Goal: Task Accomplishment & Management: Manage account settings

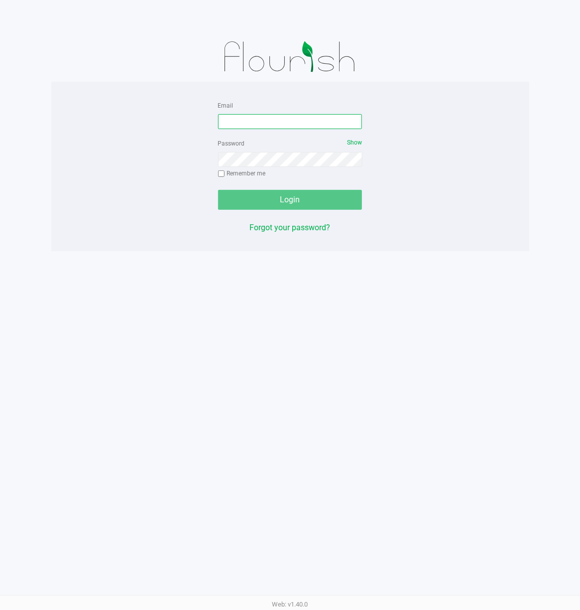
click at [235, 129] on input "Email" at bounding box center [290, 121] width 144 height 15
type input "[EMAIL_ADDRESS][DOMAIN_NAME]"
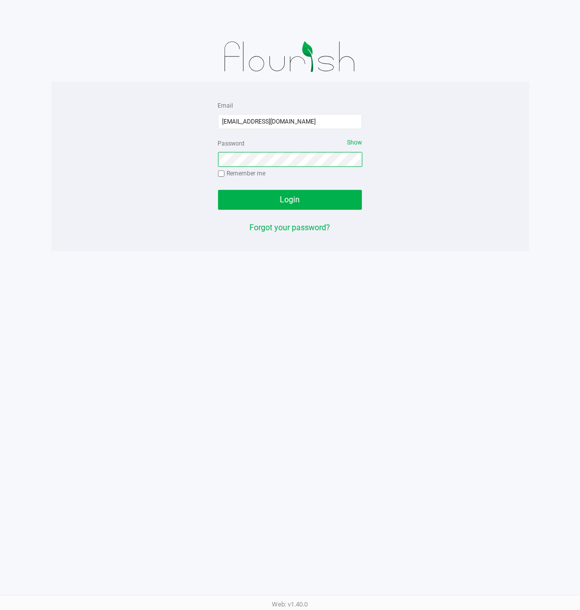
click at [218, 190] on button "Login" at bounding box center [290, 200] width 144 height 20
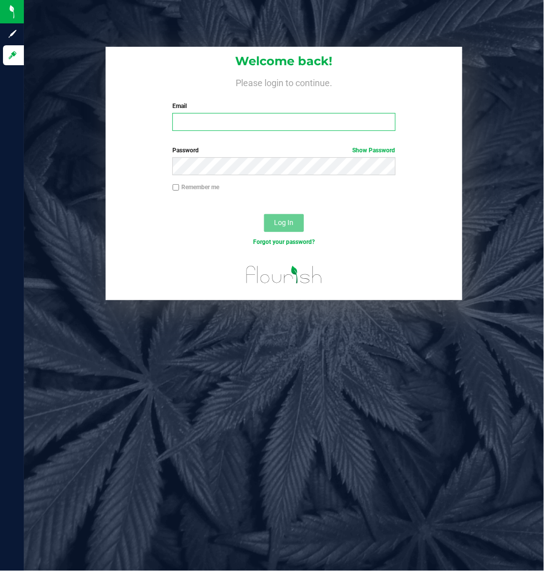
click at [200, 118] on input "Email" at bounding box center [283, 122] width 223 height 18
type input "[EMAIL_ADDRESS][DOMAIN_NAME]"
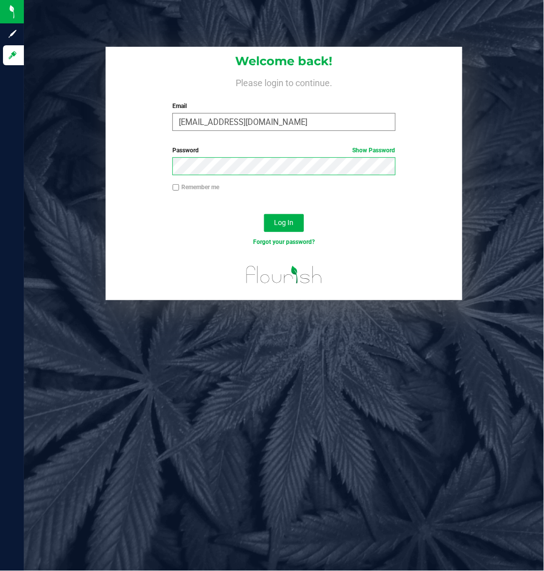
click at [264, 214] on button "Log In" at bounding box center [284, 223] width 40 height 18
click at [361, 152] on link "Show Password" at bounding box center [374, 150] width 43 height 7
click at [270, 223] on button "Log In" at bounding box center [284, 223] width 40 height 18
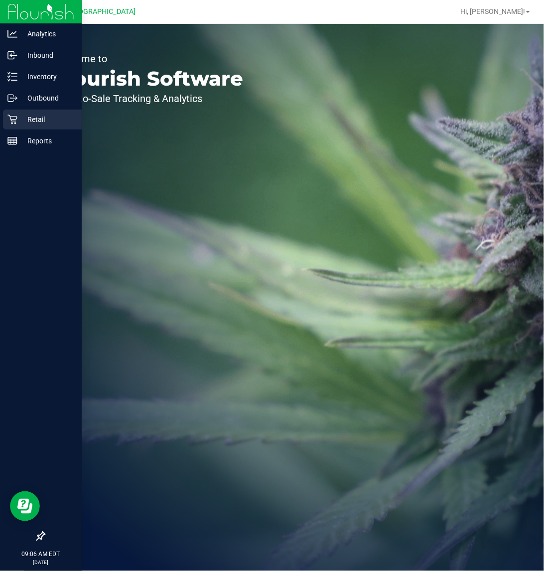
click at [50, 121] on p "Retail" at bounding box center [47, 120] width 60 height 12
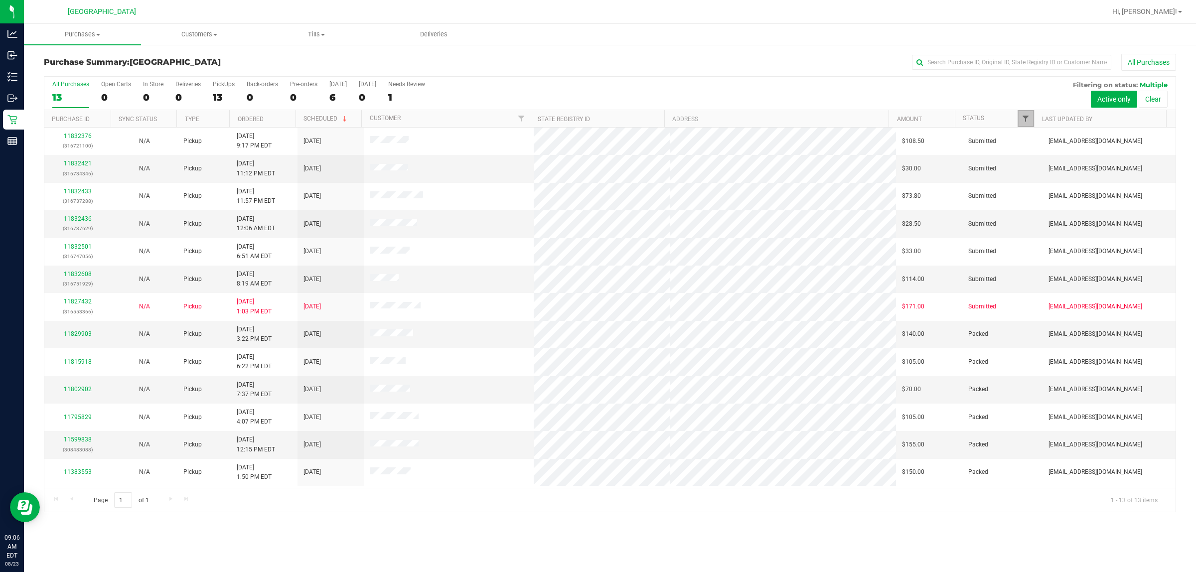
click at [543, 120] on span "Filter" at bounding box center [1025, 119] width 8 height 8
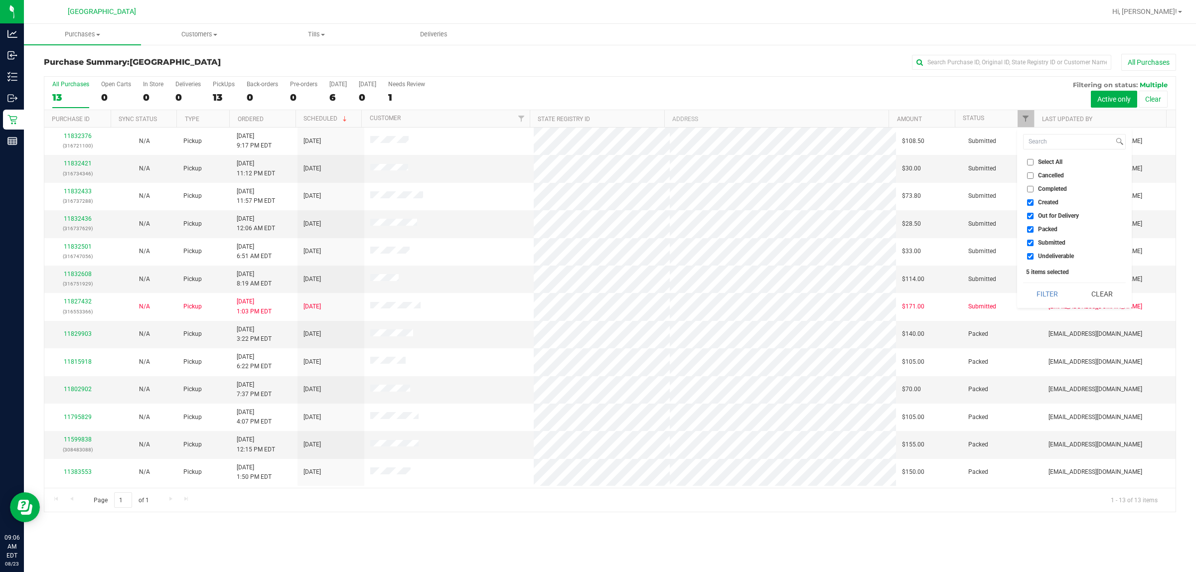
click at [543, 203] on input "Created" at bounding box center [1030, 202] width 6 height 6
checkbox input "false"
click at [543, 221] on li "Out for Delivery" at bounding box center [1074, 216] width 103 height 10
click at [543, 213] on input "Out for Delivery" at bounding box center [1030, 216] width 6 height 6
checkbox input "false"
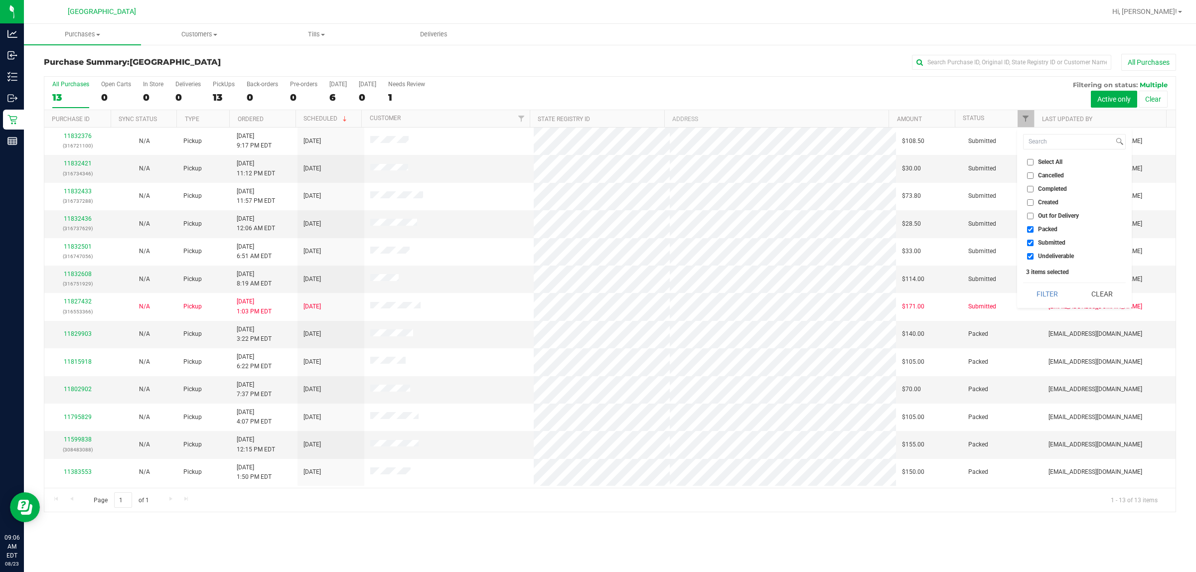
click at [543, 230] on input "Packed" at bounding box center [1030, 229] width 6 height 6
checkbox input "false"
click at [543, 257] on input "Undeliverable" at bounding box center [1030, 256] width 6 height 6
checkbox input "false"
click at [543, 294] on button "Filter" at bounding box center [1047, 294] width 48 height 22
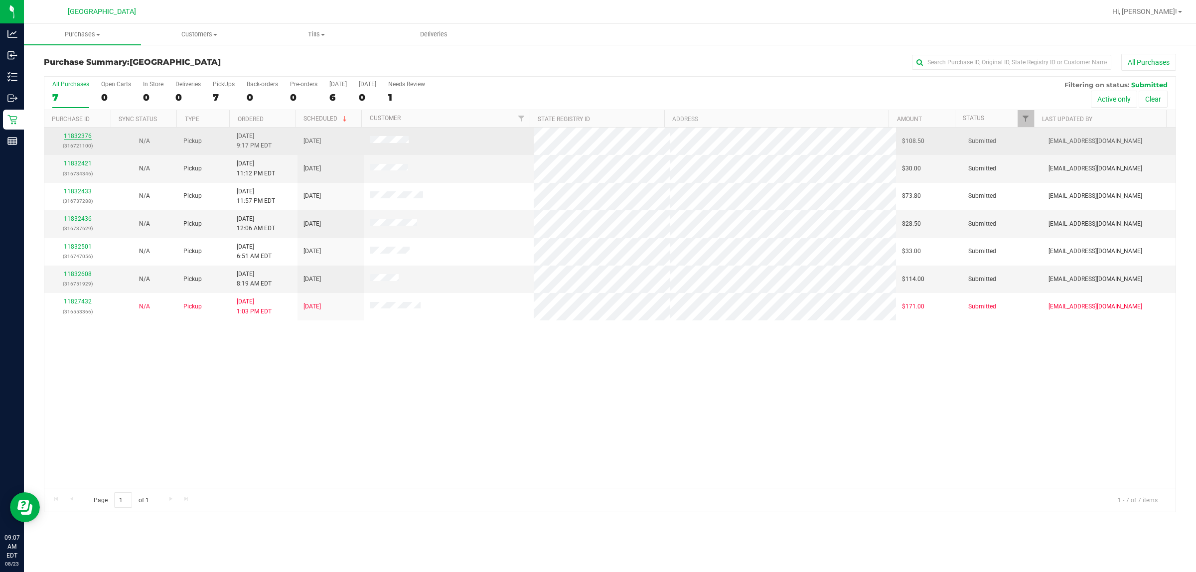
click at [73, 136] on link "11832376" at bounding box center [78, 136] width 28 height 7
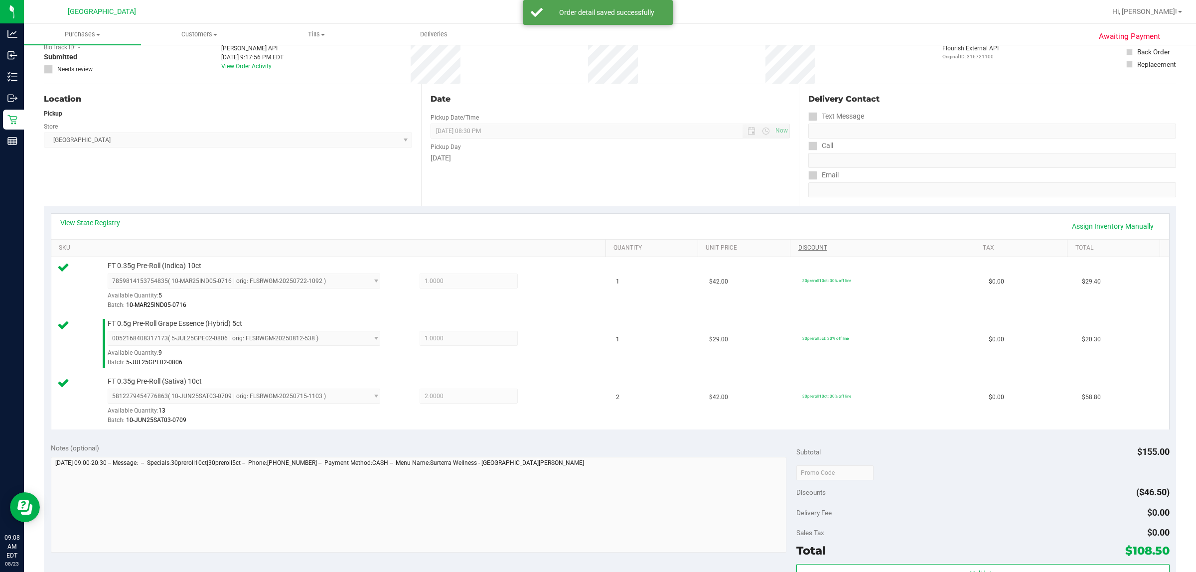
scroll to position [358, 0]
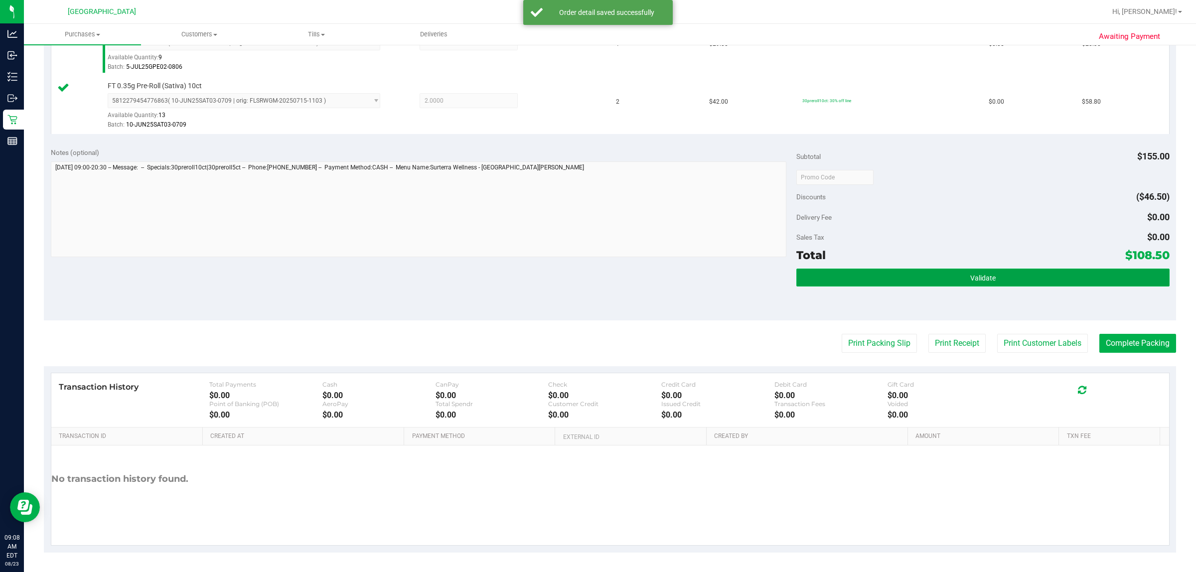
click at [543, 275] on button "Validate" at bounding box center [982, 278] width 373 height 18
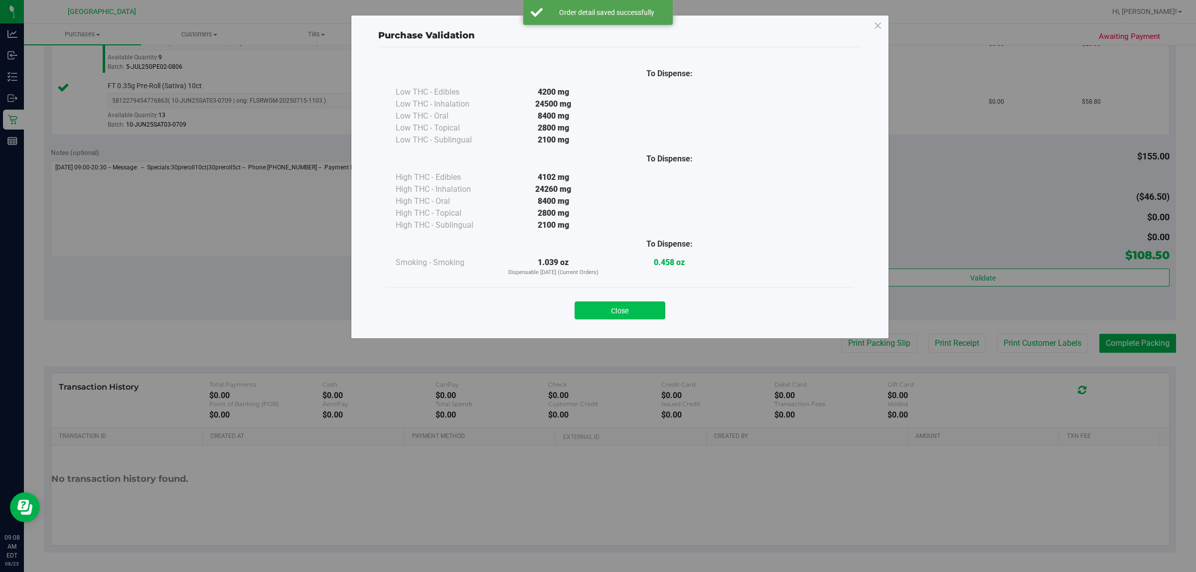
click at [543, 303] on button "Close" at bounding box center [619, 310] width 91 height 18
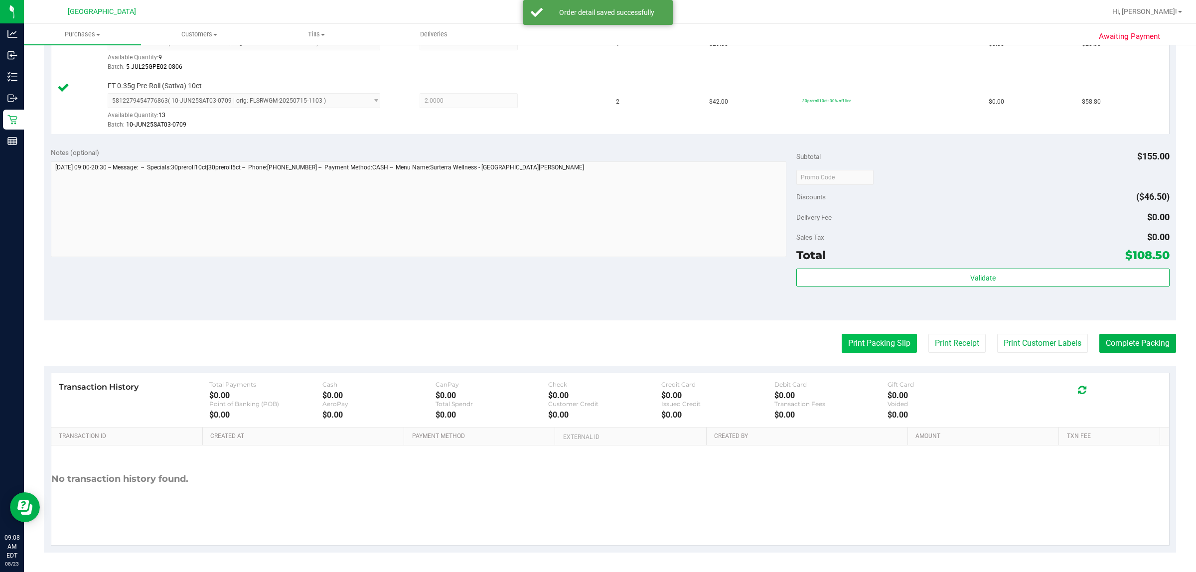
click at [543, 344] on button "Print Packing Slip" at bounding box center [878, 343] width 75 height 19
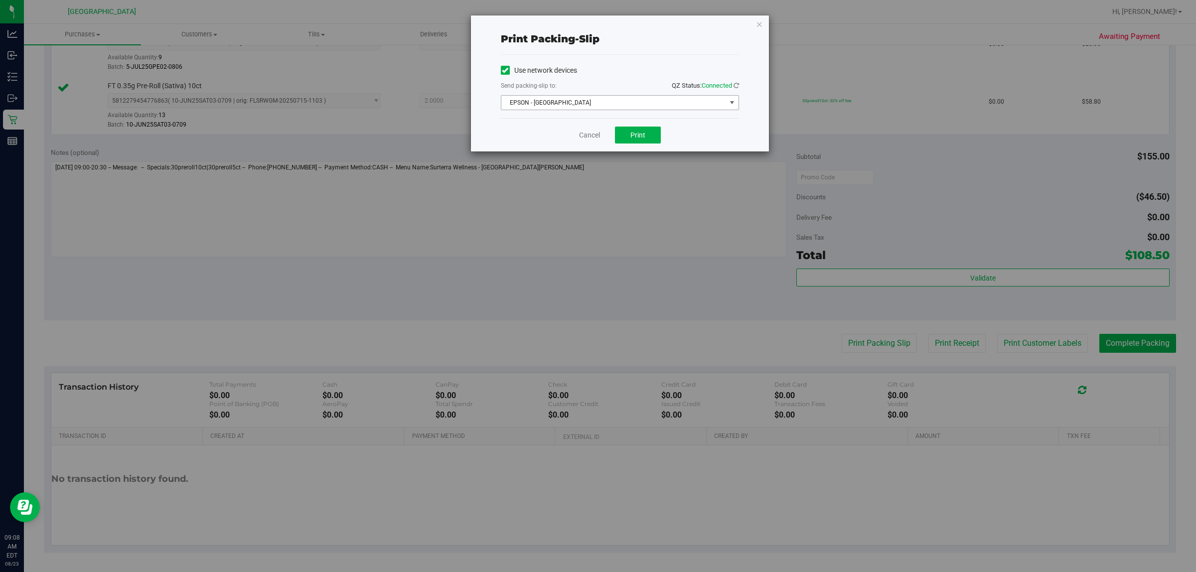
click at [543, 99] on span "EPSON - [GEOGRAPHIC_DATA]" at bounding box center [613, 103] width 225 height 14
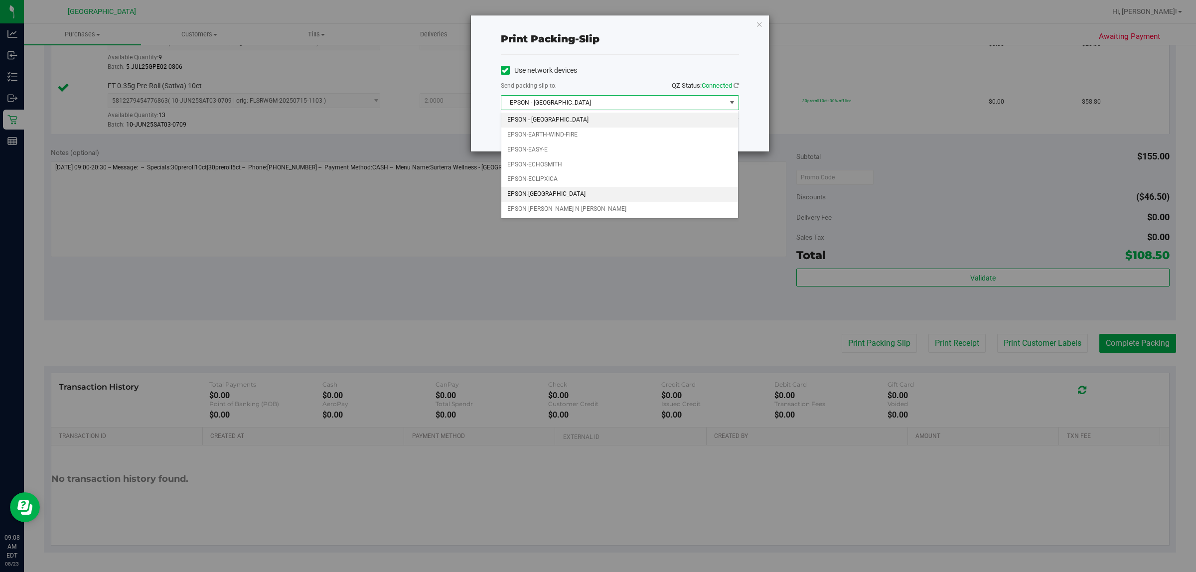
click at [543, 197] on li "EPSON-[GEOGRAPHIC_DATA]" at bounding box center [619, 194] width 237 height 15
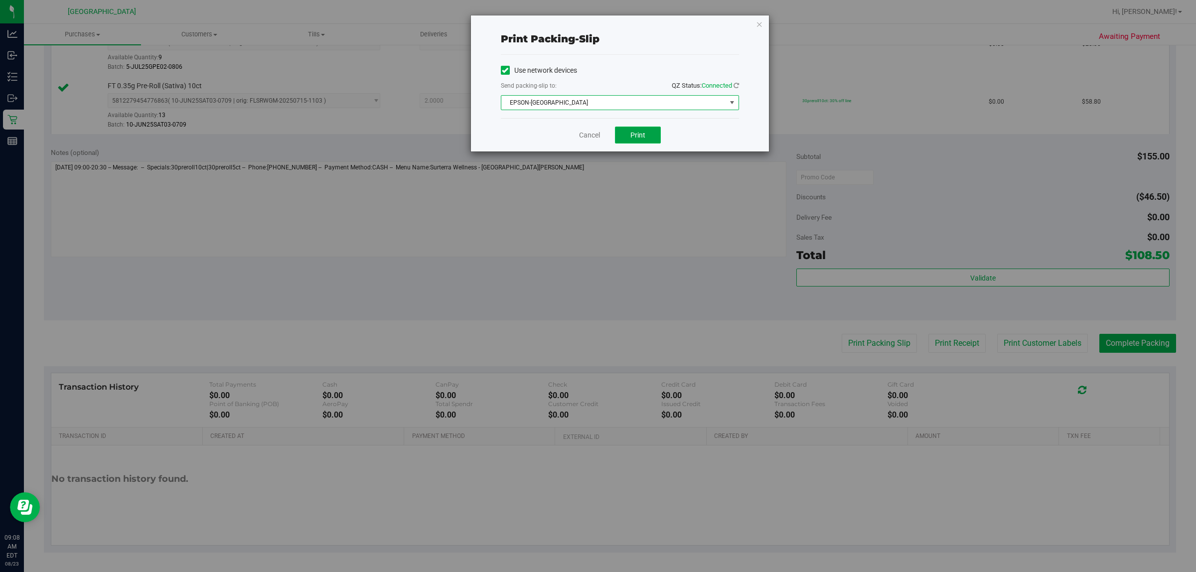
click at [543, 139] on span "Print" at bounding box center [637, 135] width 15 height 8
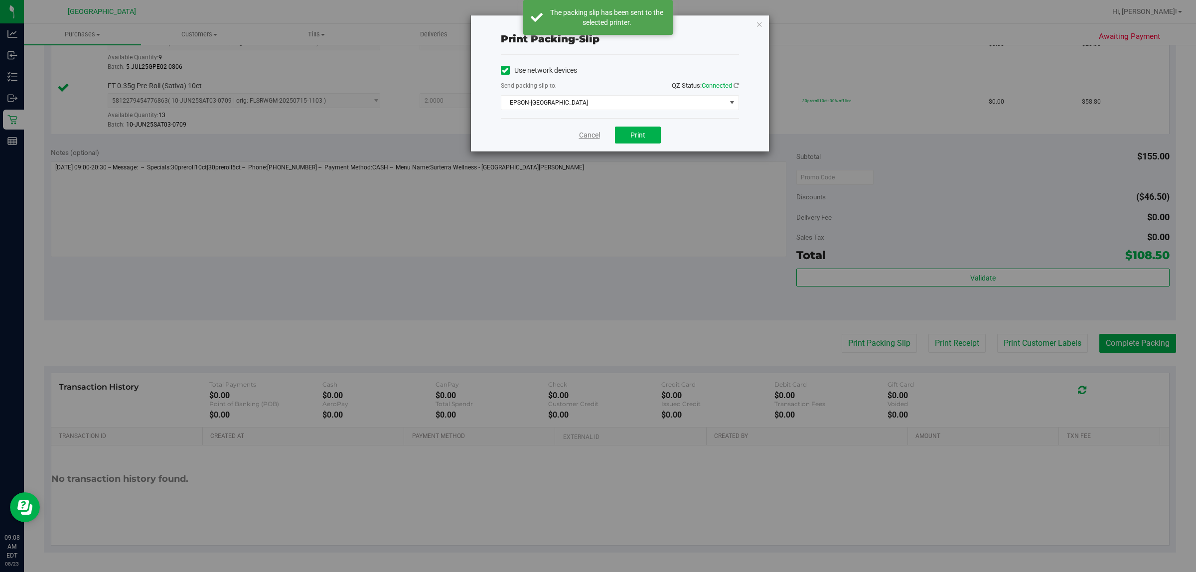
click at [543, 137] on link "Cancel" at bounding box center [589, 135] width 21 height 10
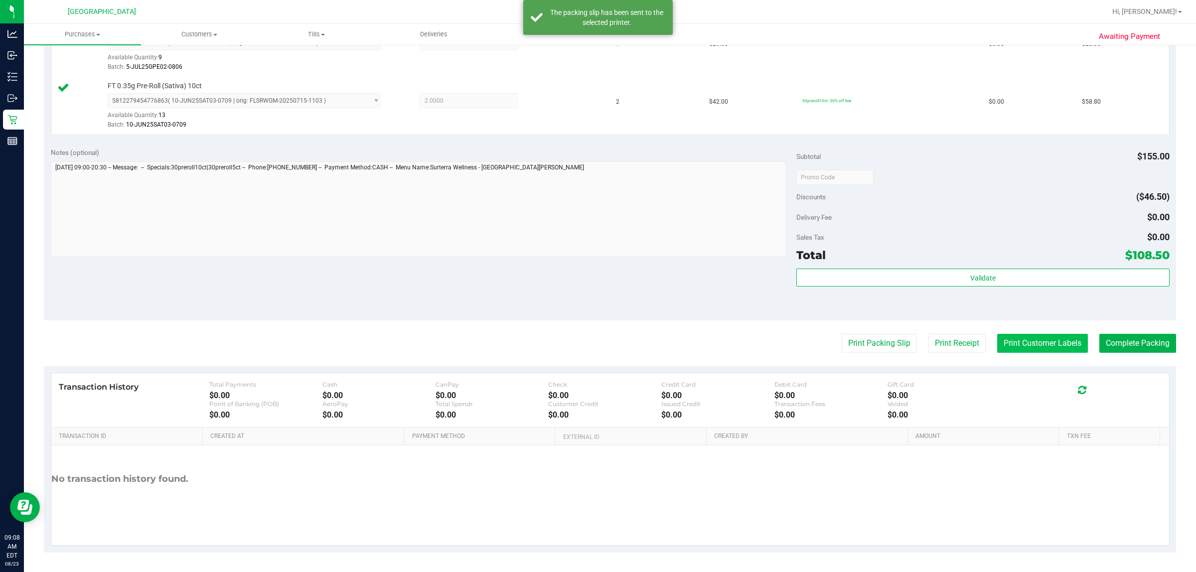
click at [543, 336] on button "Print Customer Labels" at bounding box center [1042, 343] width 91 height 19
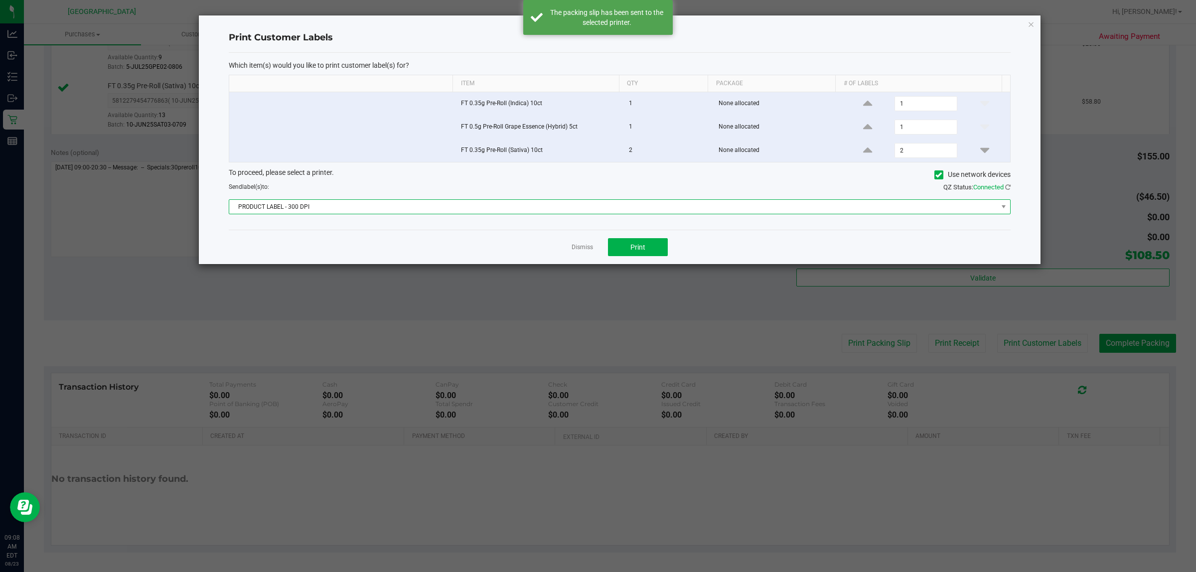
click at [427, 212] on span "PRODUCT LABEL - 300 DPI" at bounding box center [613, 207] width 768 height 14
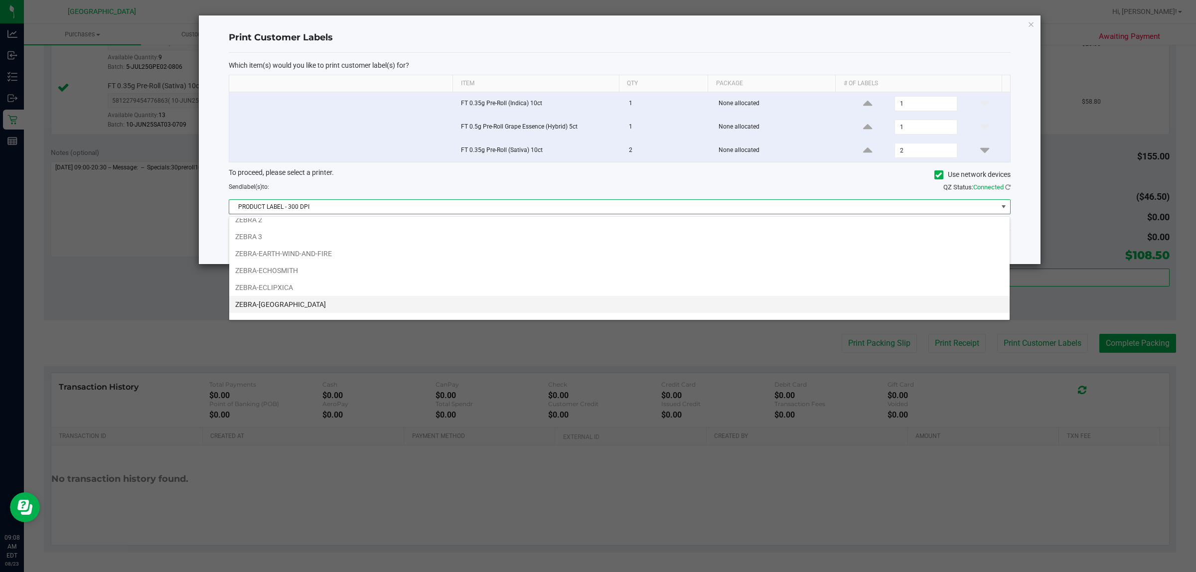
scroll to position [37, 0]
click at [280, 295] on li "ZEBRA-[GEOGRAPHIC_DATA]" at bounding box center [619, 292] width 780 height 17
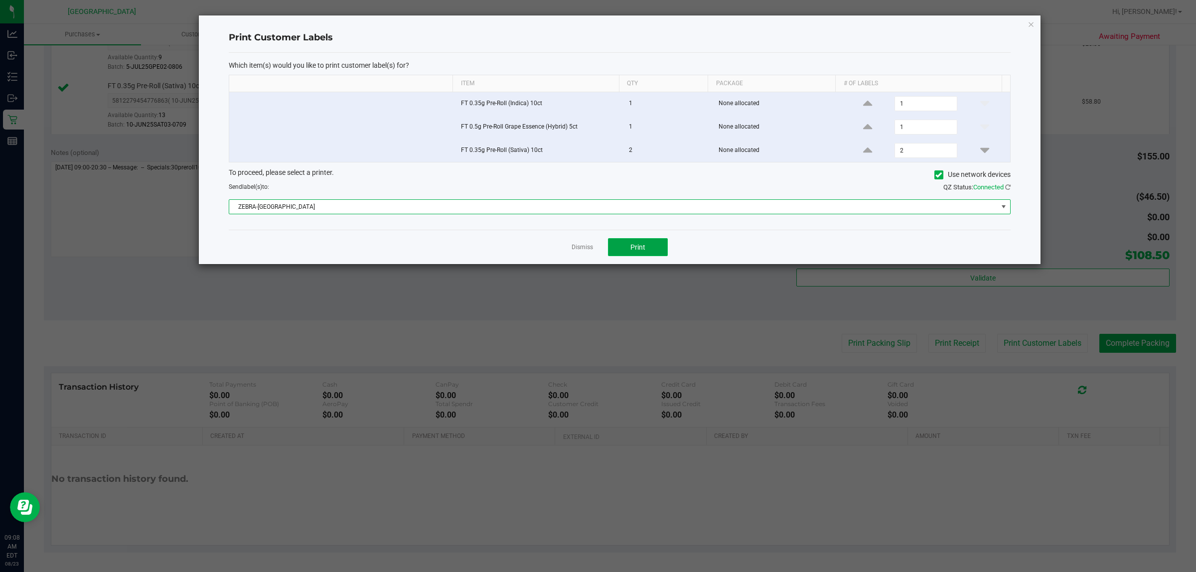
click at [543, 244] on span "Print" at bounding box center [637, 247] width 15 height 8
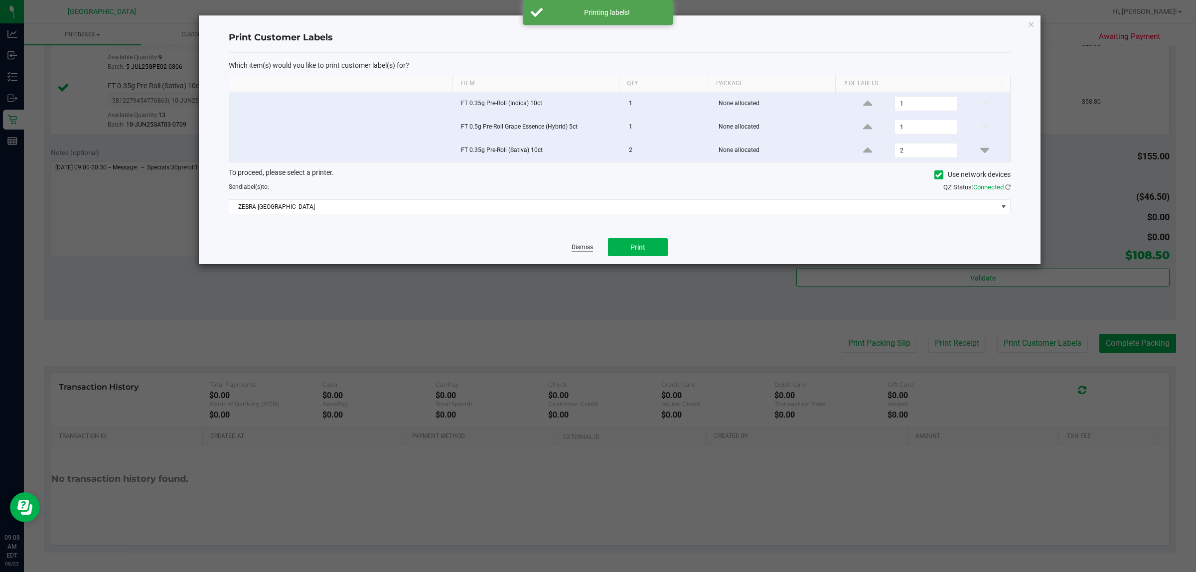
click at [543, 252] on link "Dismiss" at bounding box center [581, 247] width 21 height 8
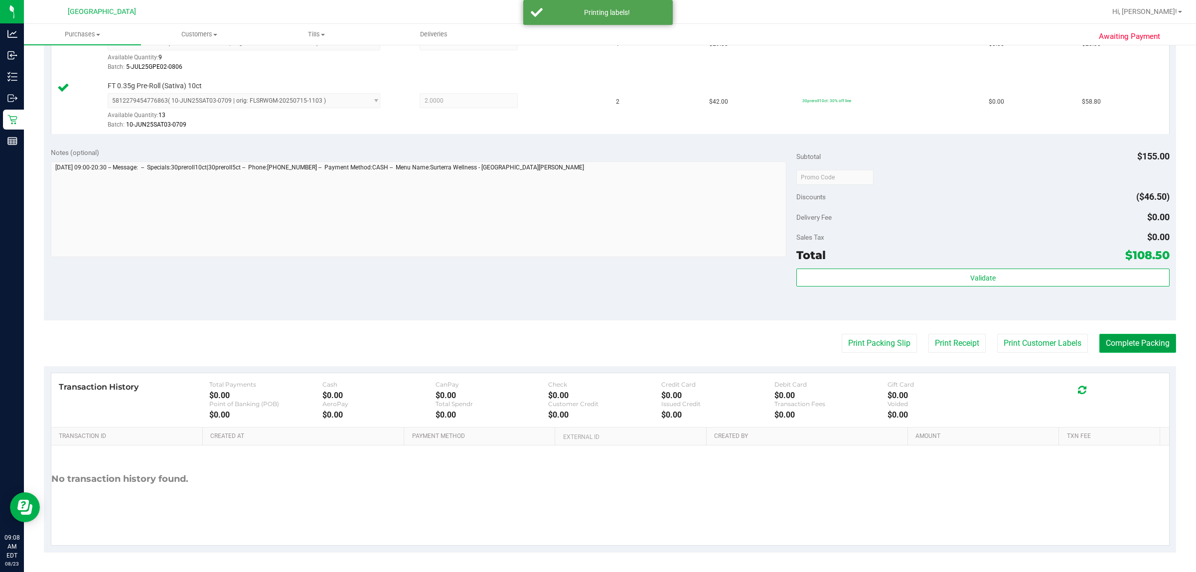
click at [543, 350] on button "Complete Packing" at bounding box center [1137, 343] width 77 height 19
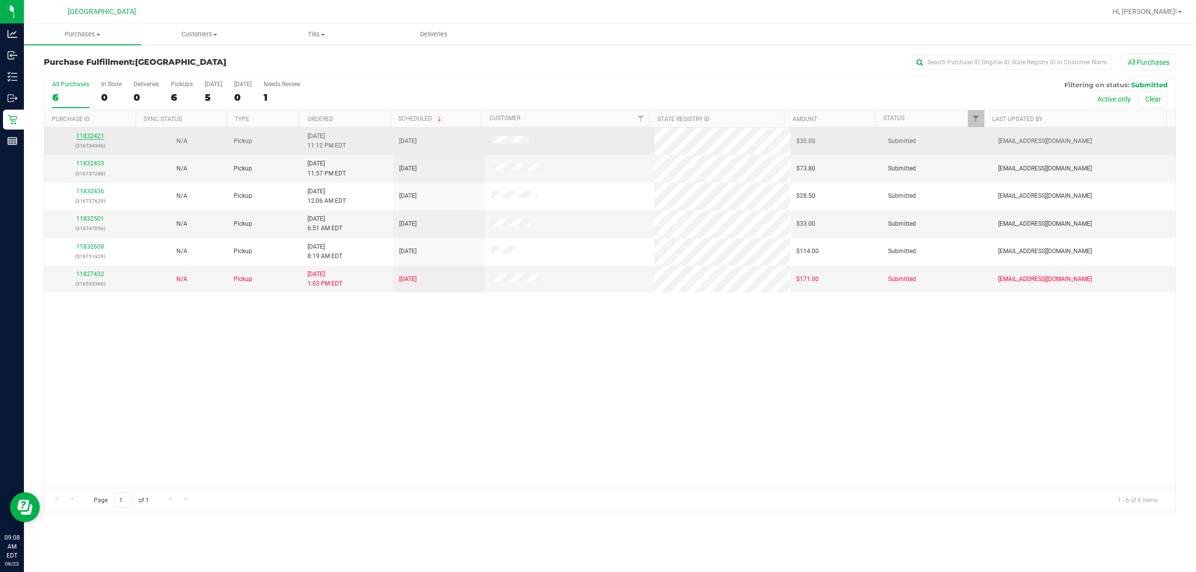
click at [89, 135] on link "11832421" at bounding box center [90, 136] width 28 height 7
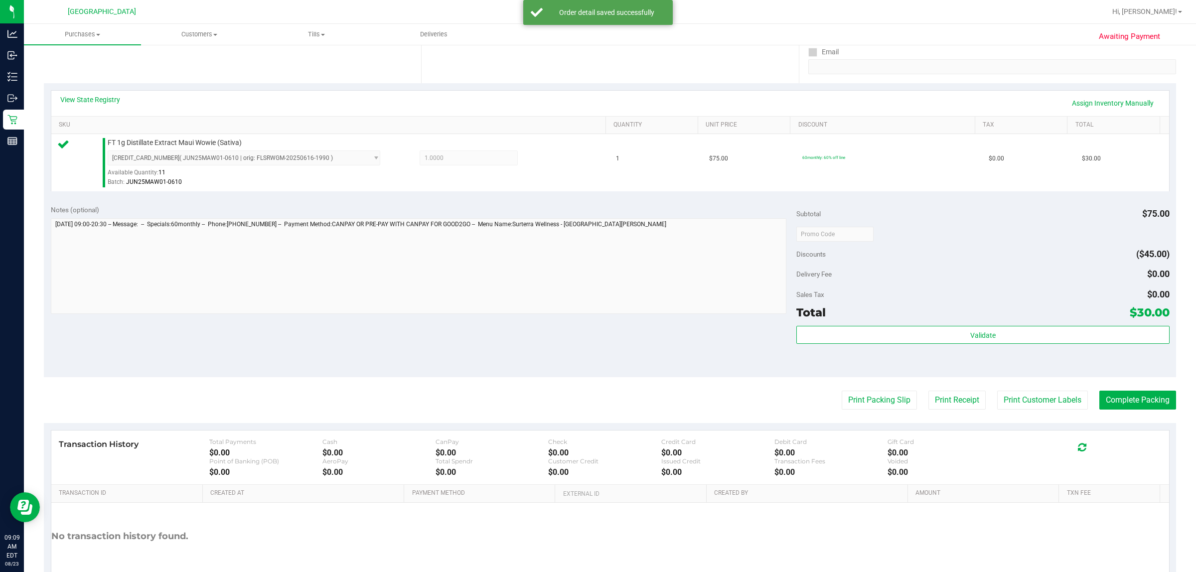
scroll to position [187, 0]
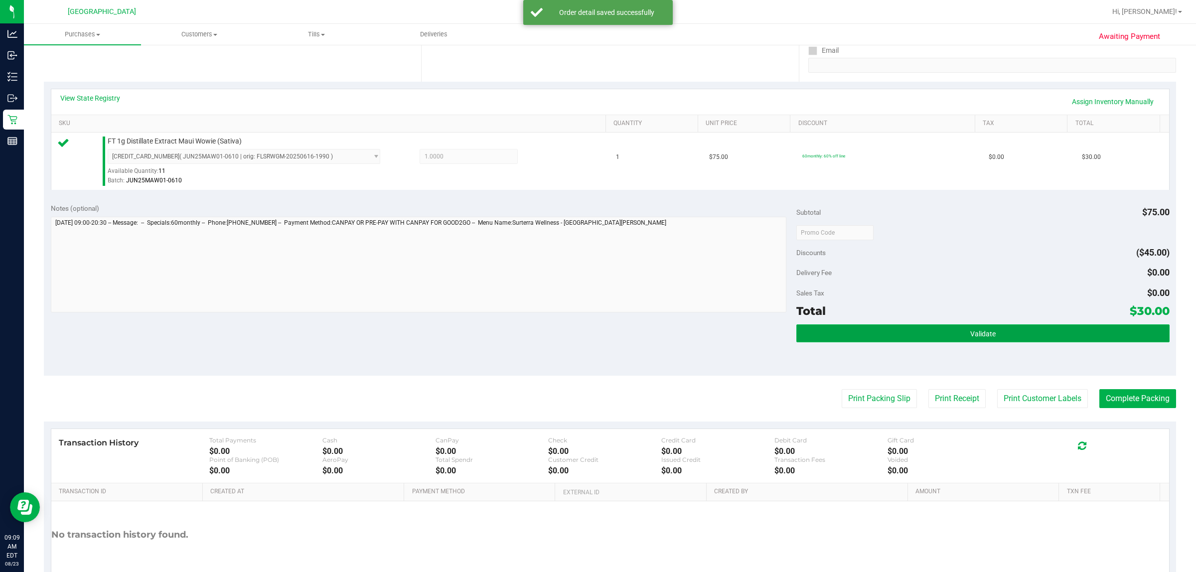
click at [543, 334] on span "Validate" at bounding box center [982, 334] width 25 height 8
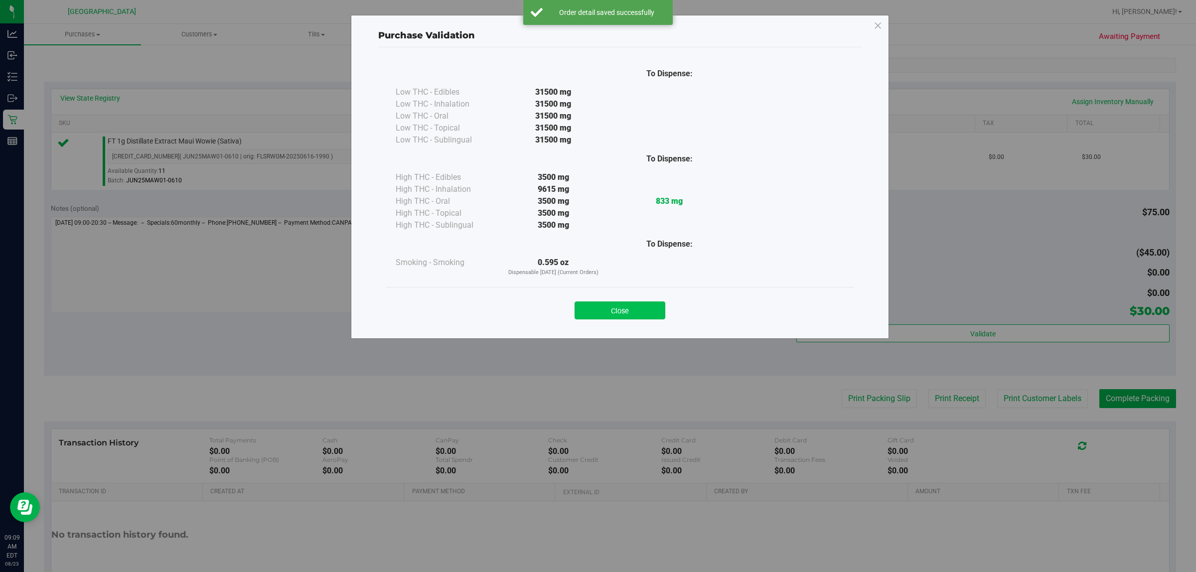
click at [543, 315] on button "Close" at bounding box center [619, 310] width 91 height 18
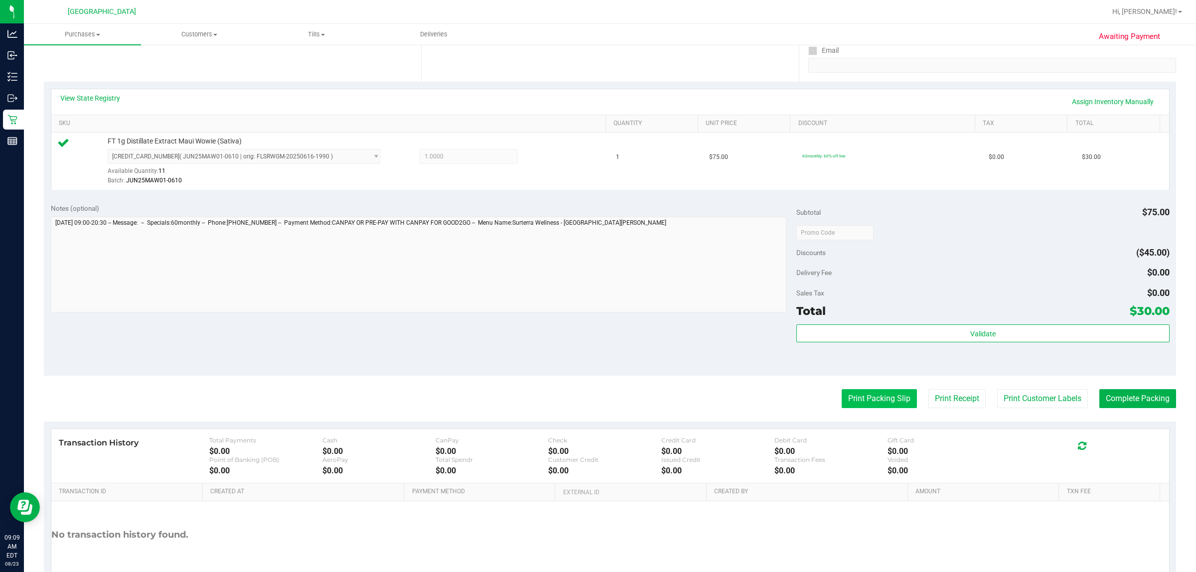
click at [543, 400] on button "Print Packing Slip" at bounding box center [878, 398] width 75 height 19
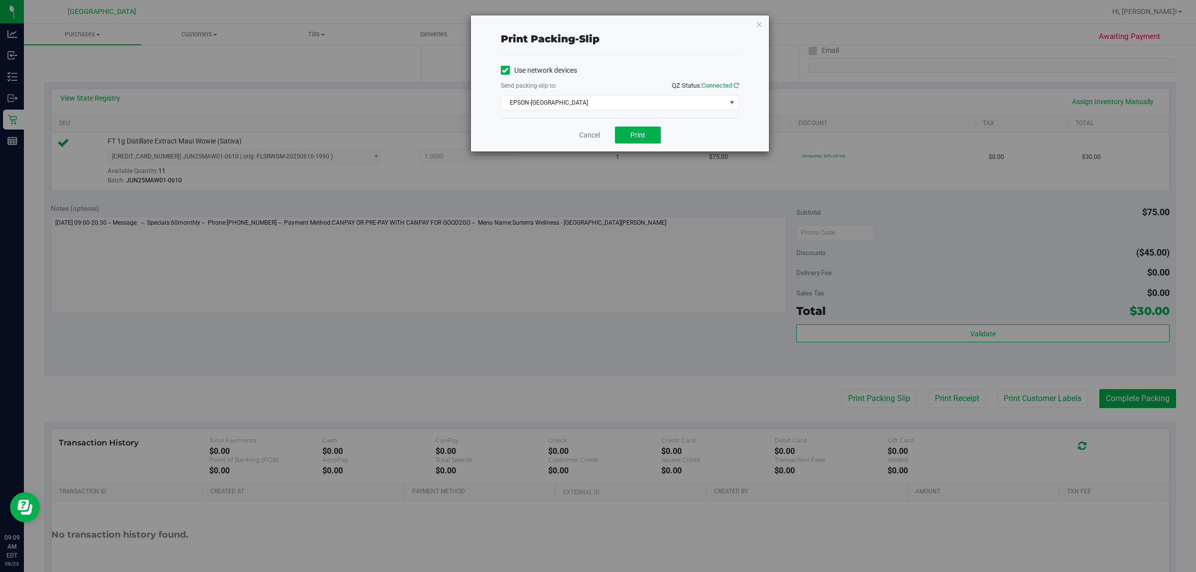
click at [543, 123] on div "Cancel Print" at bounding box center [620, 134] width 238 height 33
click at [543, 138] on button "Print" at bounding box center [638, 135] width 46 height 17
click at [543, 136] on link "Cancel" at bounding box center [589, 135] width 21 height 10
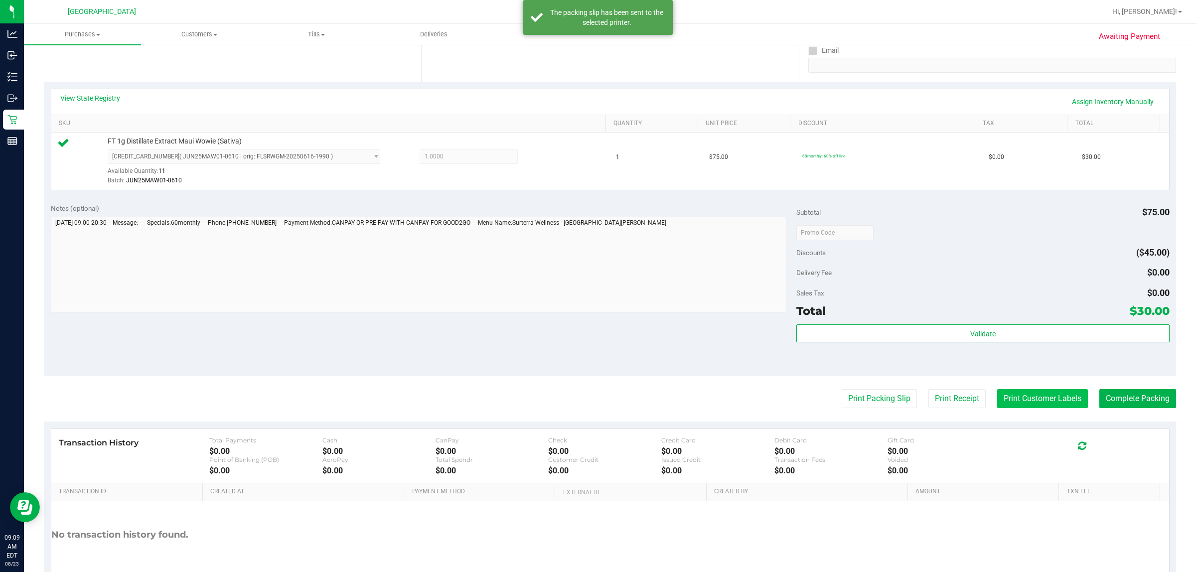
click at [543, 396] on button "Print Customer Labels" at bounding box center [1042, 398] width 91 height 19
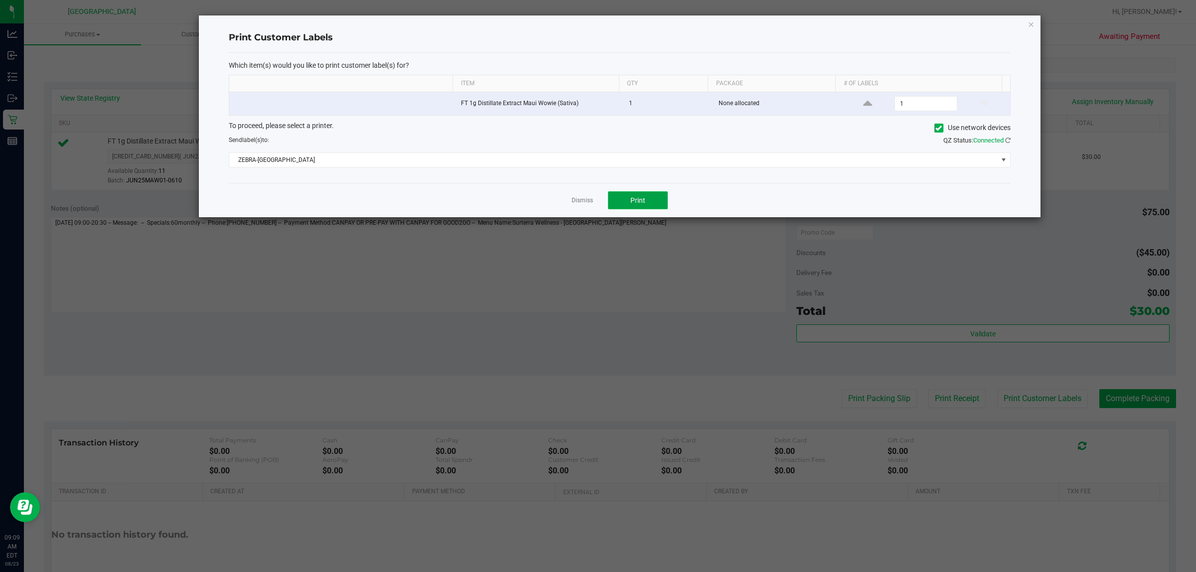
click at [543, 197] on span "Print" at bounding box center [637, 200] width 15 height 8
click at [543, 204] on link "Dismiss" at bounding box center [581, 200] width 21 height 8
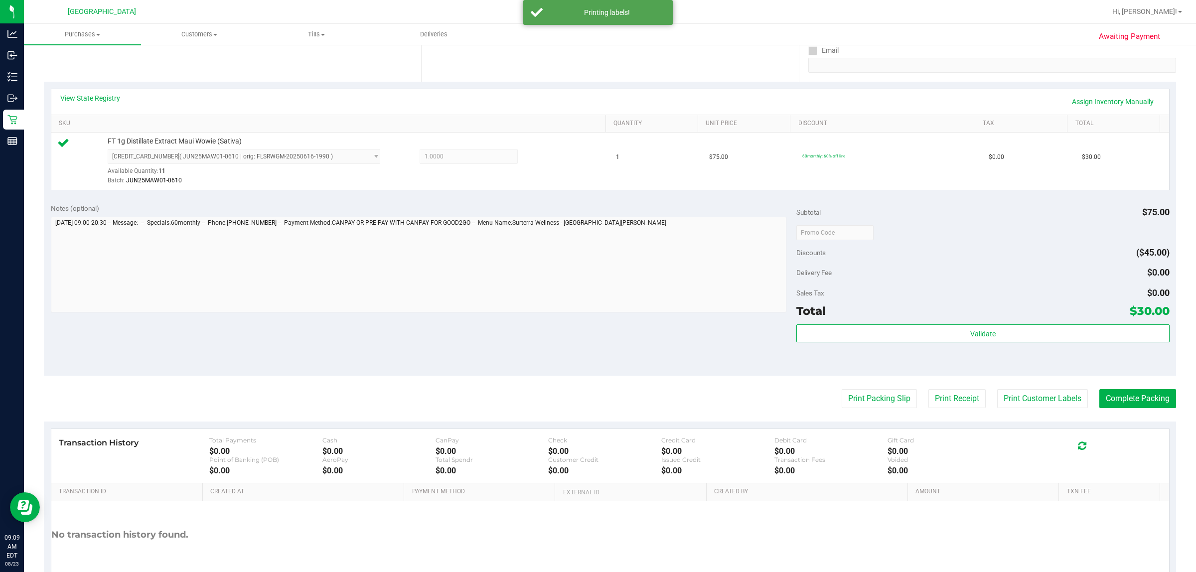
click at [543, 412] on purchase-details "Back Edit Purchase Cancel Purchase View Profile # 11832421 BioTrack ID: - Submi…" at bounding box center [610, 237] width 1132 height 741
click at [543, 404] on button "Complete Packing" at bounding box center [1137, 398] width 77 height 19
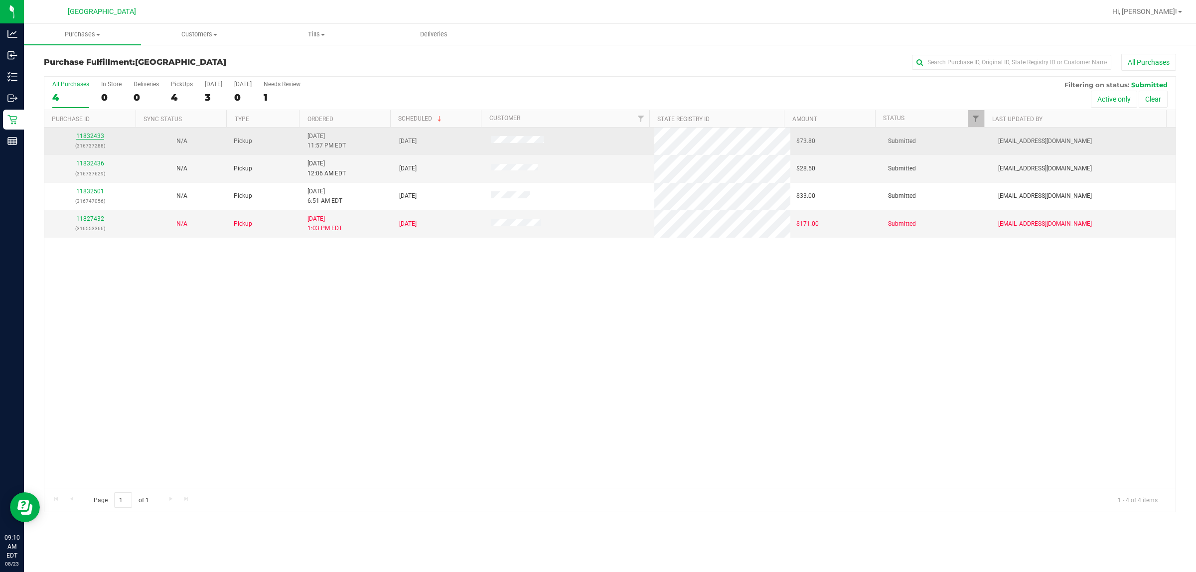
click at [94, 138] on link "11832433" at bounding box center [90, 136] width 28 height 7
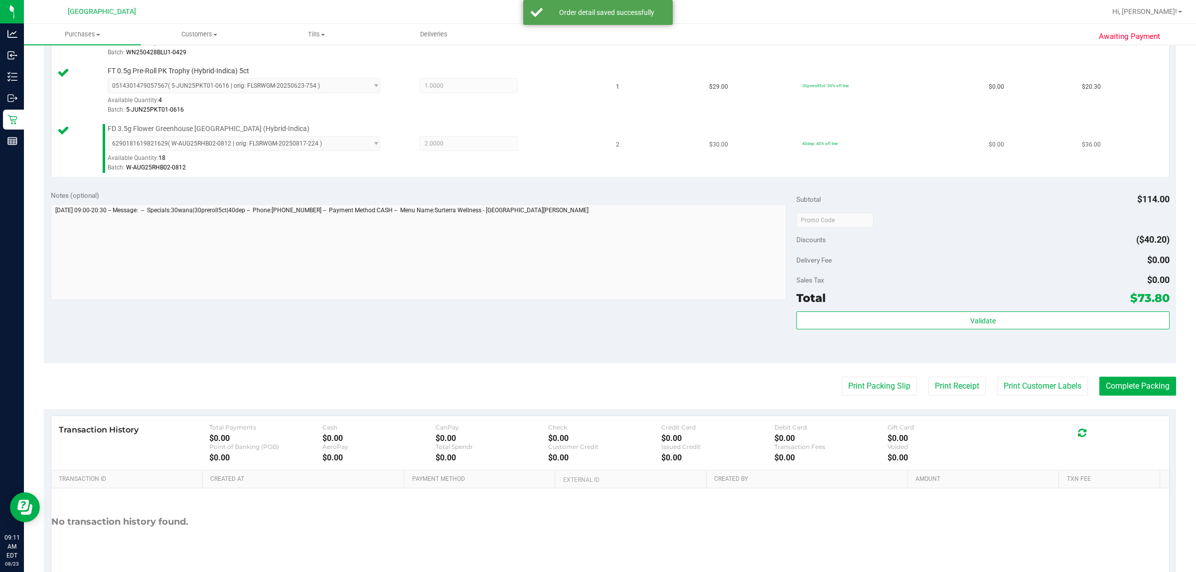
scroll to position [358, 0]
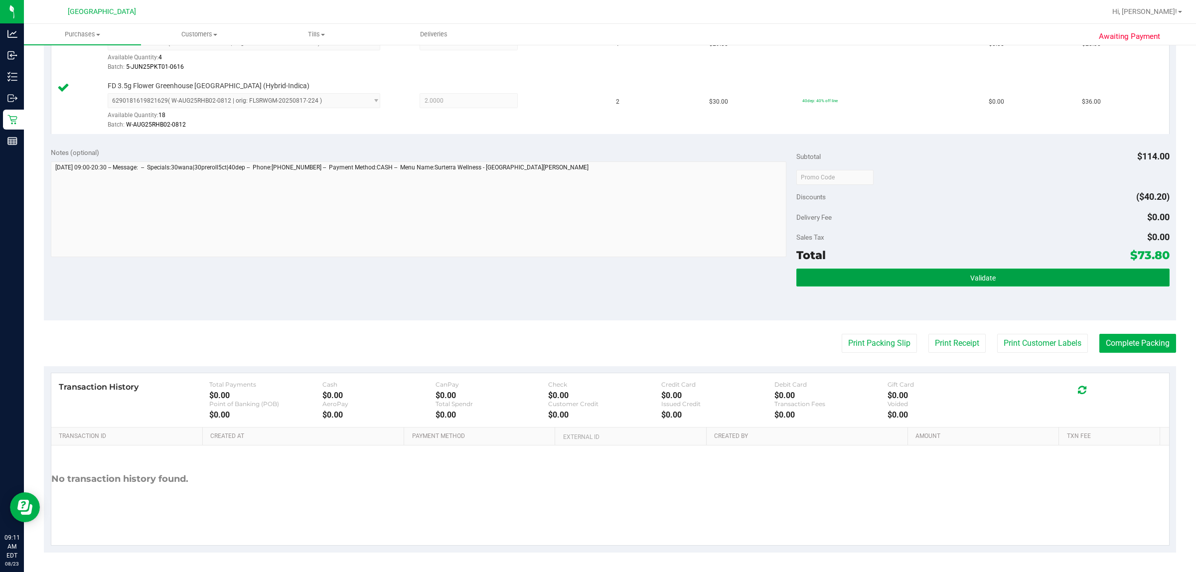
click at [543, 281] on button "Validate" at bounding box center [982, 278] width 373 height 18
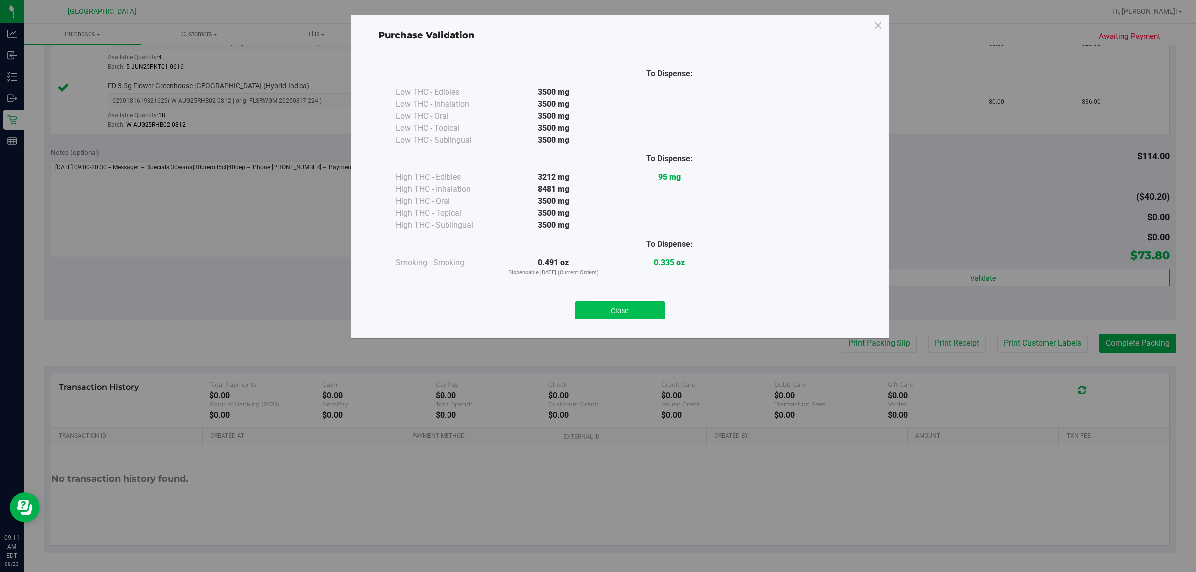
click at [543, 316] on button "Close" at bounding box center [619, 310] width 91 height 18
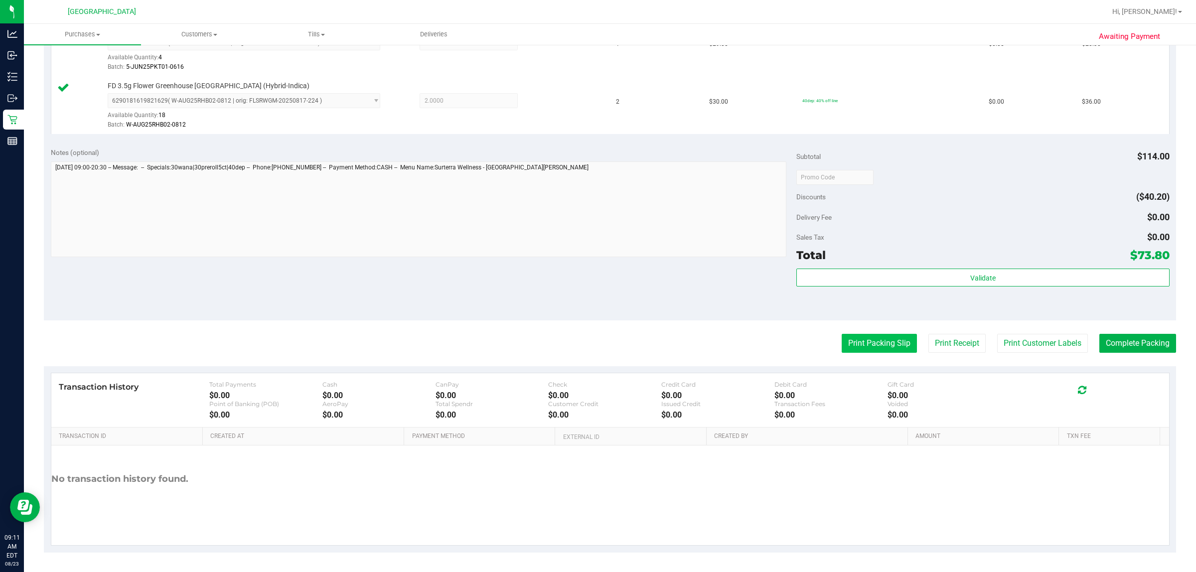
click at [543, 344] on button "Print Packing Slip" at bounding box center [878, 343] width 75 height 19
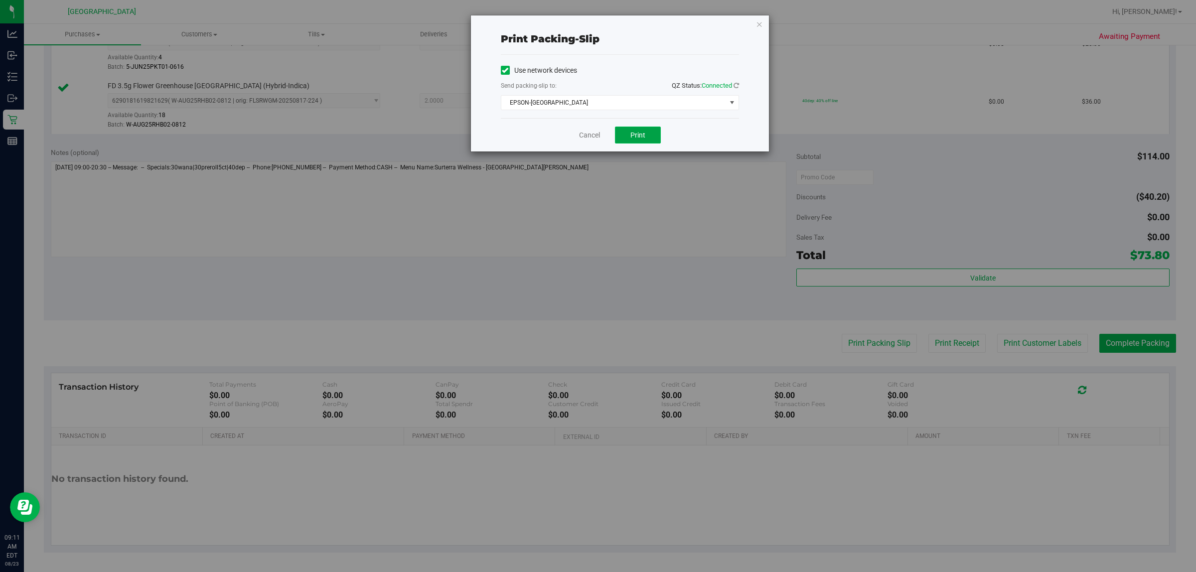
click at [543, 132] on button "Print" at bounding box center [638, 135] width 46 height 17
click at [543, 137] on link "Cancel" at bounding box center [589, 135] width 21 height 10
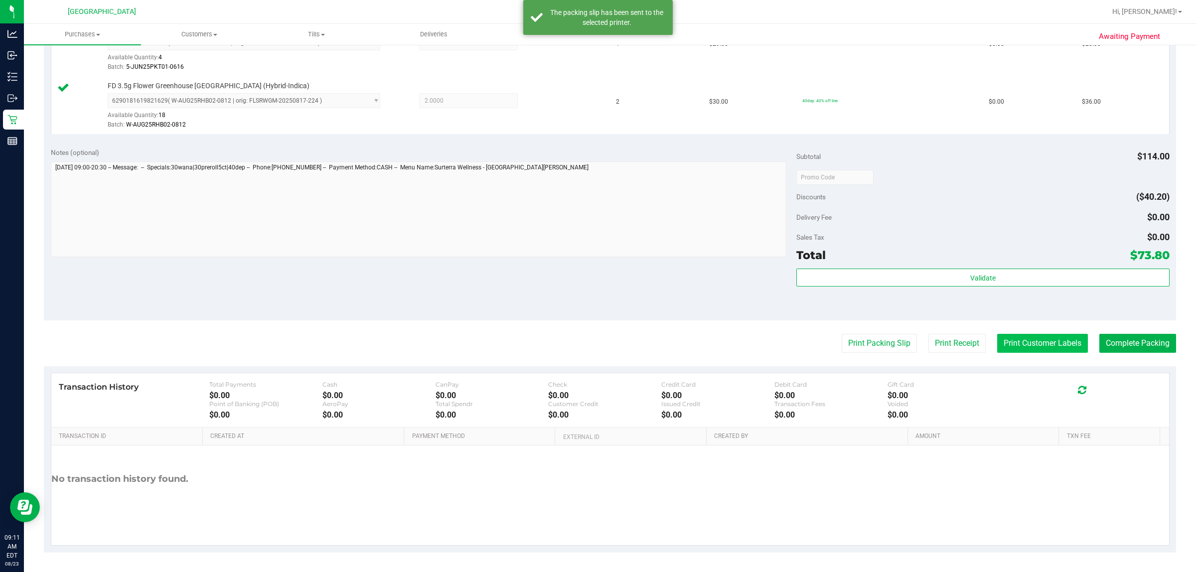
click at [543, 342] on button "Print Customer Labels" at bounding box center [1042, 343] width 91 height 19
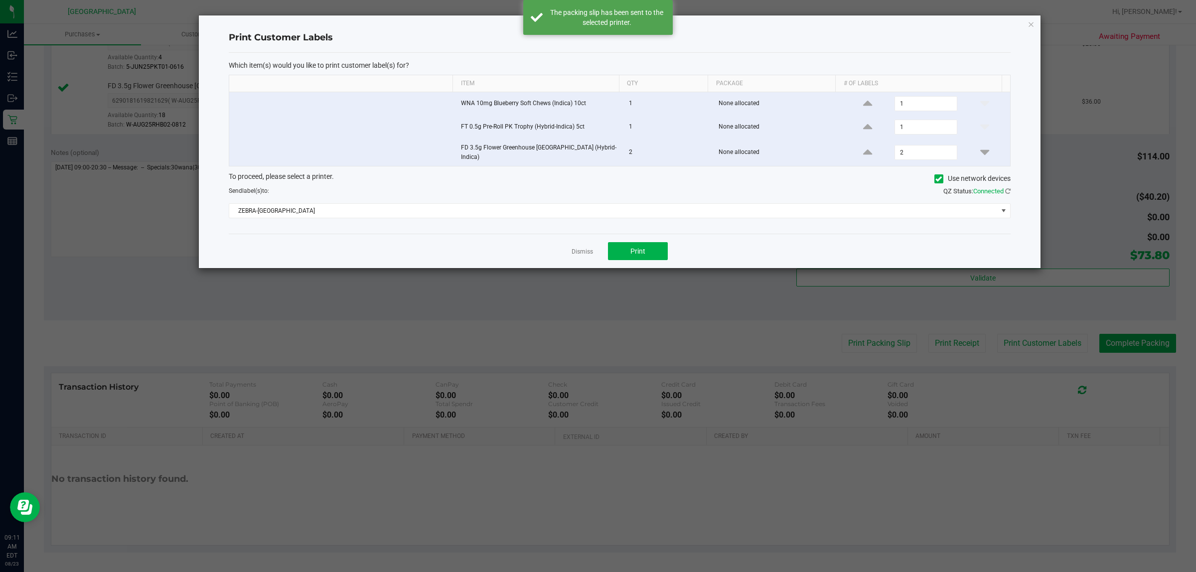
click at [543, 248] on div "Dismiss Print" at bounding box center [620, 251] width 782 height 34
click at [543, 250] on button "Print" at bounding box center [638, 251] width 60 height 18
click at [543, 255] on link "Dismiss" at bounding box center [581, 252] width 21 height 8
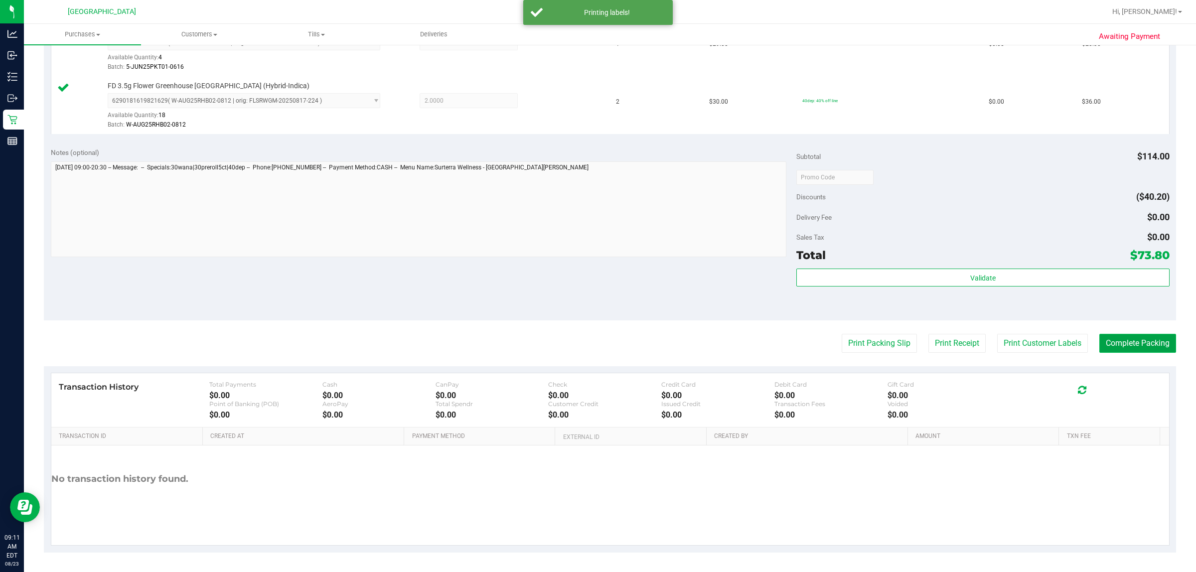
click at [543, 347] on button "Complete Packing" at bounding box center [1137, 343] width 77 height 19
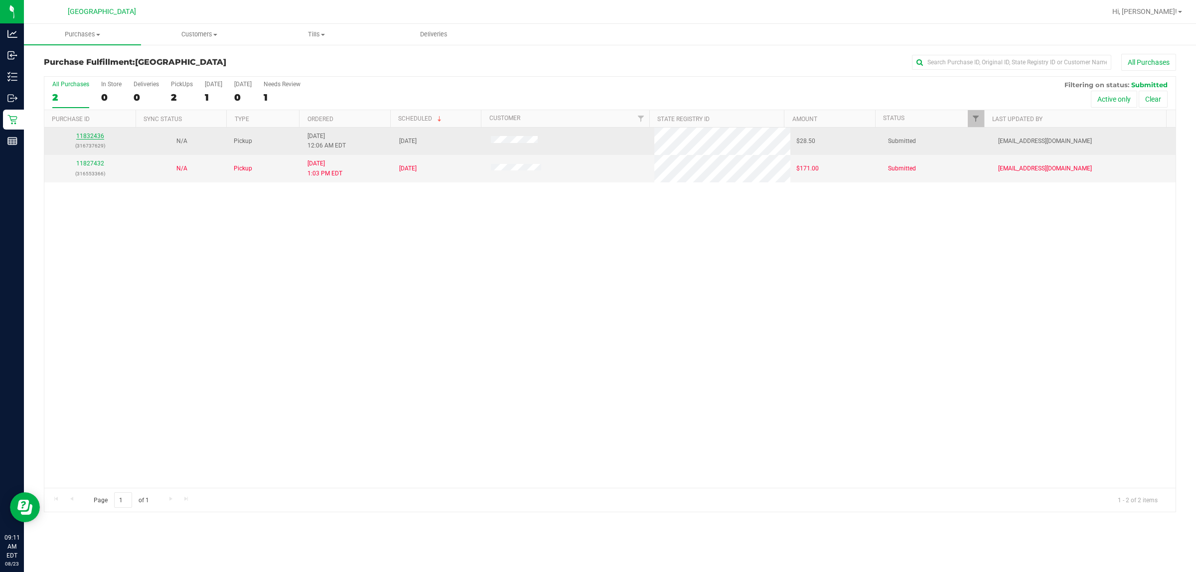
click at [88, 135] on link "11832436" at bounding box center [90, 136] width 28 height 7
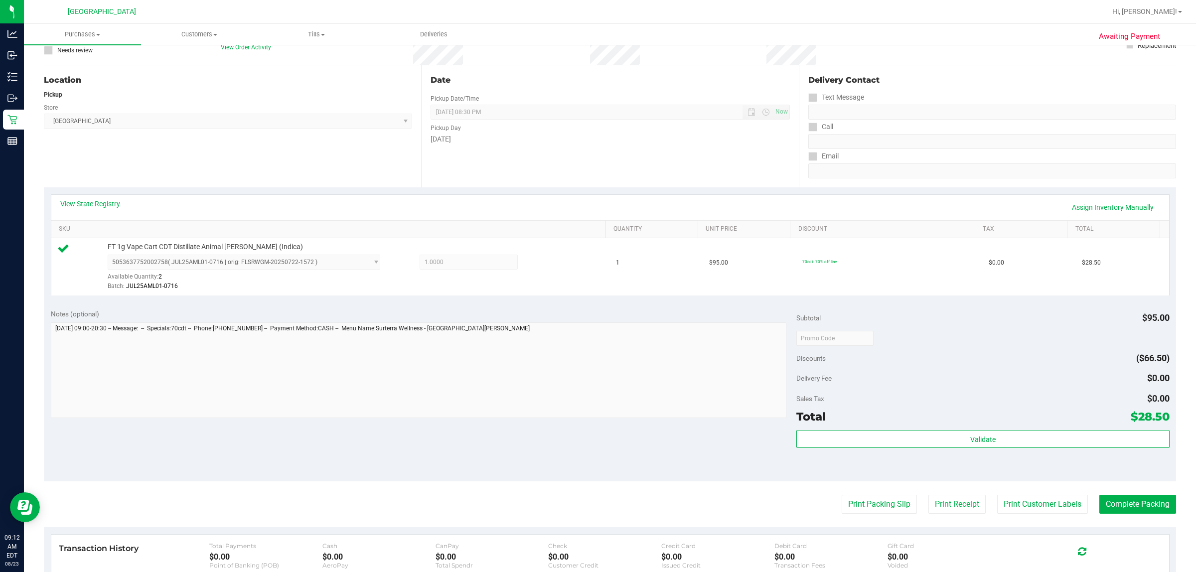
scroll to position [242, 0]
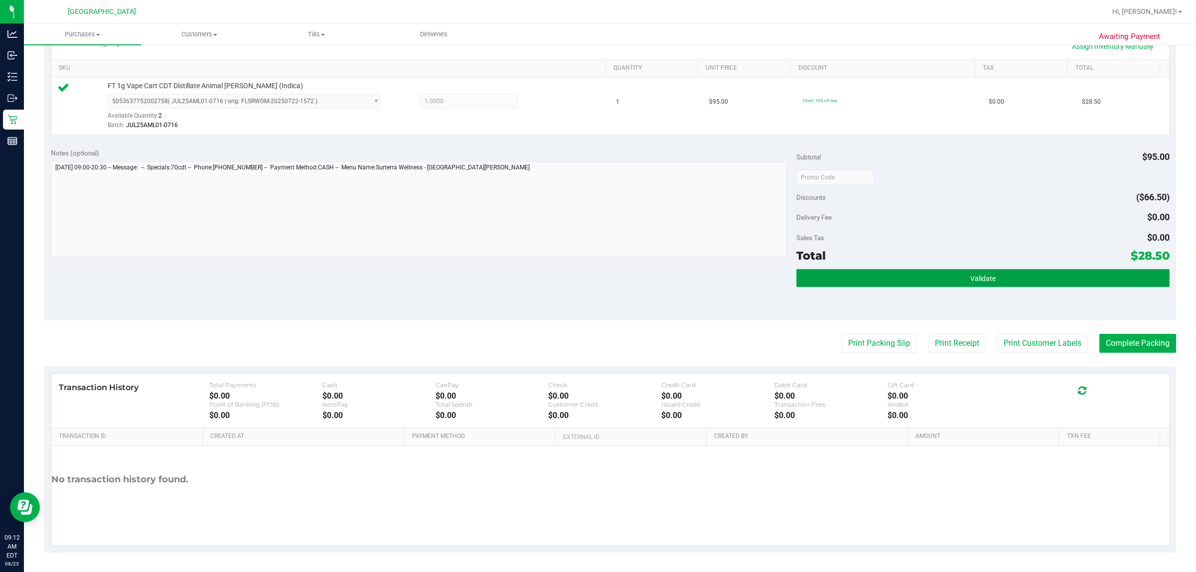
click at [543, 279] on button "Validate" at bounding box center [982, 278] width 373 height 18
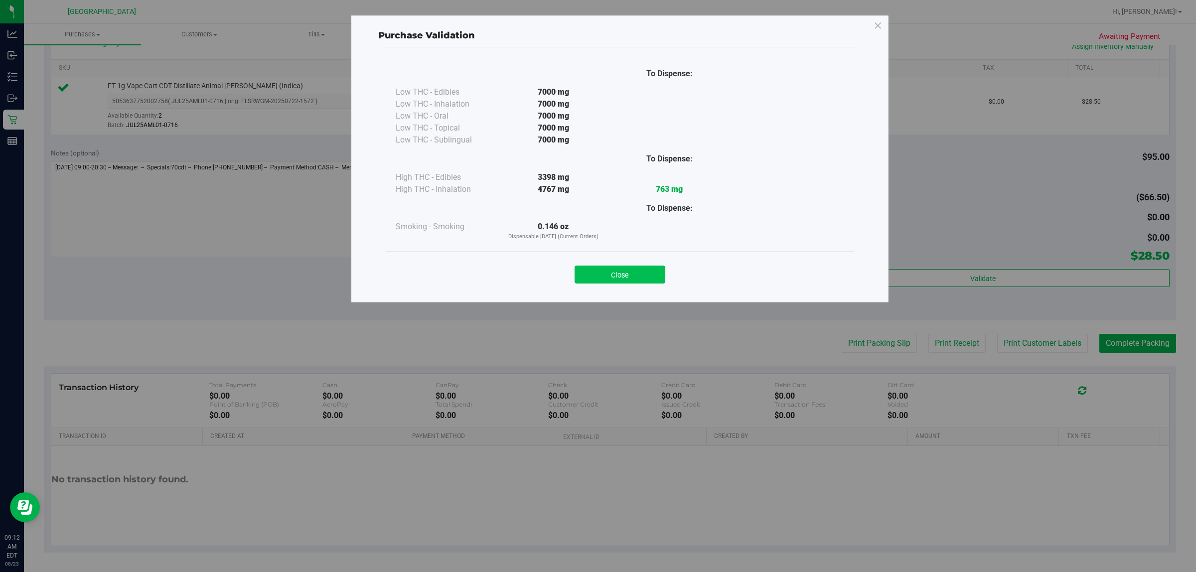
click at [543, 270] on button "Close" at bounding box center [619, 275] width 91 height 18
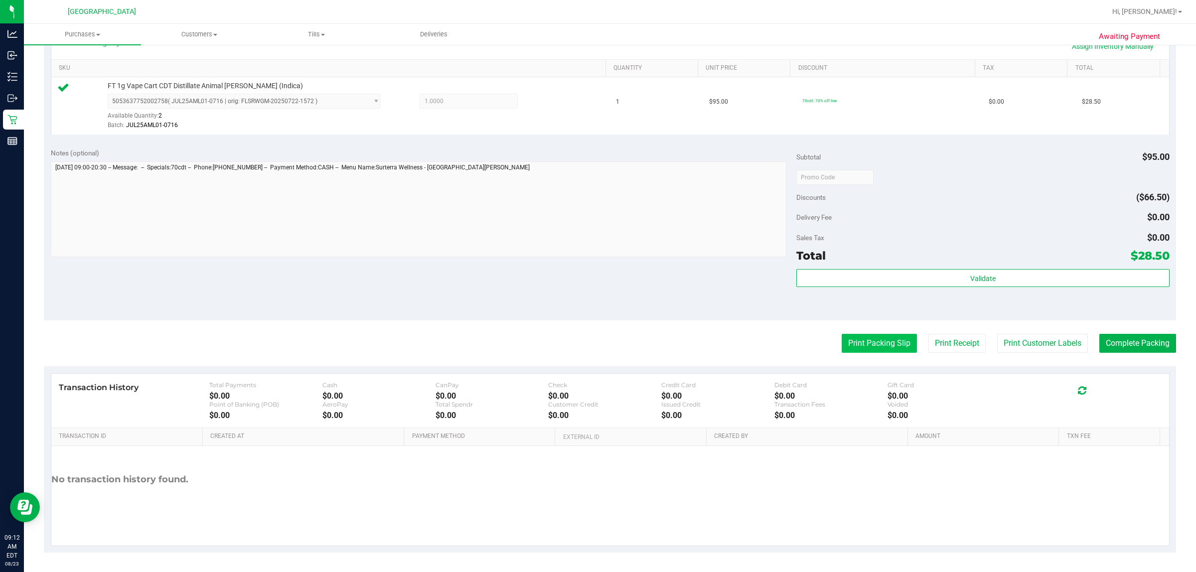
click at [543, 340] on button "Print Packing Slip" at bounding box center [878, 343] width 75 height 19
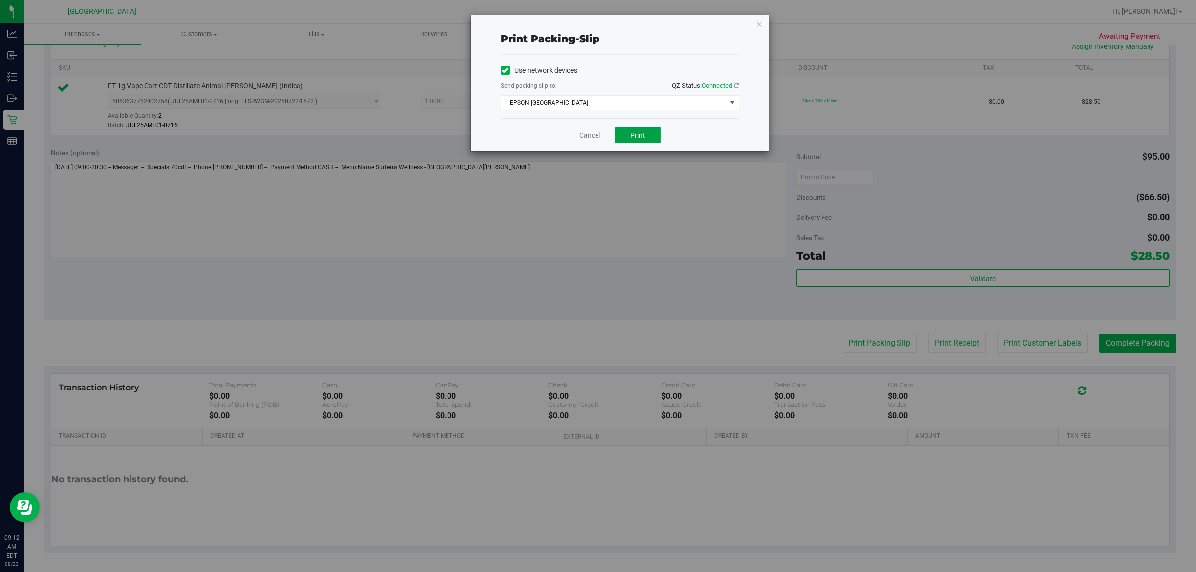
click at [543, 138] on span "Print" at bounding box center [637, 135] width 15 height 8
click at [543, 138] on link "Cancel" at bounding box center [589, 135] width 21 height 10
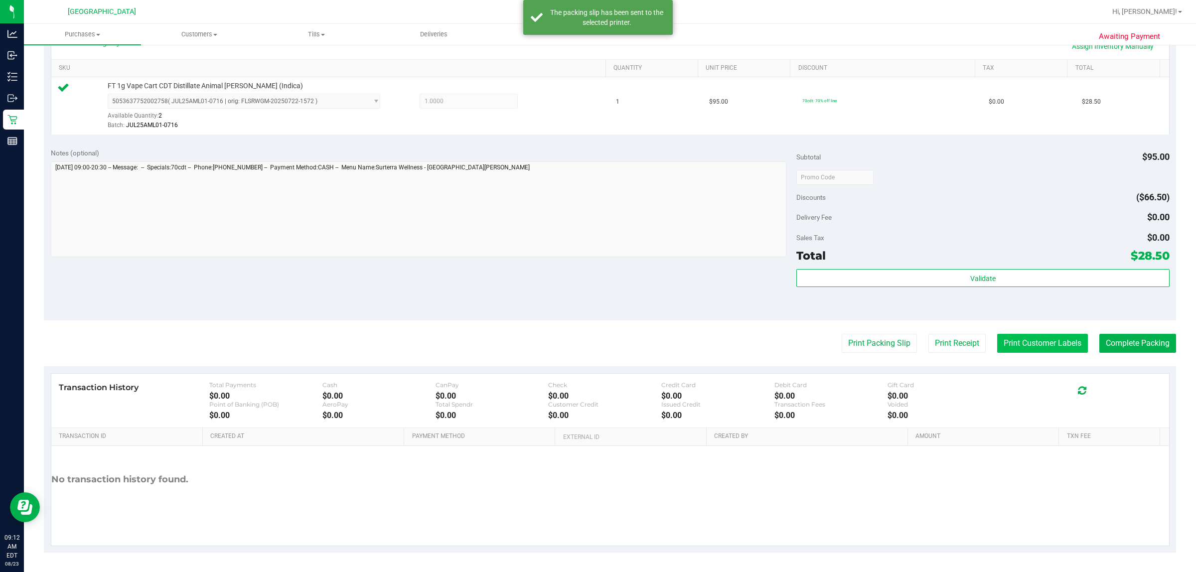
click at [543, 335] on button "Print Customer Labels" at bounding box center [1042, 343] width 91 height 19
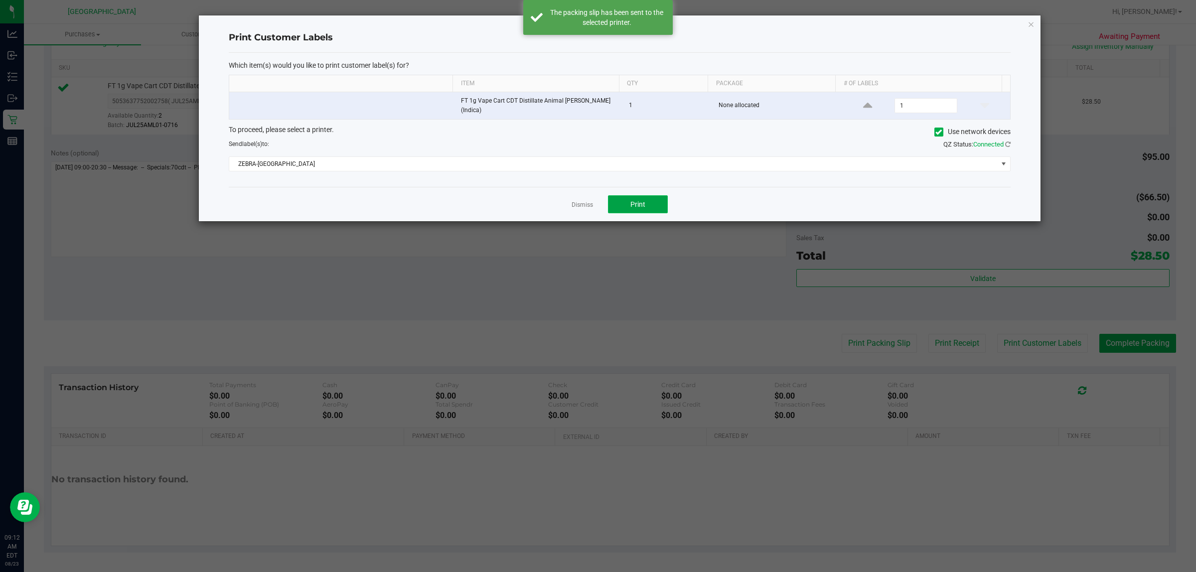
click at [543, 201] on button "Print" at bounding box center [638, 204] width 60 height 18
click at [543, 202] on link "Dismiss" at bounding box center [581, 205] width 21 height 8
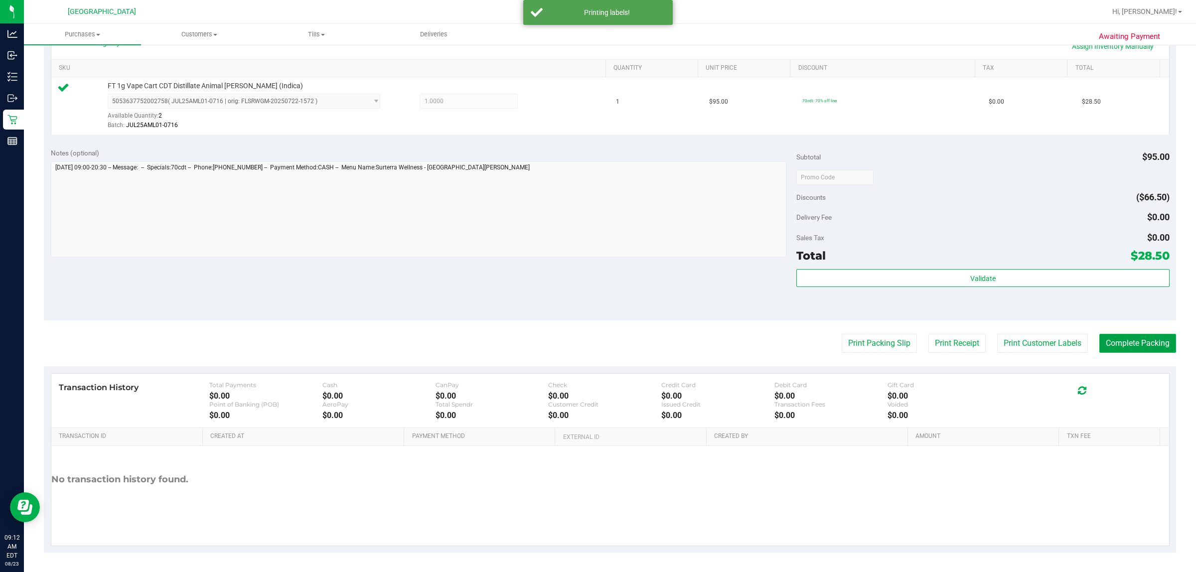
click at [543, 346] on button "Complete Packing" at bounding box center [1137, 343] width 77 height 19
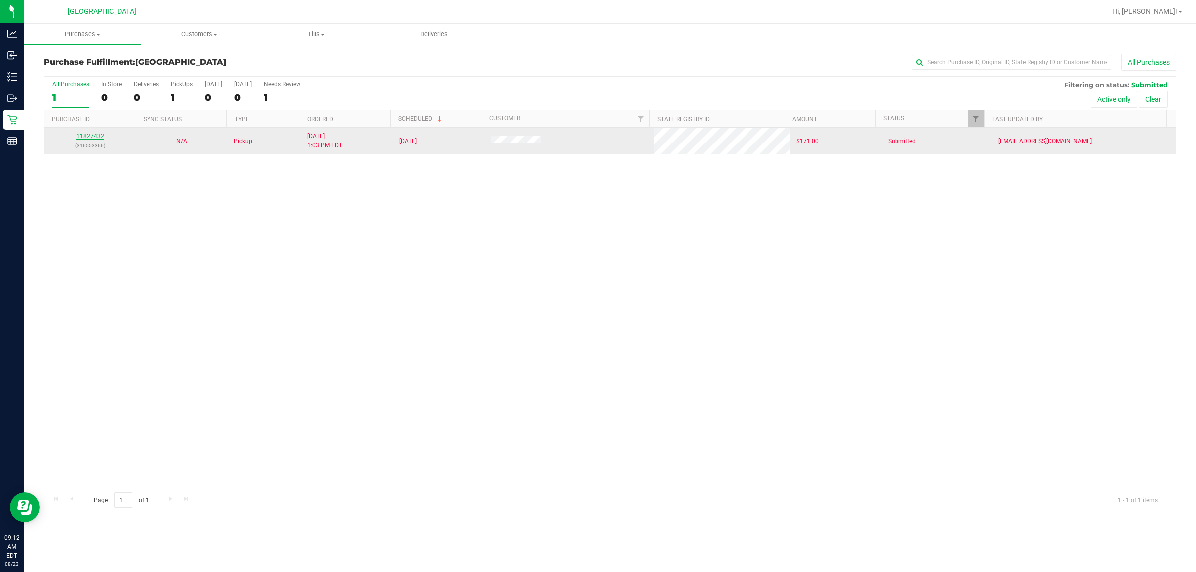
click at [91, 139] on link "11827432" at bounding box center [90, 136] width 28 height 7
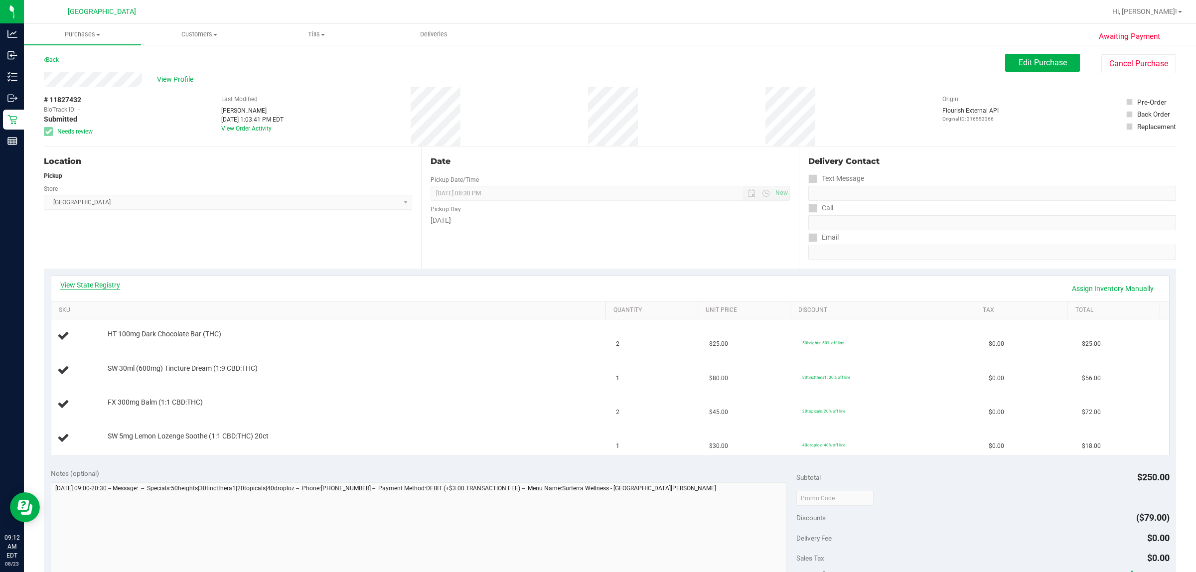
click at [110, 283] on link "View State Registry" at bounding box center [90, 285] width 60 height 10
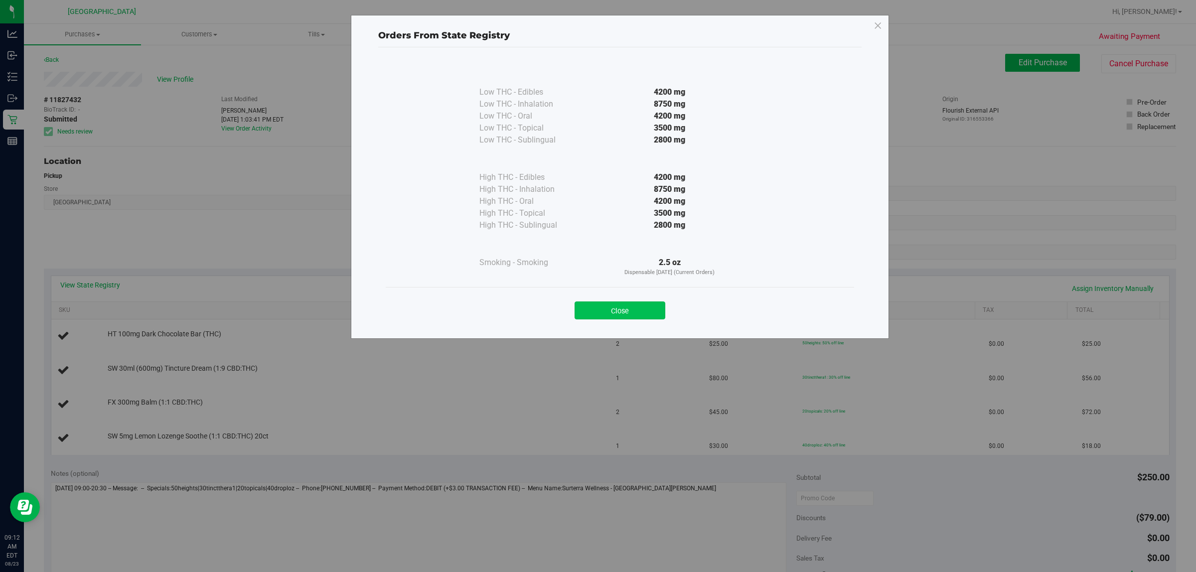
click at [543, 311] on button "Close" at bounding box center [619, 310] width 91 height 18
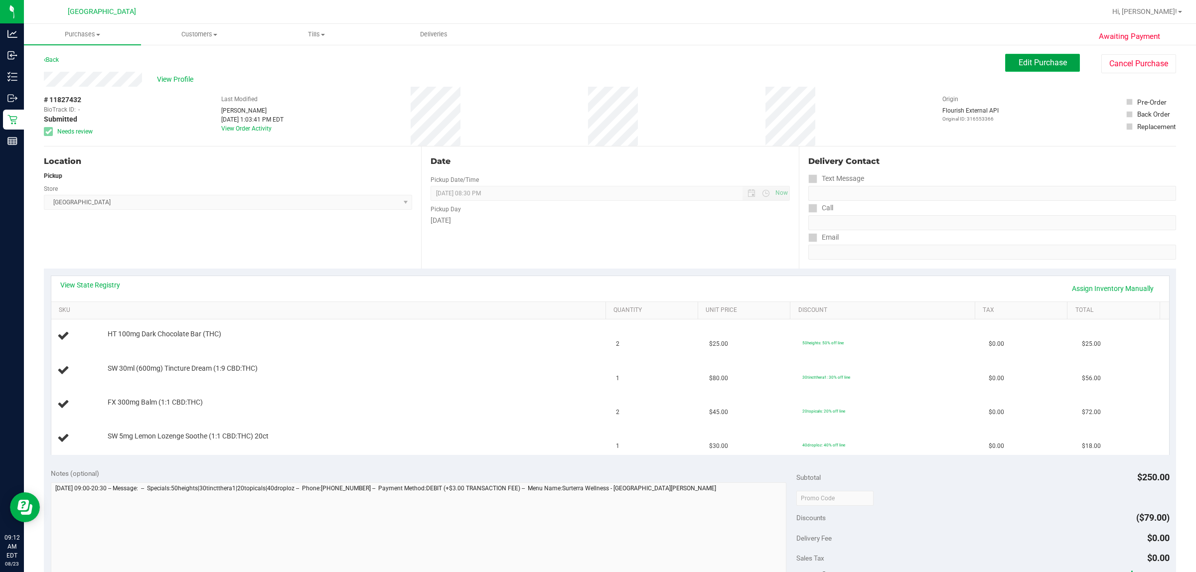
click at [543, 70] on button "Edit Purchase" at bounding box center [1042, 63] width 75 height 18
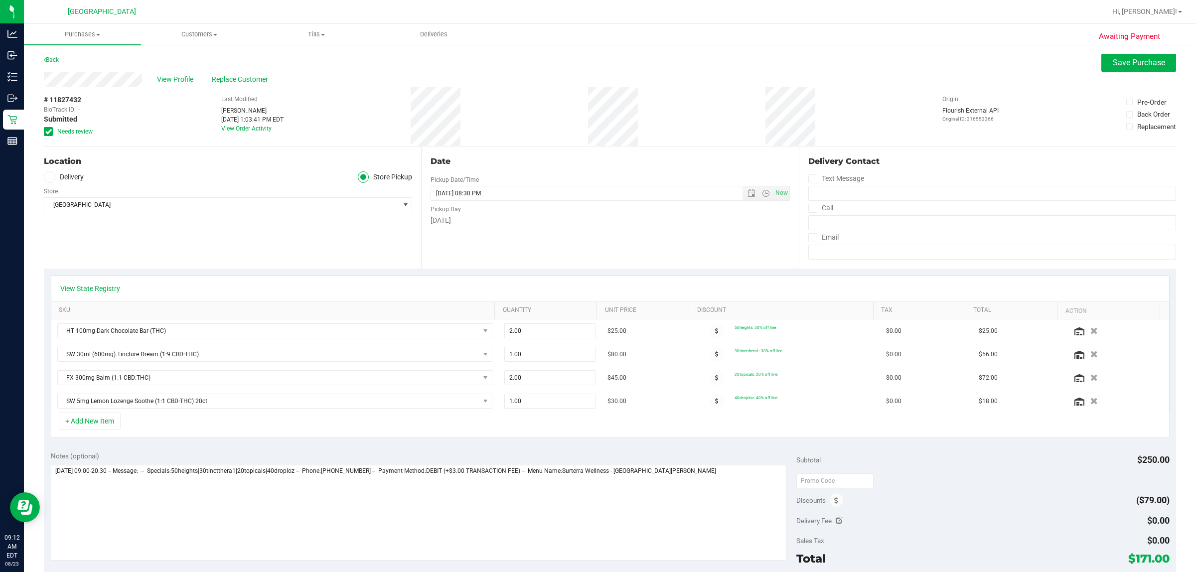
click at [50, 132] on icon at bounding box center [48, 132] width 6 height 0
click at [0, 0] on input "Needs review" at bounding box center [0, 0] width 0 height 0
click at [543, 56] on button "Save Purchase" at bounding box center [1138, 63] width 75 height 18
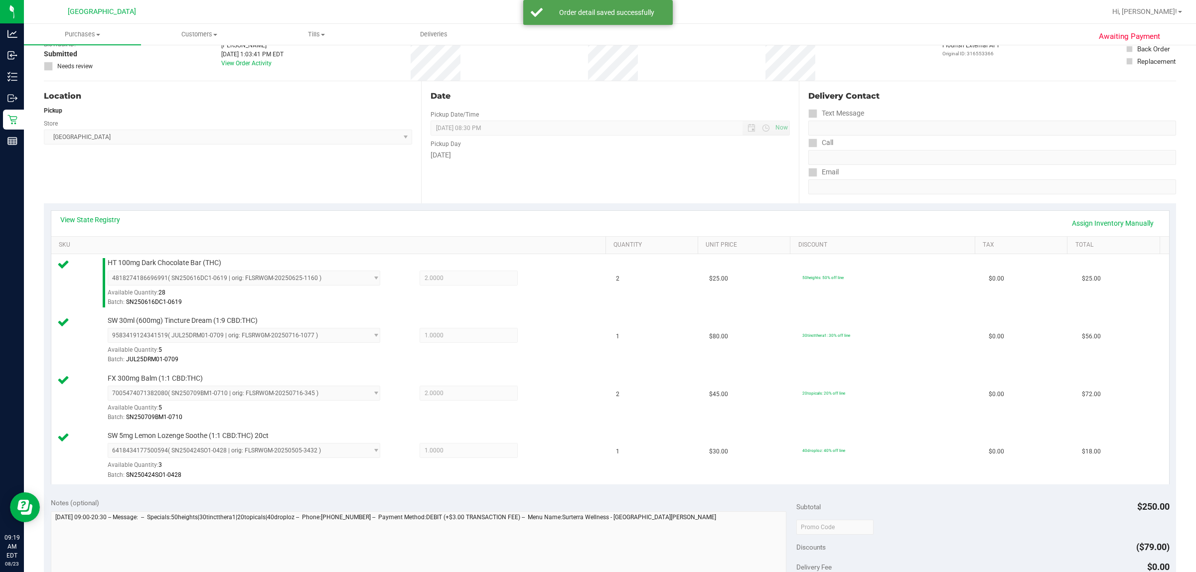
scroll to position [249, 0]
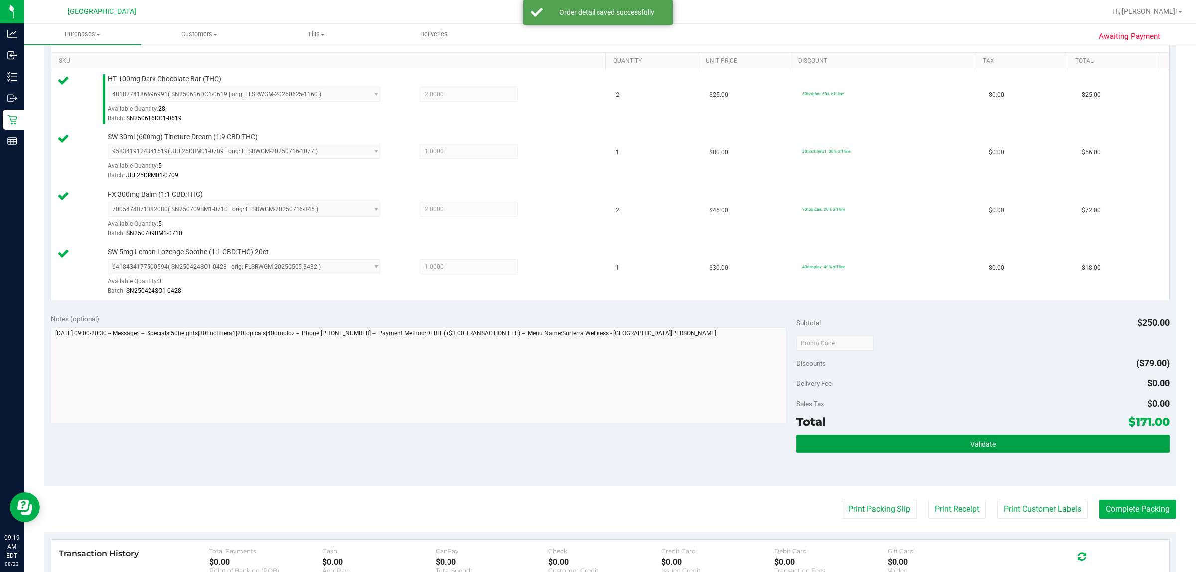
click at [543, 444] on button "Validate" at bounding box center [982, 444] width 373 height 18
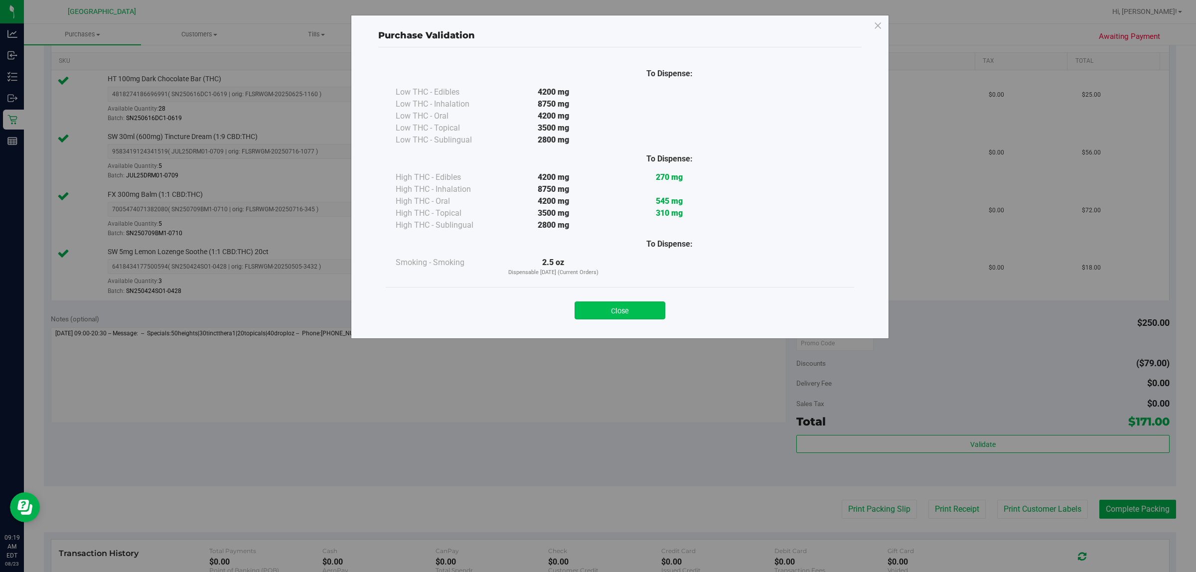
click at [543, 309] on button "Close" at bounding box center [619, 310] width 91 height 18
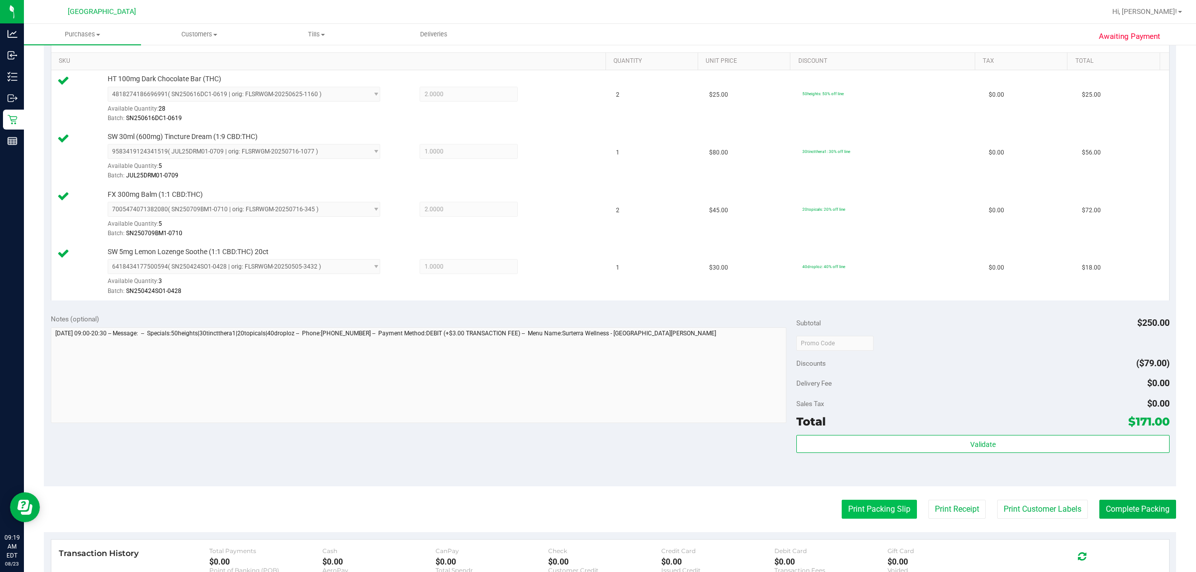
click at [543, 514] on button "Print Packing Slip" at bounding box center [878, 509] width 75 height 19
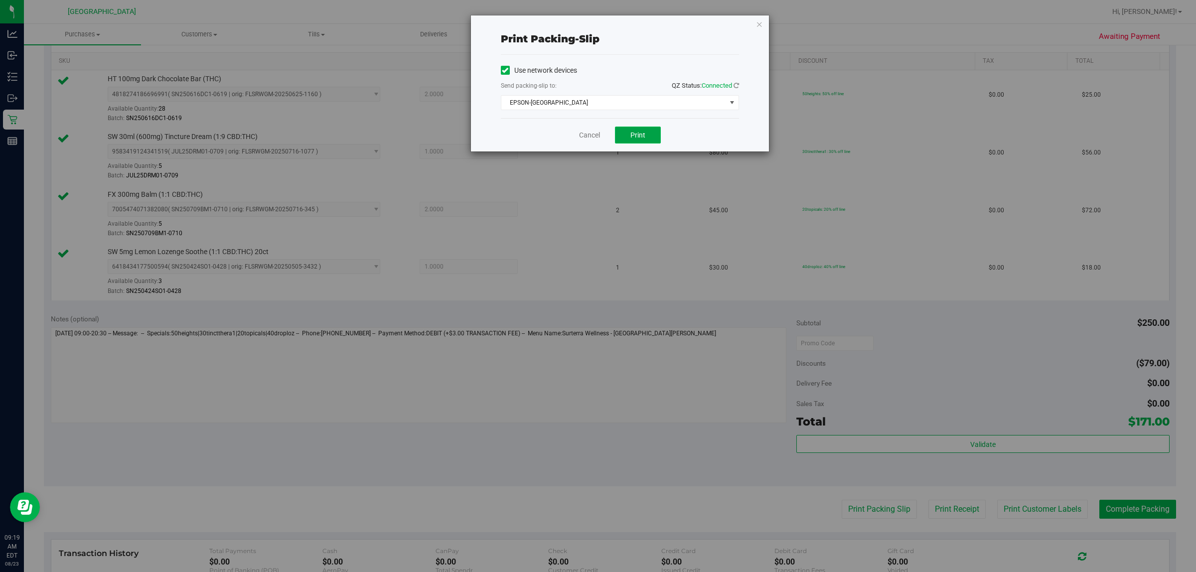
click at [543, 130] on button "Print" at bounding box center [638, 135] width 46 height 17
click at [543, 139] on link "Cancel" at bounding box center [589, 135] width 21 height 10
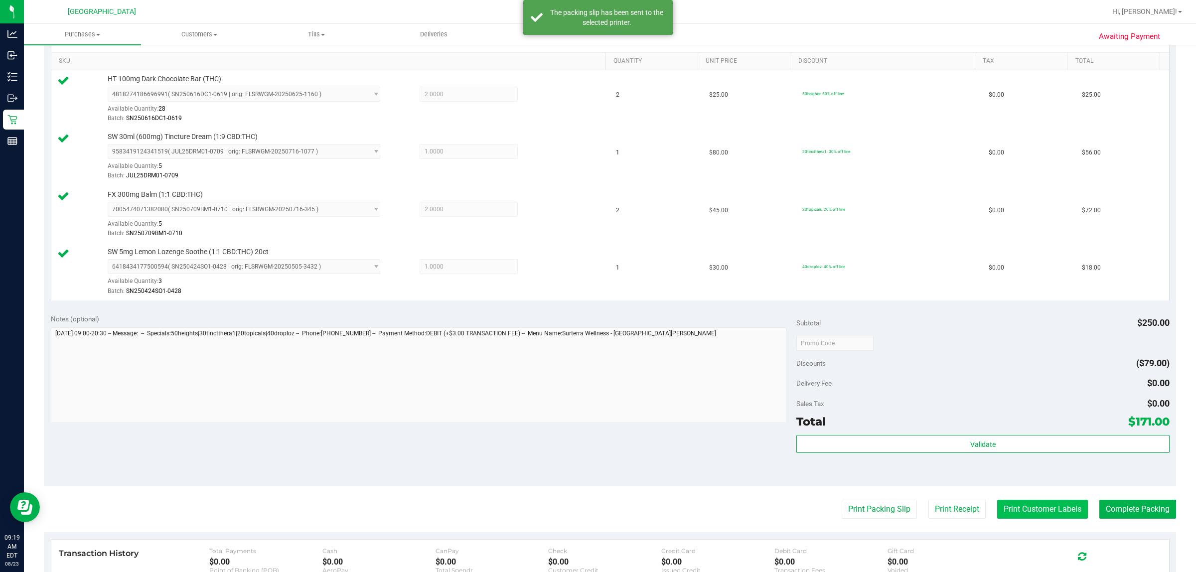
click at [543, 518] on button "Print Customer Labels" at bounding box center [1042, 509] width 91 height 19
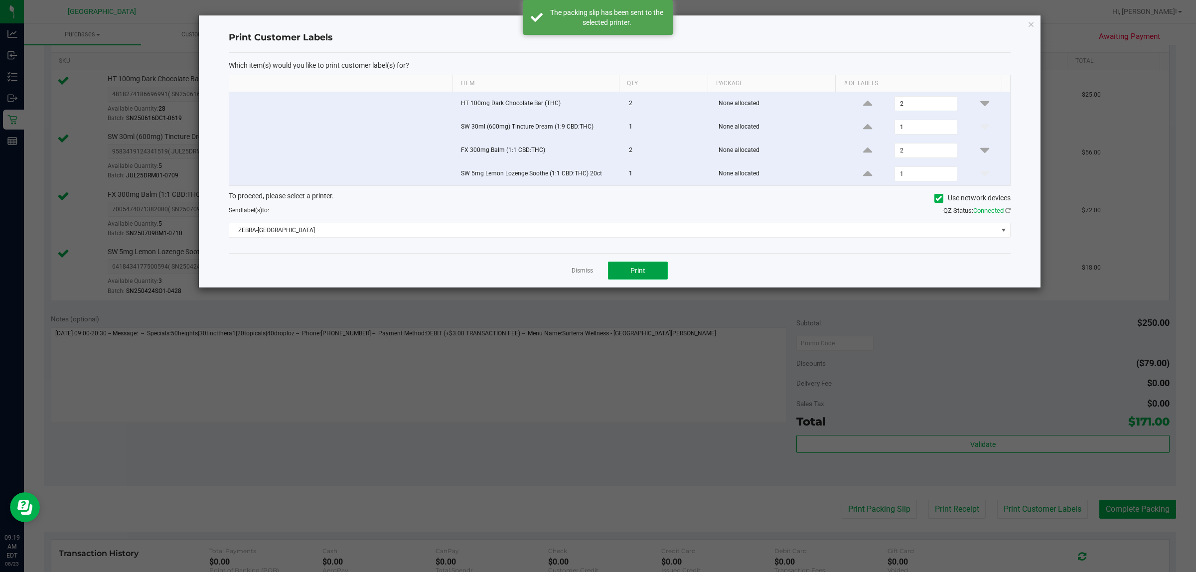
click at [543, 270] on button "Print" at bounding box center [638, 271] width 60 height 18
click at [543, 275] on link "Dismiss" at bounding box center [581, 271] width 21 height 8
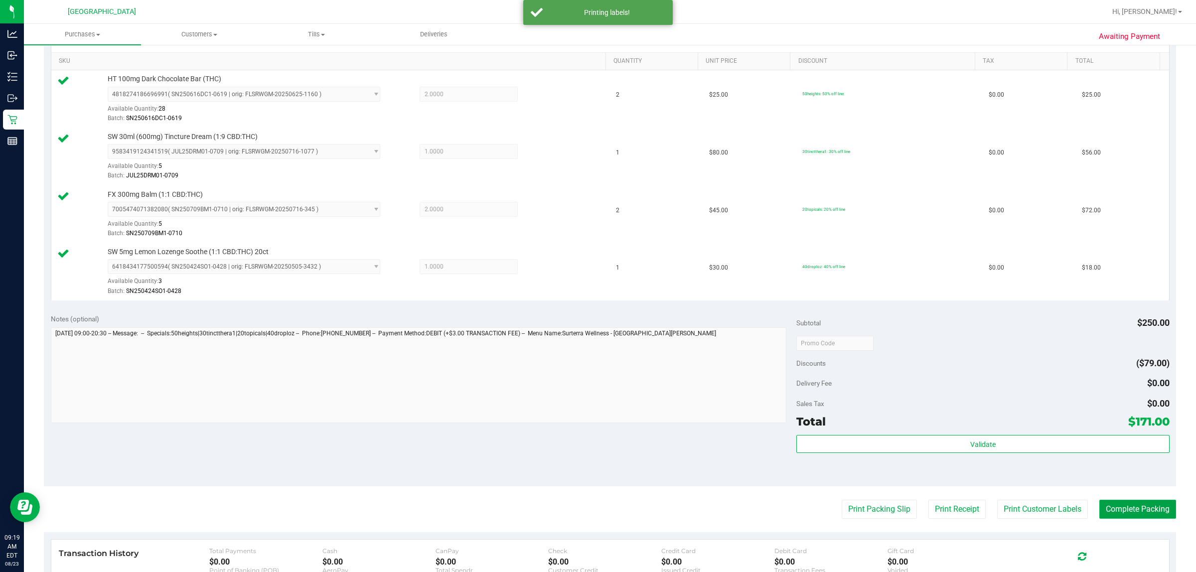
click at [543, 514] on button "Complete Packing" at bounding box center [1137, 509] width 77 height 19
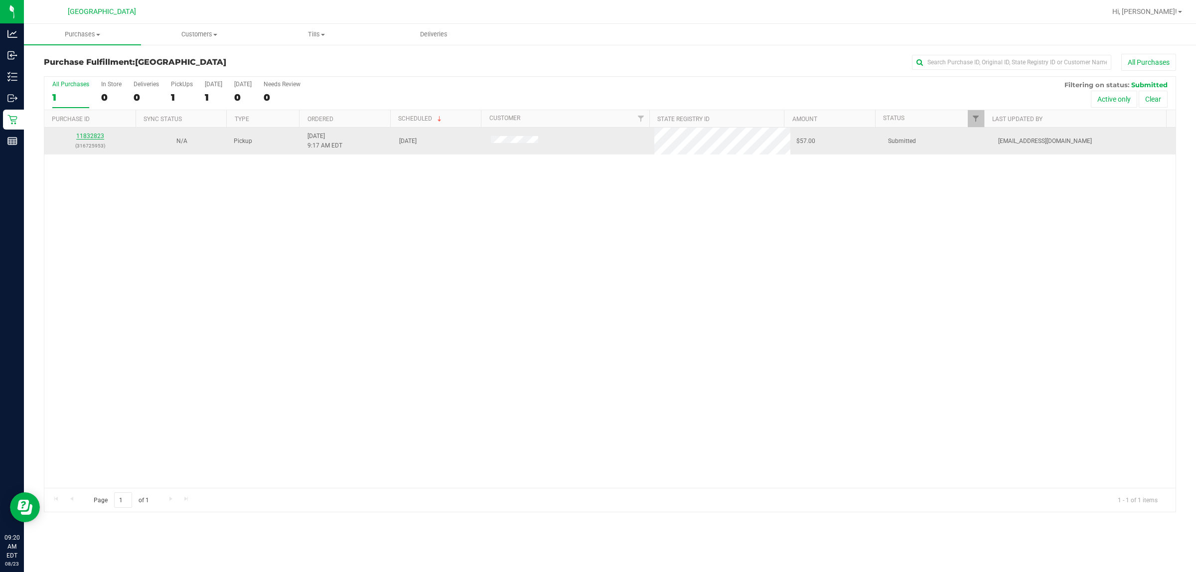
click at [88, 137] on link "11832823" at bounding box center [90, 136] width 28 height 7
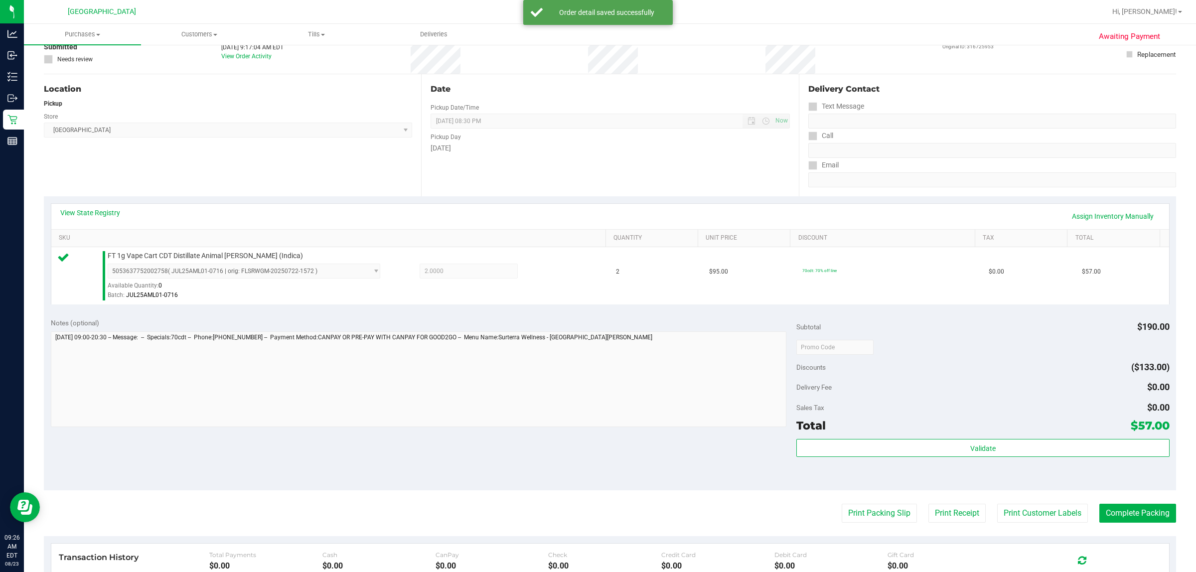
scroll to position [187, 0]
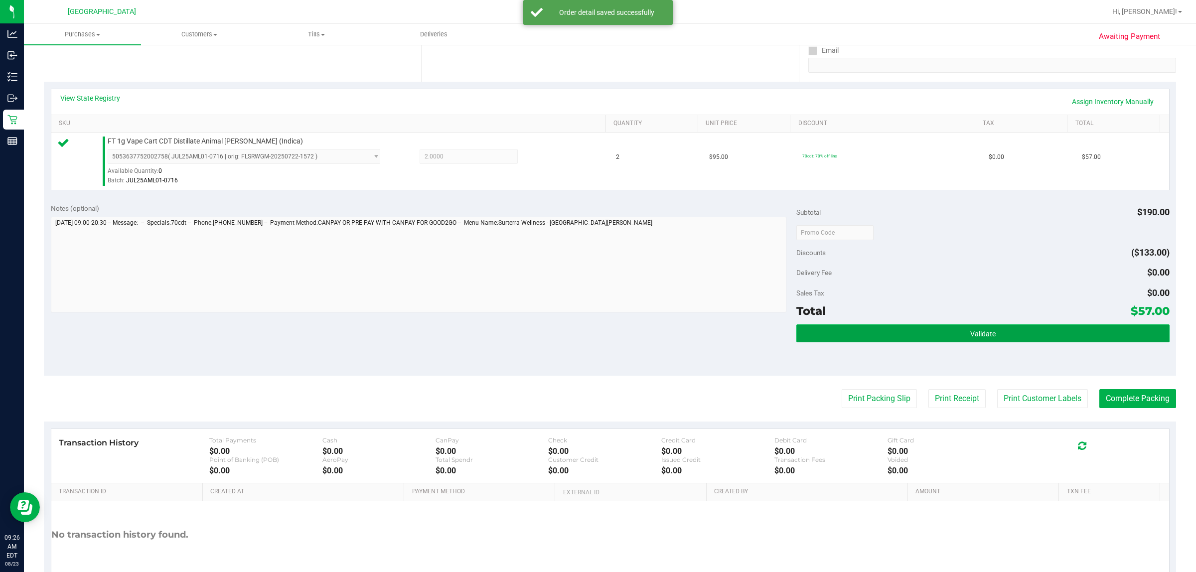
click at [543, 325] on button "Validate" at bounding box center [982, 333] width 373 height 18
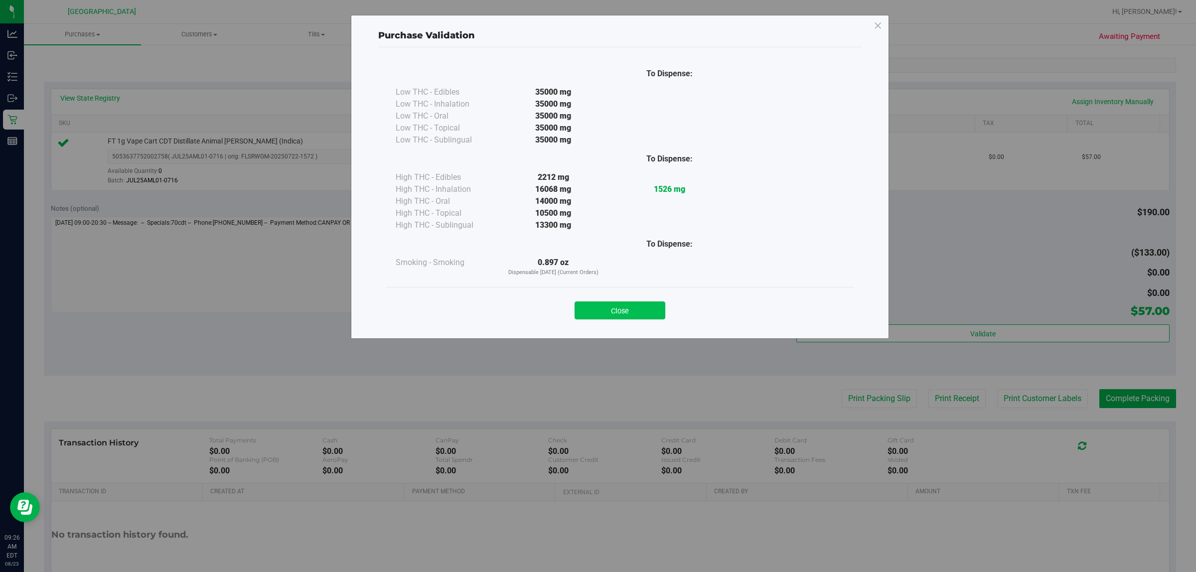
click at [543, 310] on button "Close" at bounding box center [619, 310] width 91 height 18
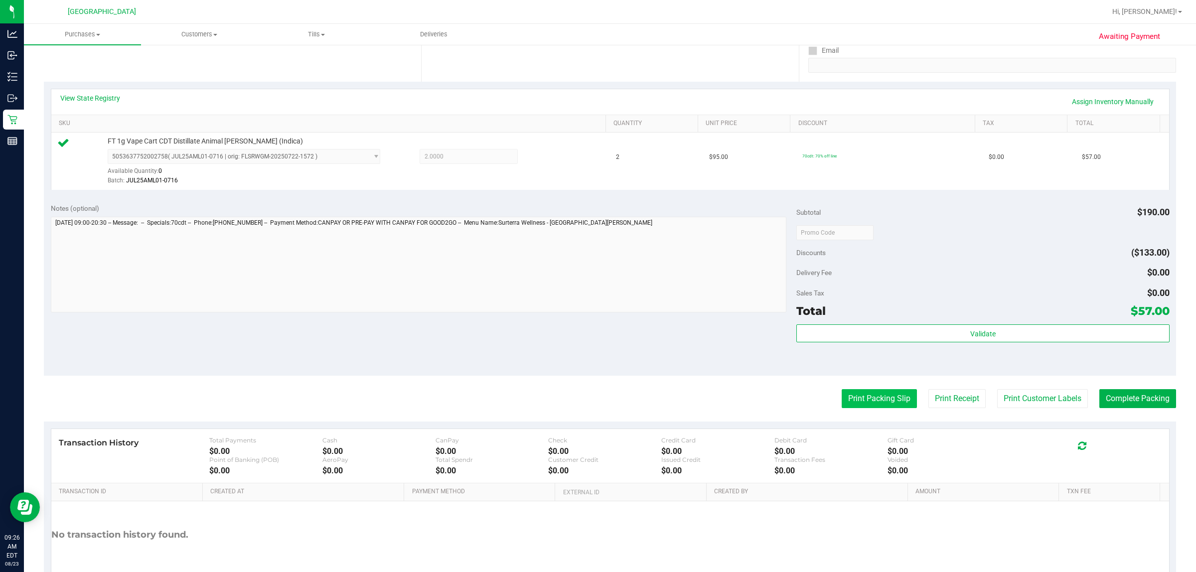
click at [543, 402] on button "Print Packing Slip" at bounding box center [878, 398] width 75 height 19
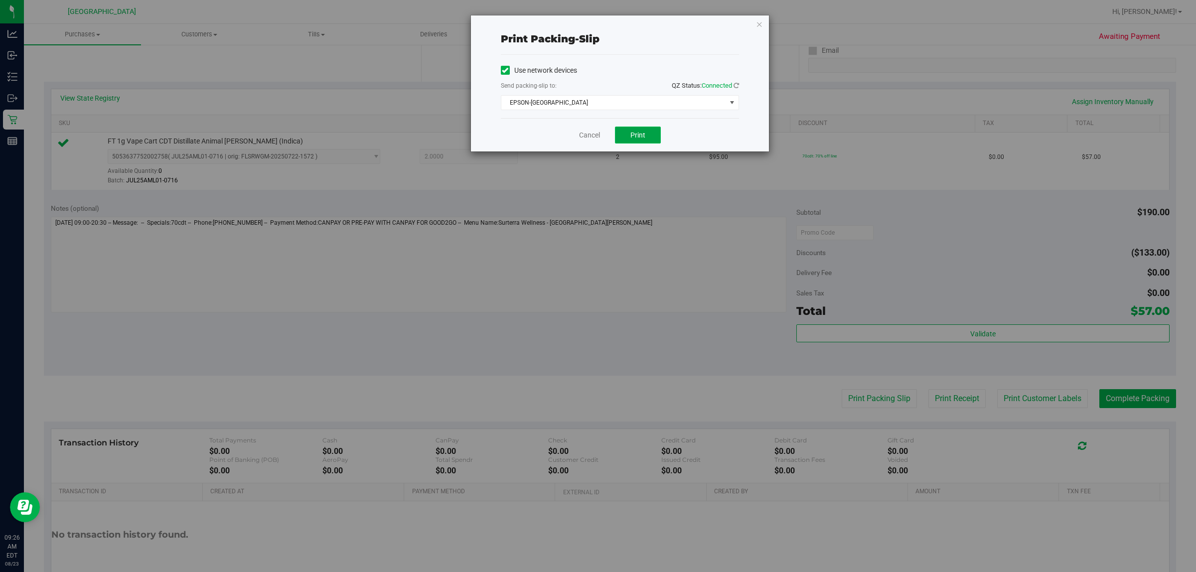
click at [543, 143] on button "Print" at bounding box center [638, 135] width 46 height 17
click at [543, 135] on link "Cancel" at bounding box center [589, 135] width 21 height 10
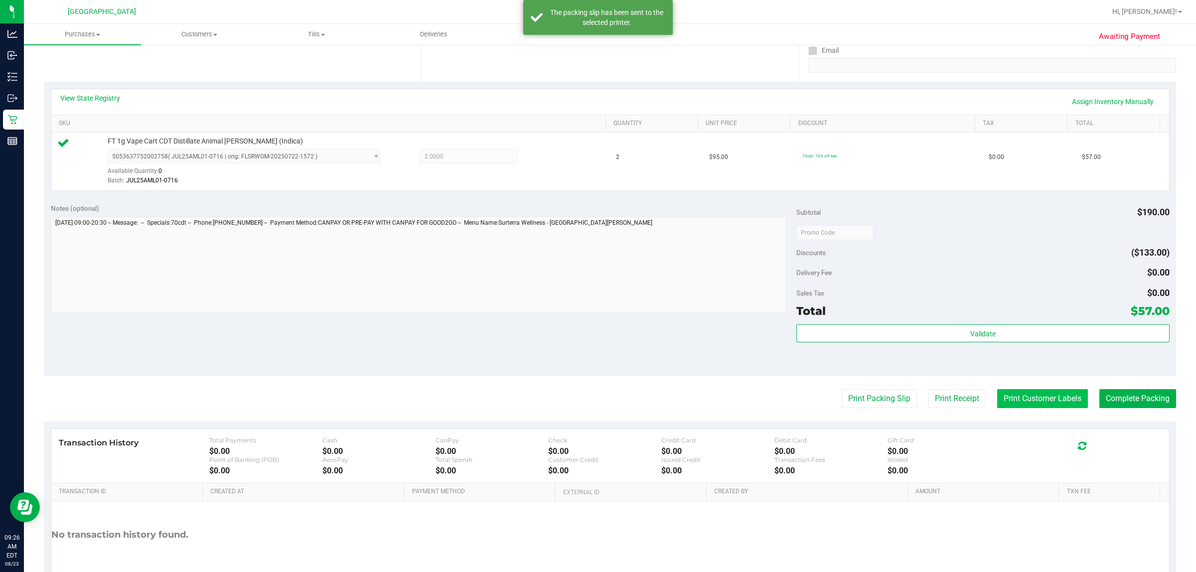
click at [543, 397] on button "Print Customer Labels" at bounding box center [1042, 398] width 91 height 19
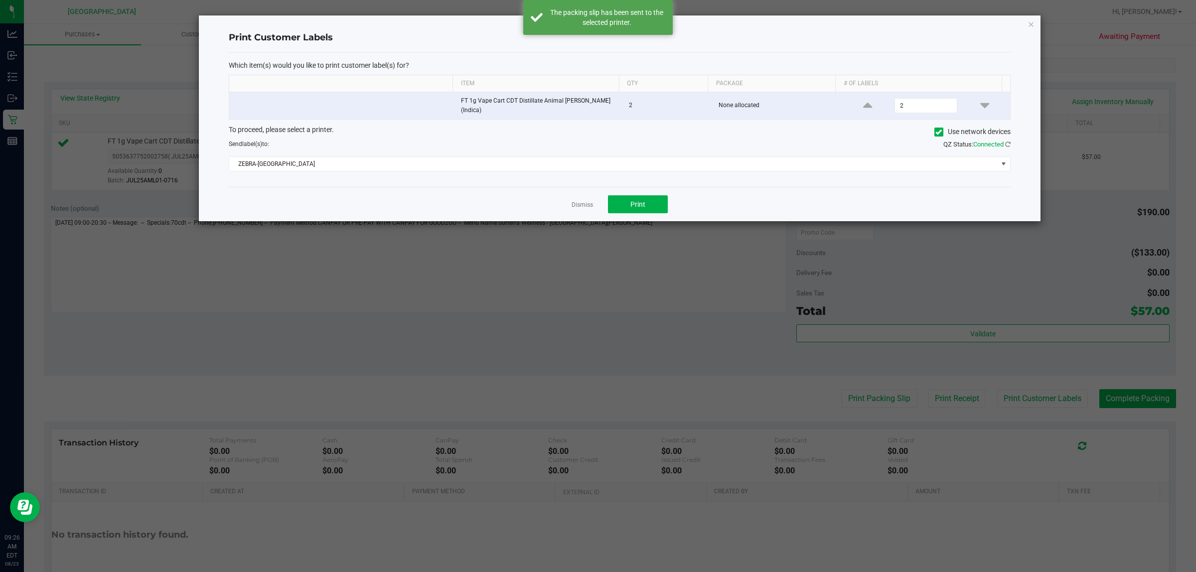
click at [543, 192] on div "Dismiss Print" at bounding box center [620, 204] width 782 height 34
click at [543, 200] on button "Print" at bounding box center [638, 204] width 60 height 18
click at [543, 201] on link "Dismiss" at bounding box center [581, 205] width 21 height 8
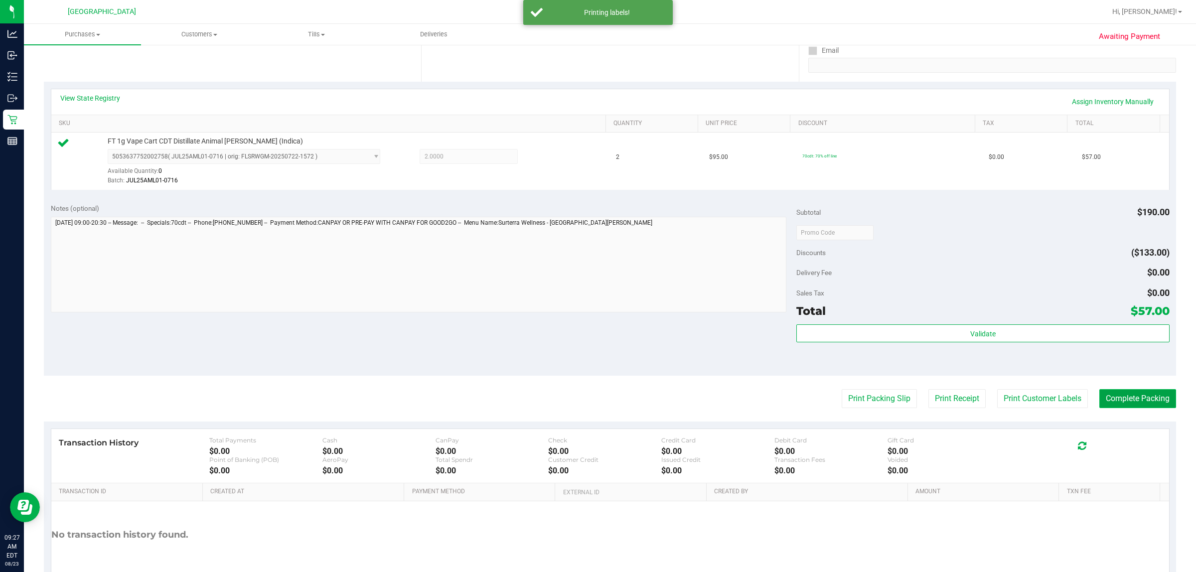
click at [543, 396] on button "Complete Packing" at bounding box center [1137, 398] width 77 height 19
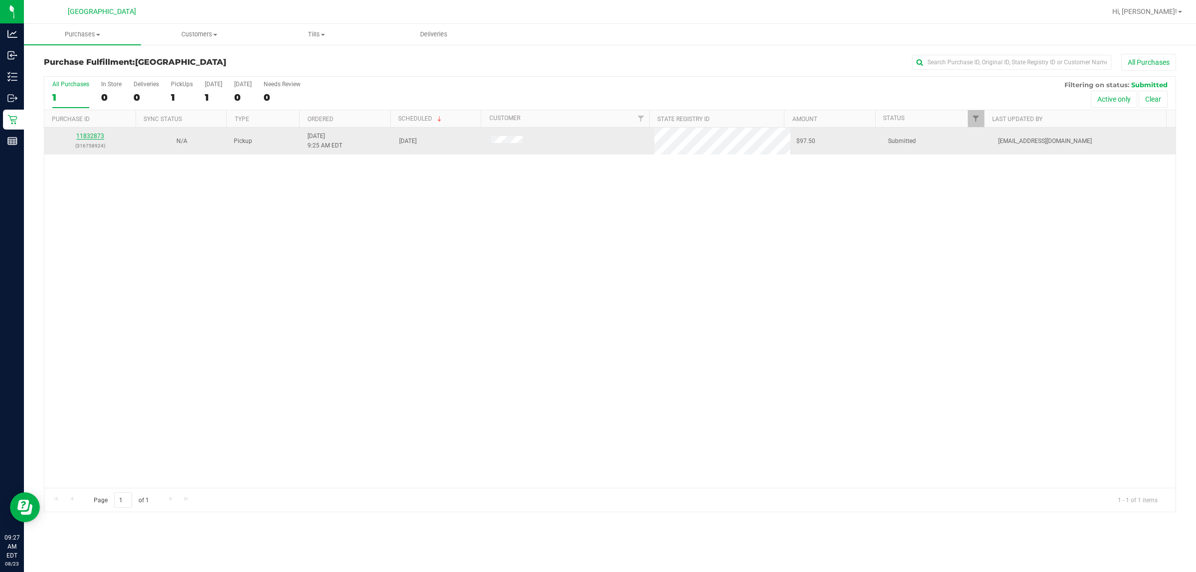
click at [97, 137] on link "11832873" at bounding box center [90, 136] width 28 height 7
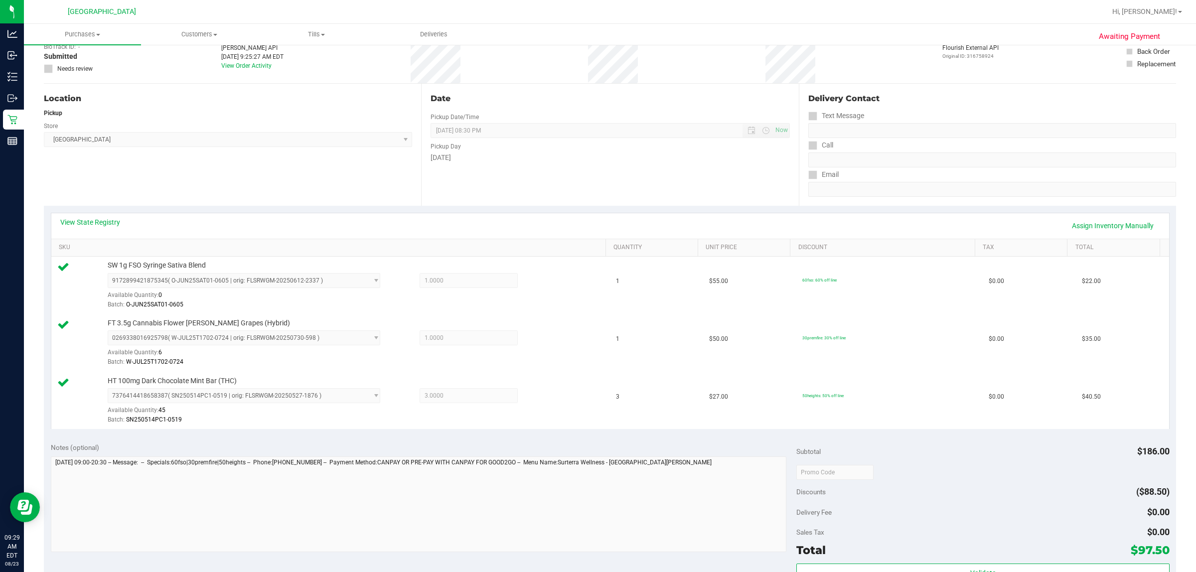
scroll to position [358, 0]
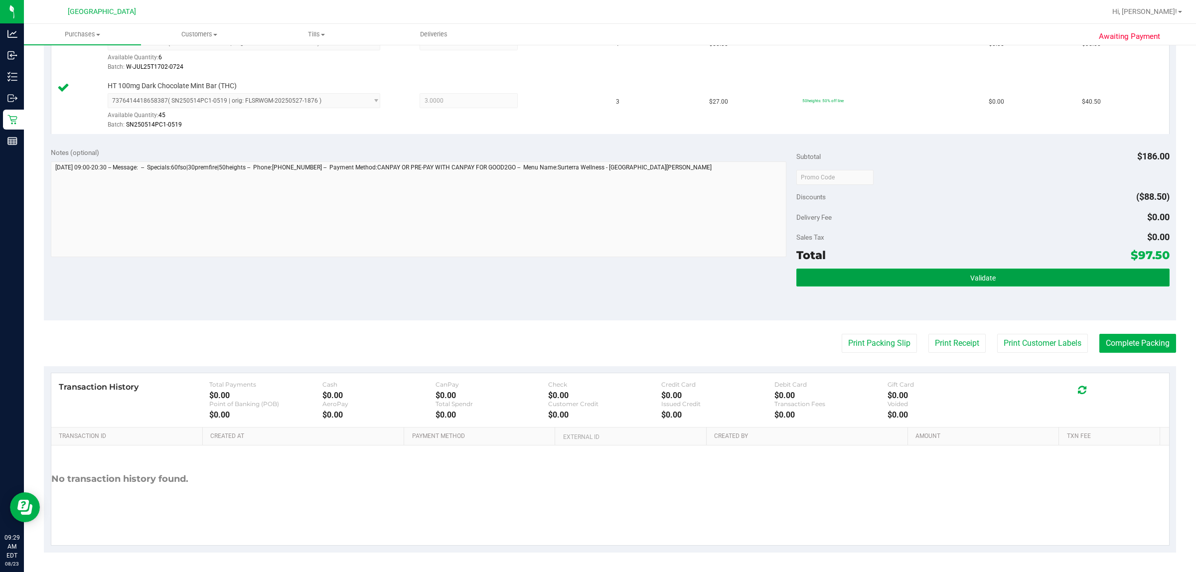
click at [543, 282] on button "Validate" at bounding box center [982, 278] width 373 height 18
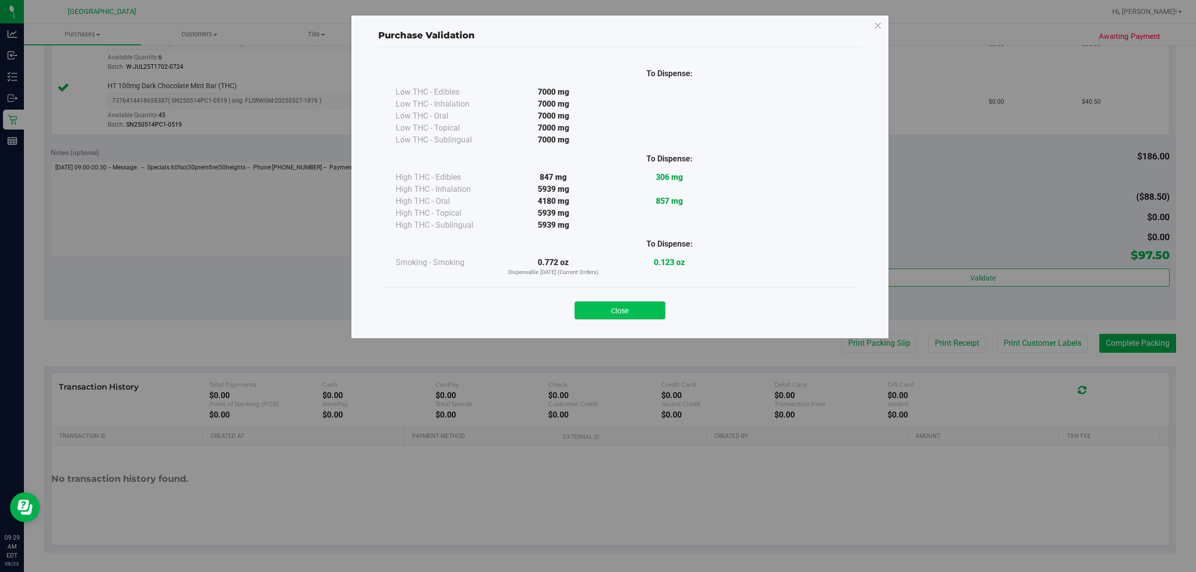
click at [543, 303] on button "Close" at bounding box center [619, 310] width 91 height 18
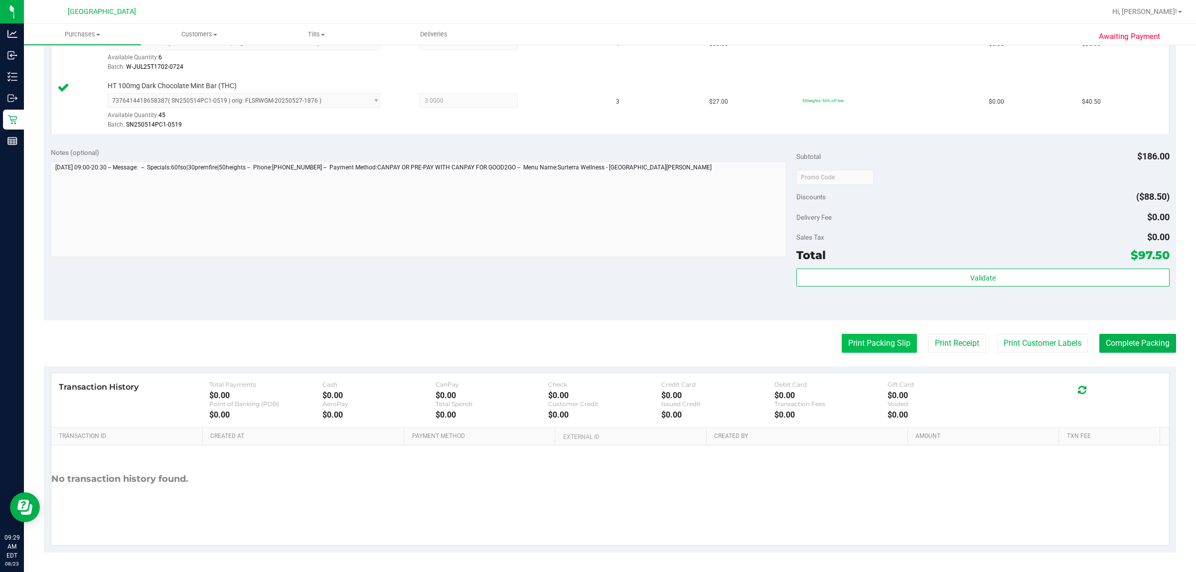
click at [543, 335] on button "Print Packing Slip" at bounding box center [878, 343] width 75 height 19
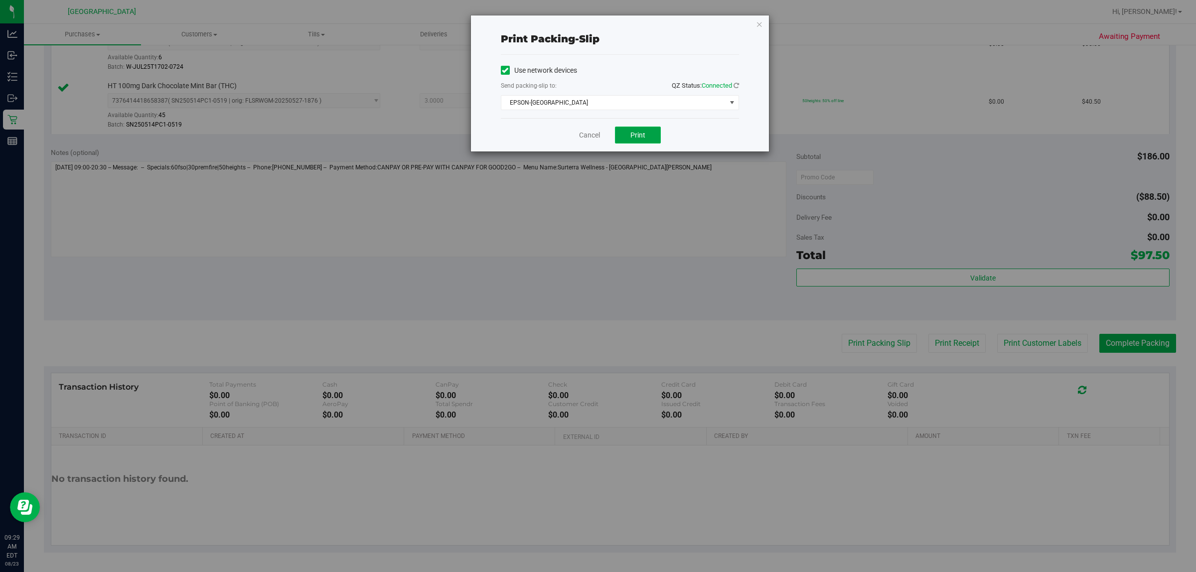
click at [543, 138] on button "Print" at bounding box center [638, 135] width 46 height 17
click at [543, 137] on link "Cancel" at bounding box center [589, 135] width 21 height 10
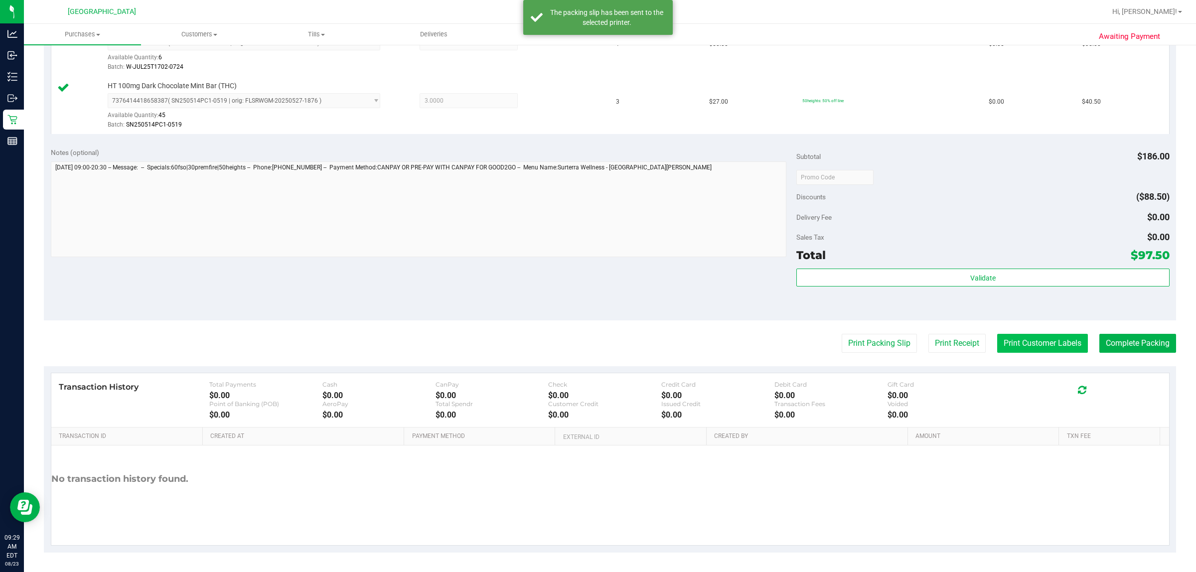
click at [543, 343] on button "Print Customer Labels" at bounding box center [1042, 343] width 91 height 19
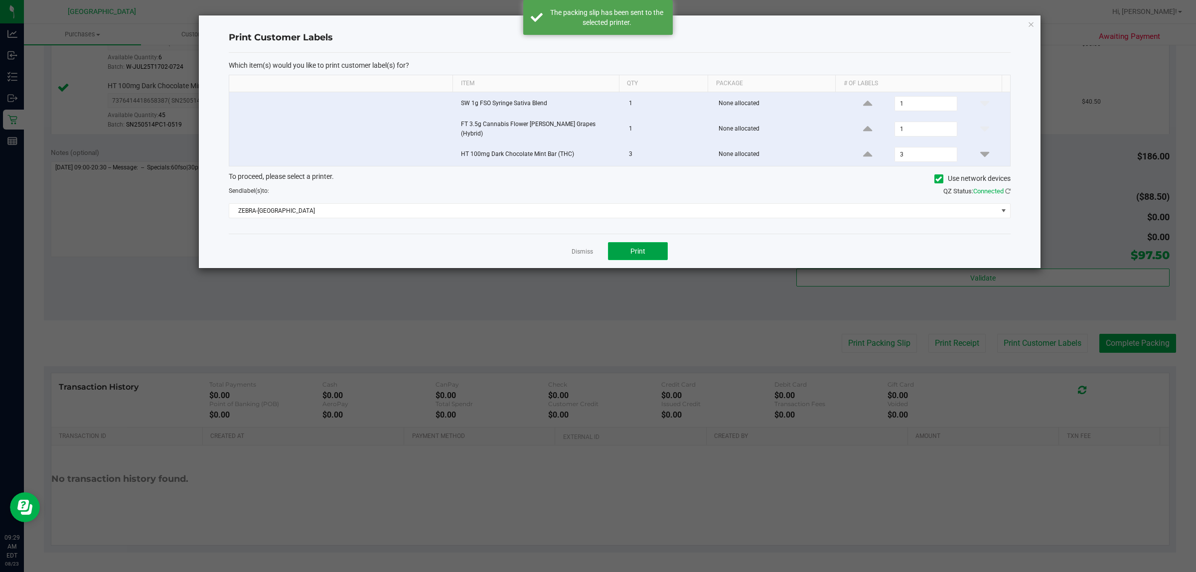
click at [543, 247] on button "Print" at bounding box center [638, 251] width 60 height 18
click at [543, 252] on link "Dismiss" at bounding box center [581, 252] width 21 height 8
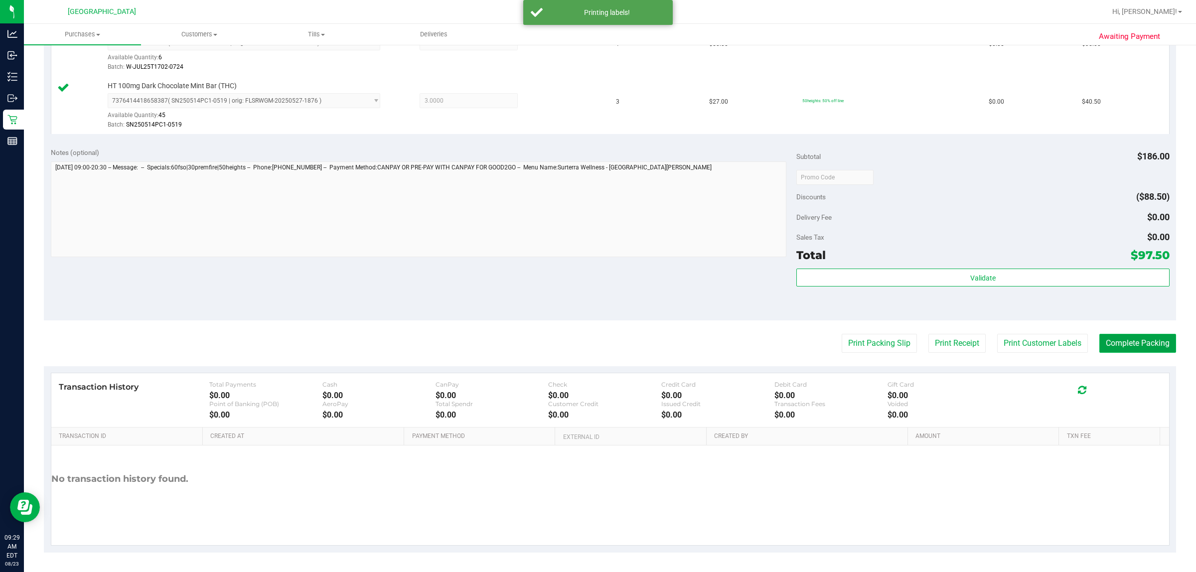
click at [543, 345] on button "Complete Packing" at bounding box center [1137, 343] width 77 height 19
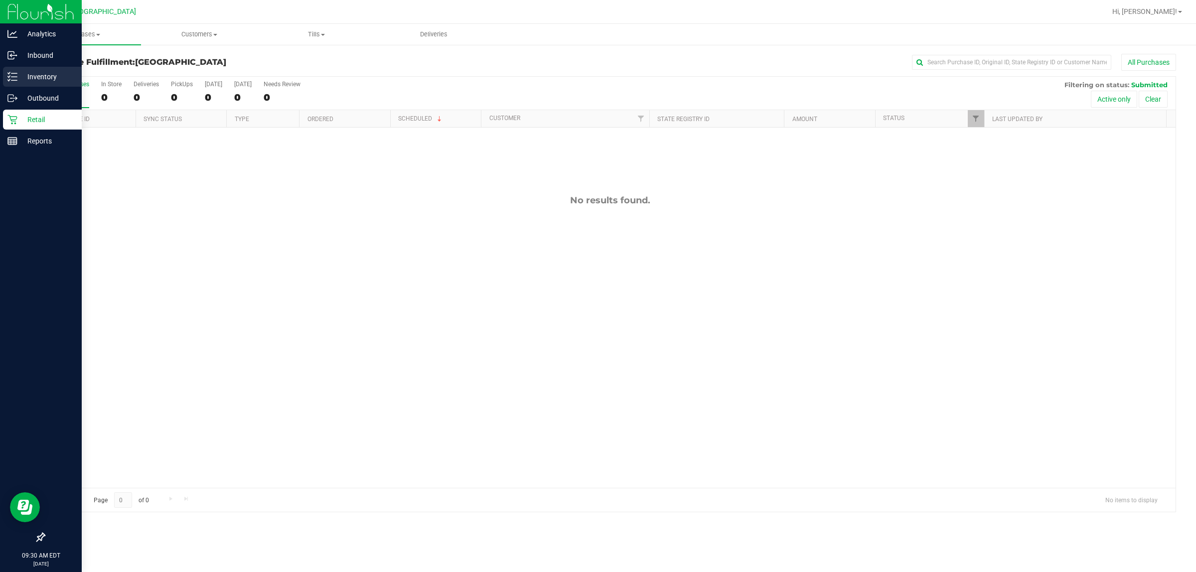
click at [42, 78] on p "Inventory" at bounding box center [47, 77] width 60 height 12
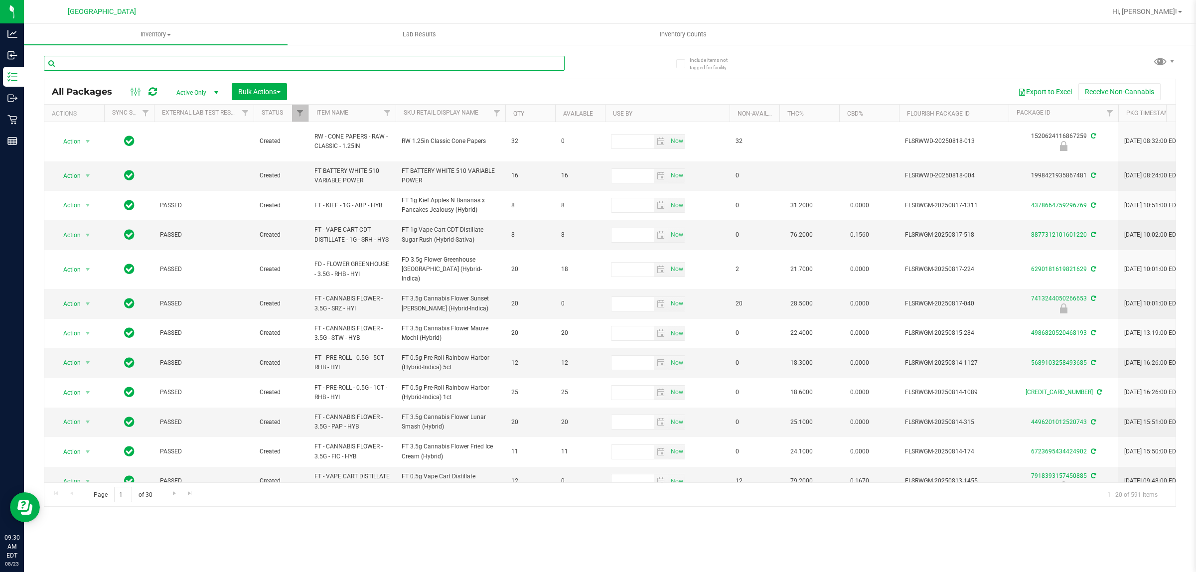
click at [289, 61] on input "text" at bounding box center [304, 63] width 521 height 15
type input "7744844569185054"
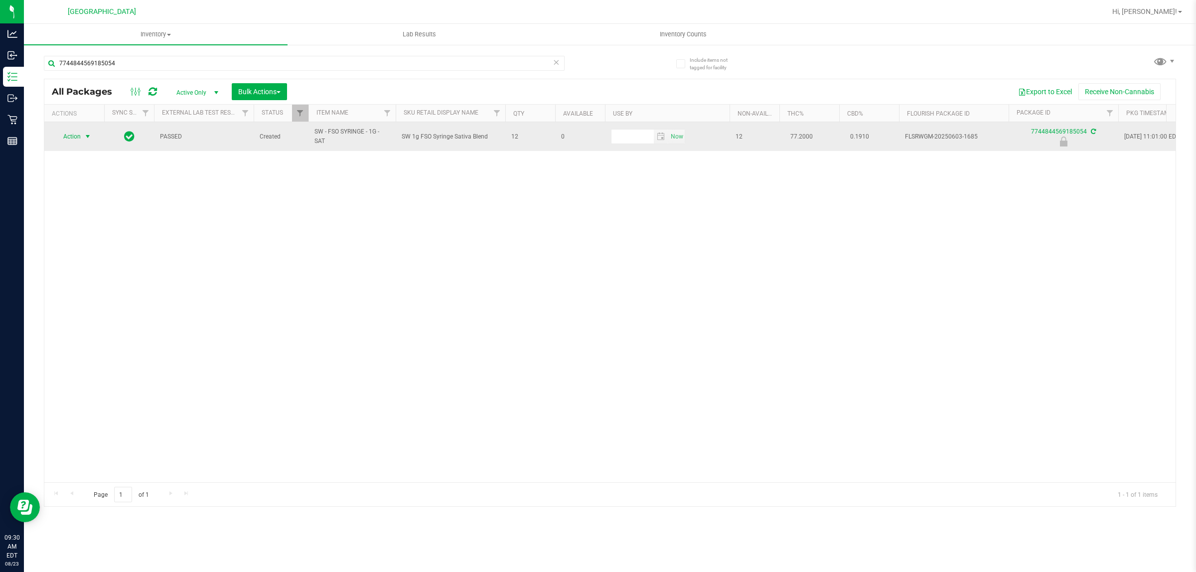
click at [85, 138] on span "select" at bounding box center [88, 137] width 8 height 8
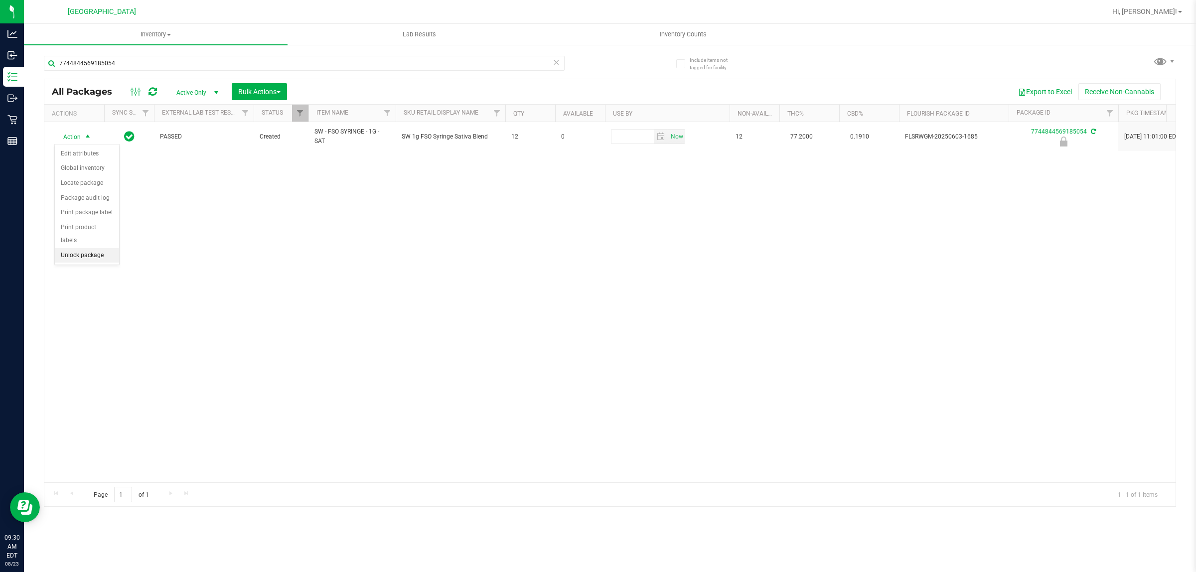
click at [97, 248] on li "Unlock package" at bounding box center [87, 255] width 64 height 15
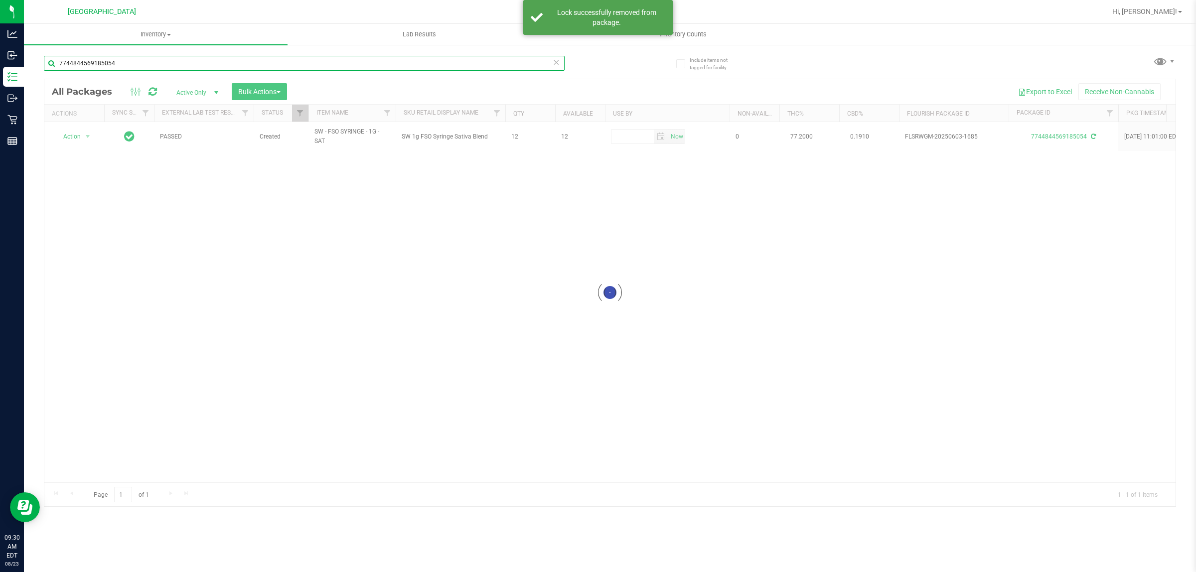
click at [138, 58] on input "7744844569185054" at bounding box center [304, 63] width 521 height 15
type input "5150469397279371"
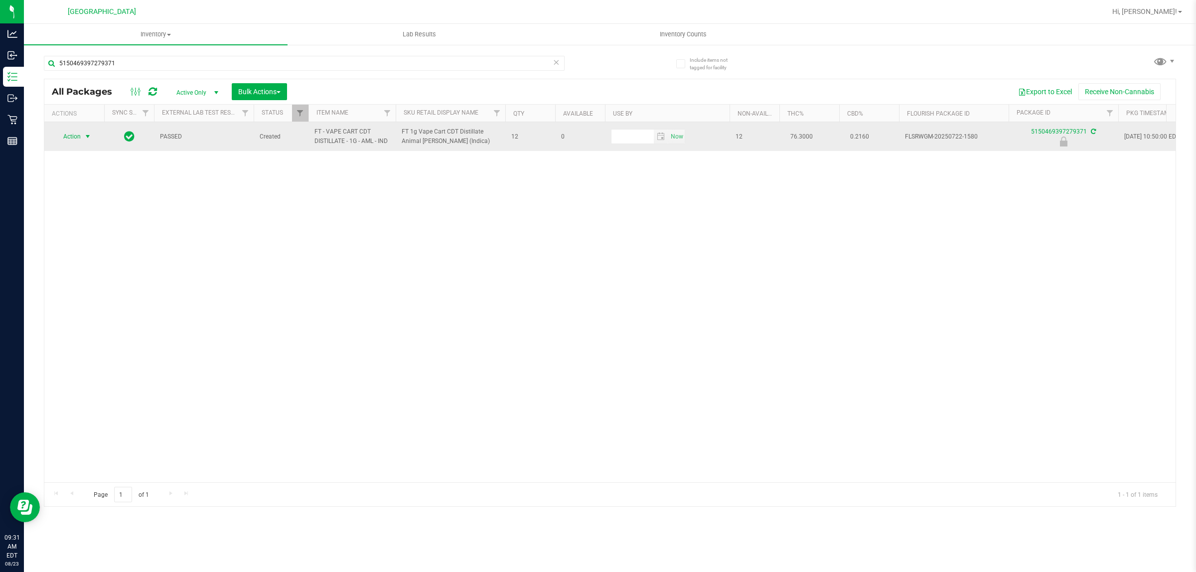
click at [84, 134] on span "select" at bounding box center [88, 137] width 8 height 8
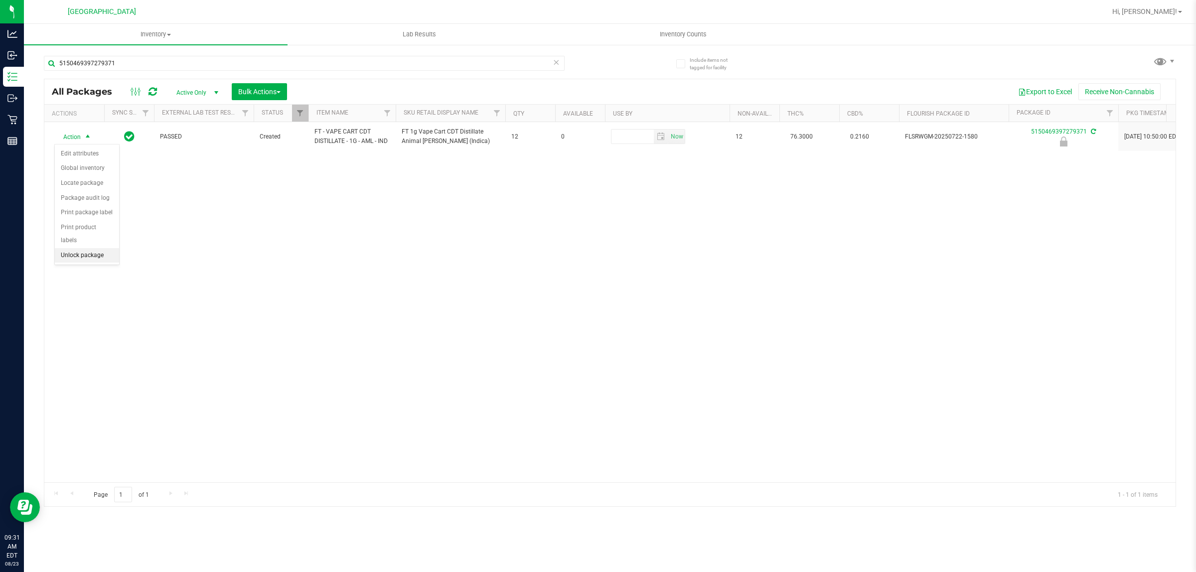
click at [75, 248] on li "Unlock package" at bounding box center [87, 255] width 64 height 15
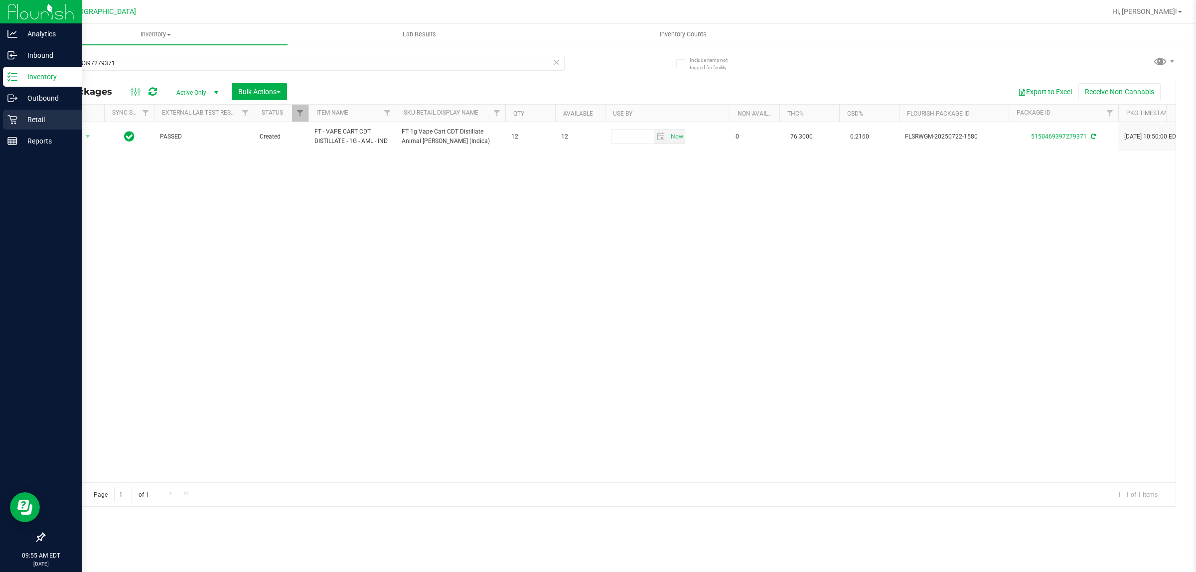
click at [22, 123] on p "Retail" at bounding box center [47, 120] width 60 height 12
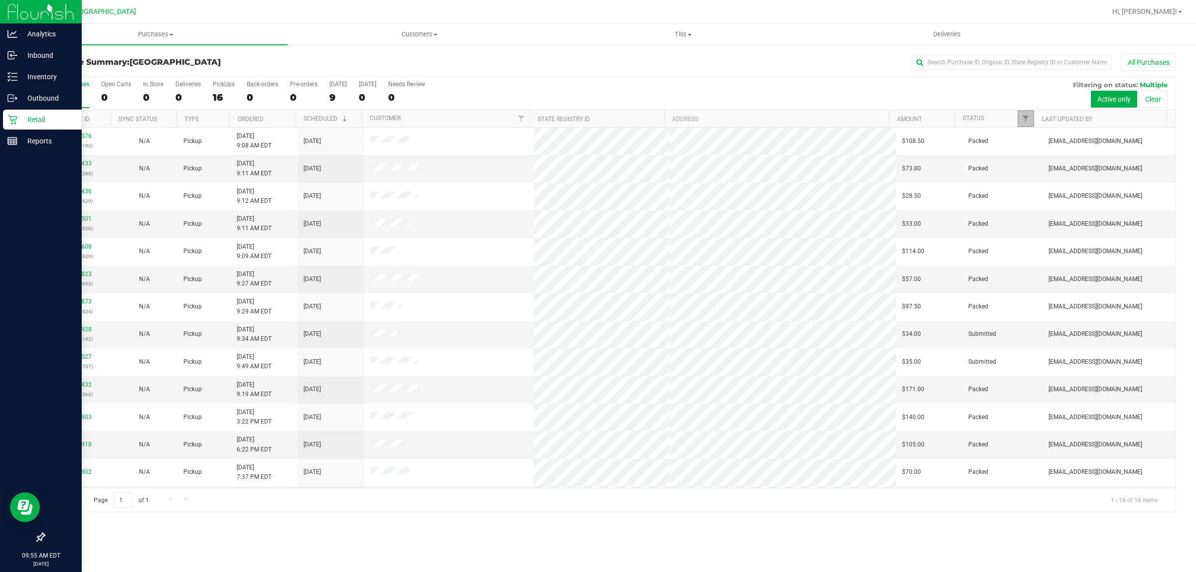
click at [543, 124] on link "Filter" at bounding box center [1025, 118] width 16 height 17
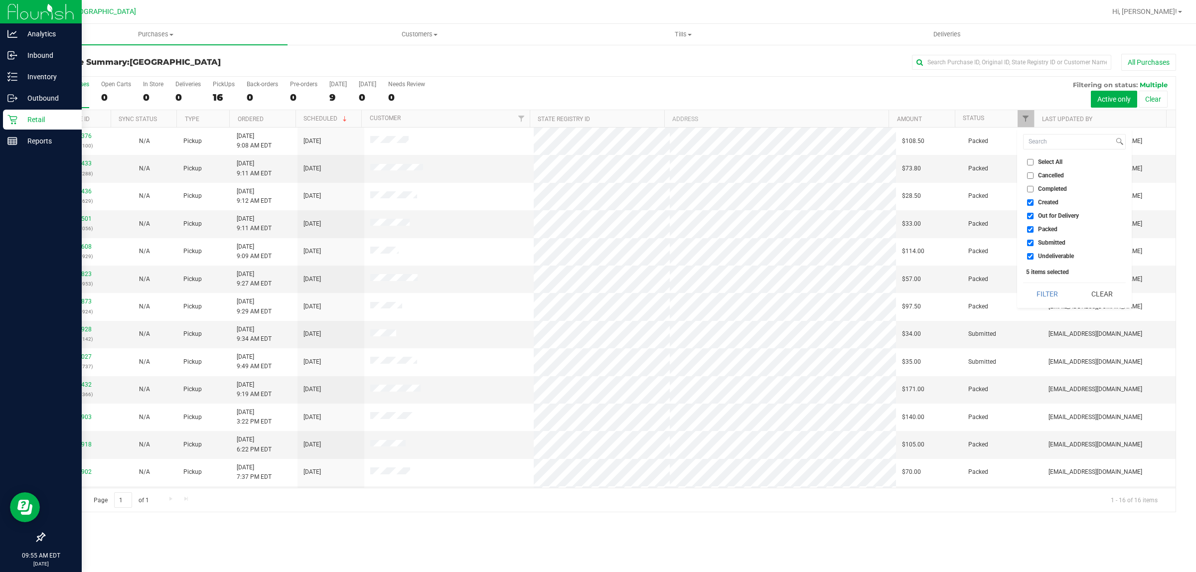
click at [543, 203] on input "Created" at bounding box center [1030, 202] width 6 height 6
checkbox input "false"
click at [543, 216] on input "Out for Delivery" at bounding box center [1030, 216] width 6 height 6
checkbox input "false"
click at [543, 231] on input "Packed" at bounding box center [1030, 229] width 6 height 6
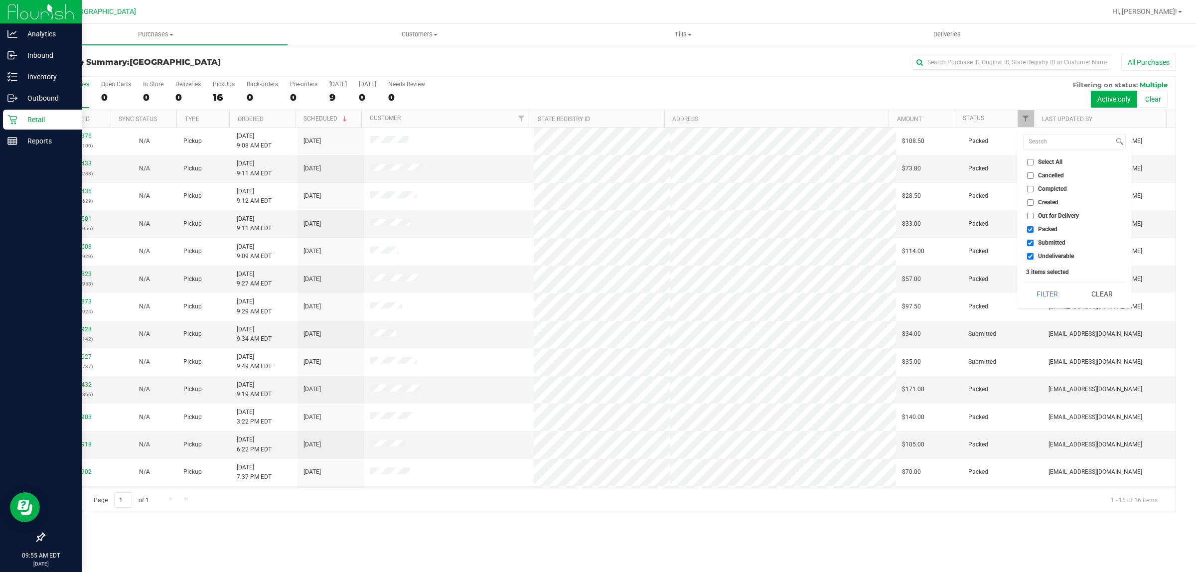
checkbox input "false"
click at [543, 256] on input "Undeliverable" at bounding box center [1030, 256] width 6 height 6
checkbox input "false"
click at [543, 299] on button "Filter" at bounding box center [1047, 294] width 48 height 22
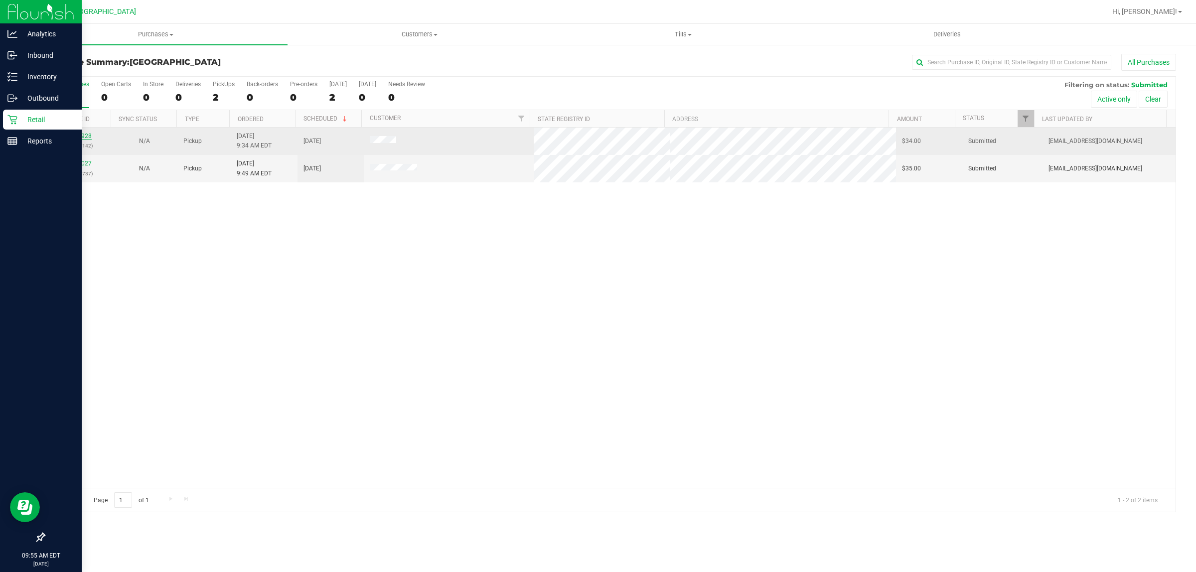
click at [68, 137] on link "11832928" at bounding box center [78, 136] width 28 height 7
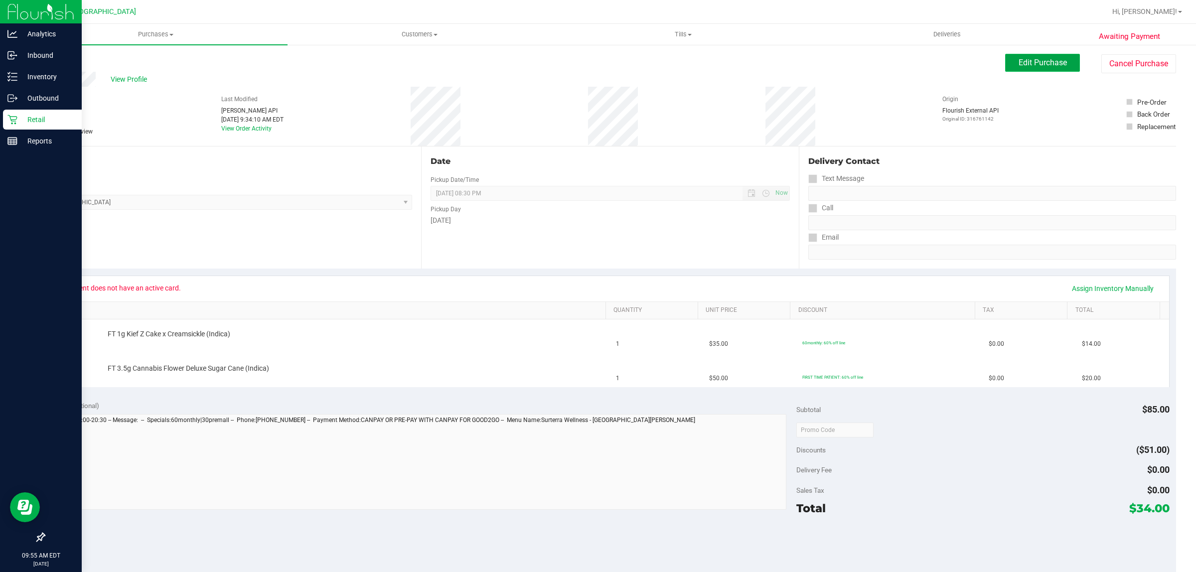
click at [543, 70] on button "Edit Purchase" at bounding box center [1042, 63] width 75 height 18
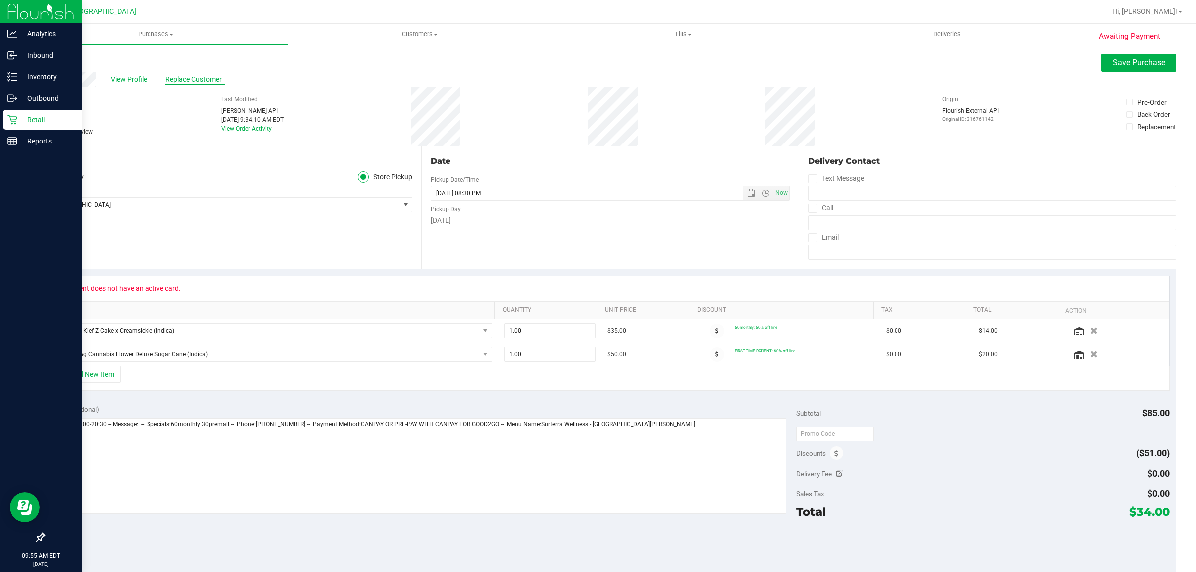
click at [197, 83] on span "Replace Customer" at bounding box center [195, 79] width 60 height 10
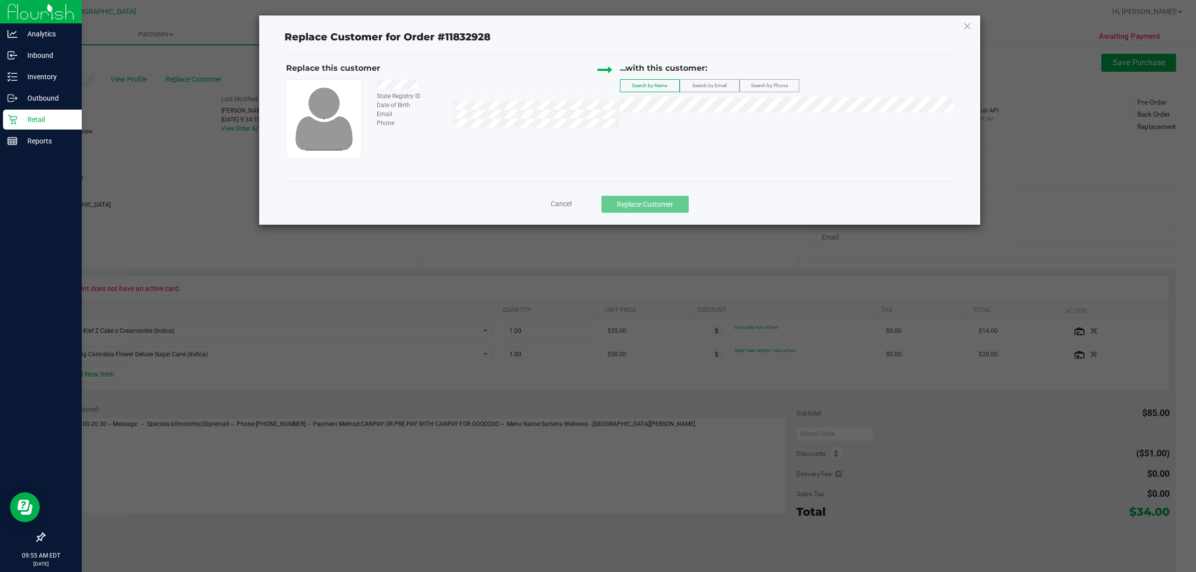
click at [543, 90] on label "Search by Email" at bounding box center [709, 86] width 59 height 12
click at [543, 124] on span "([EMAIL_ADDRESS][DOMAIN_NAME])" at bounding box center [740, 124] width 116 height 8
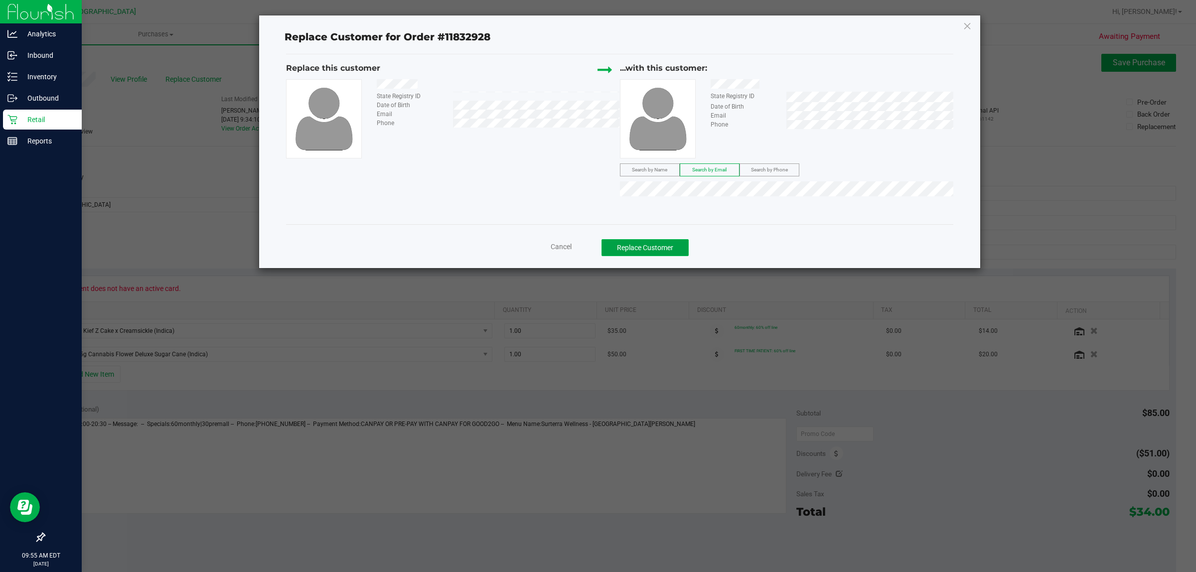
click at [543, 247] on button "Replace Customer" at bounding box center [644, 247] width 87 height 17
click at [543, 248] on span "Cancel" at bounding box center [560, 247] width 21 height 8
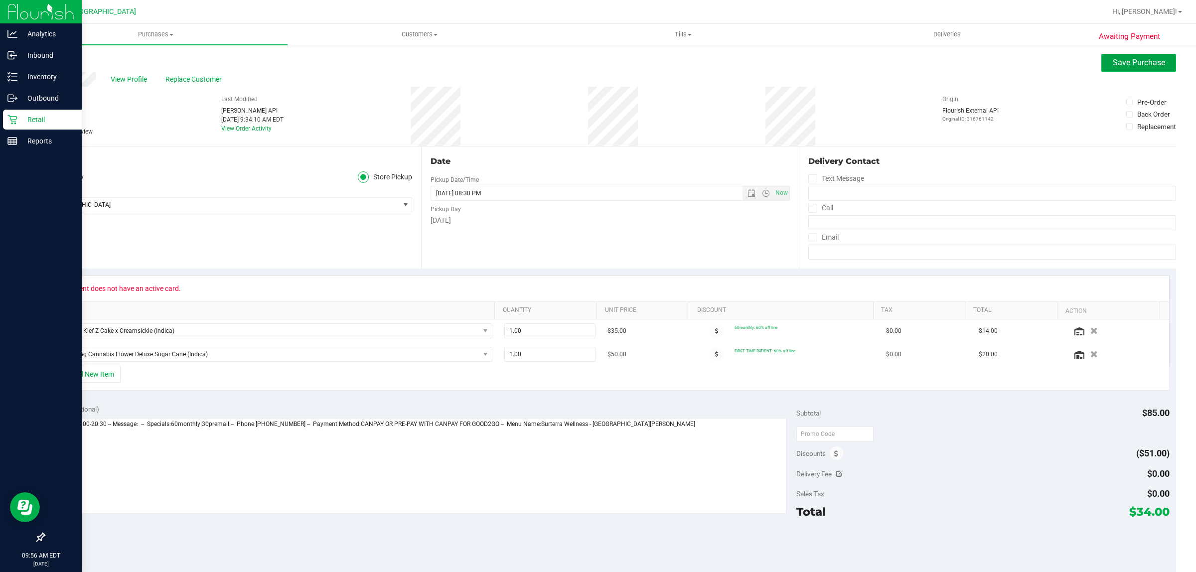
click at [543, 67] on span "Save Purchase" at bounding box center [1138, 62] width 52 height 9
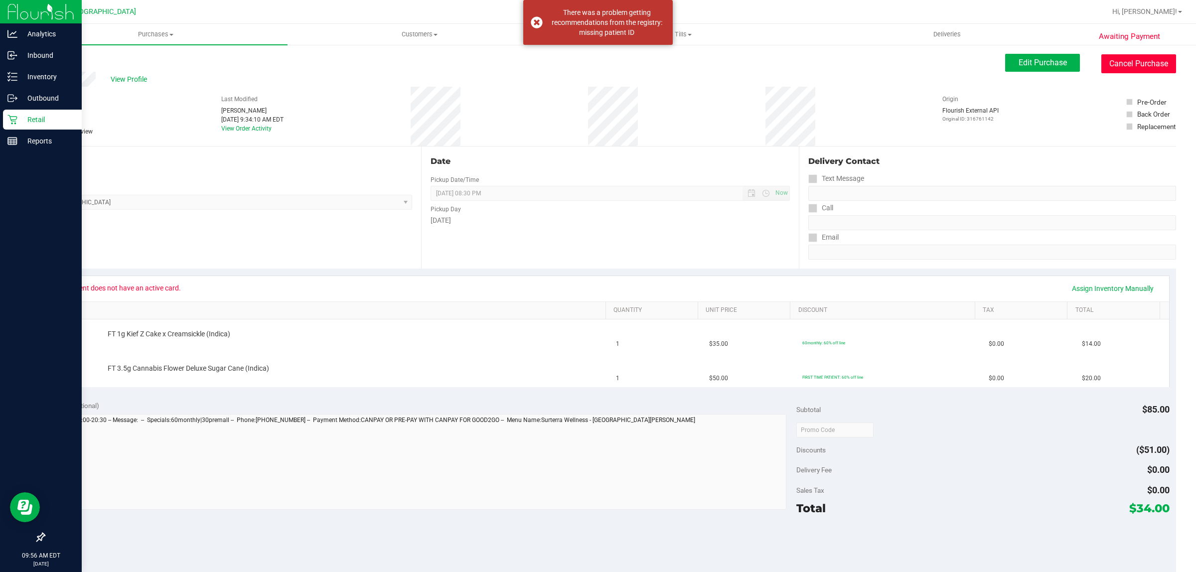
click at [543, 60] on button "Cancel Purchase" at bounding box center [1138, 63] width 75 height 19
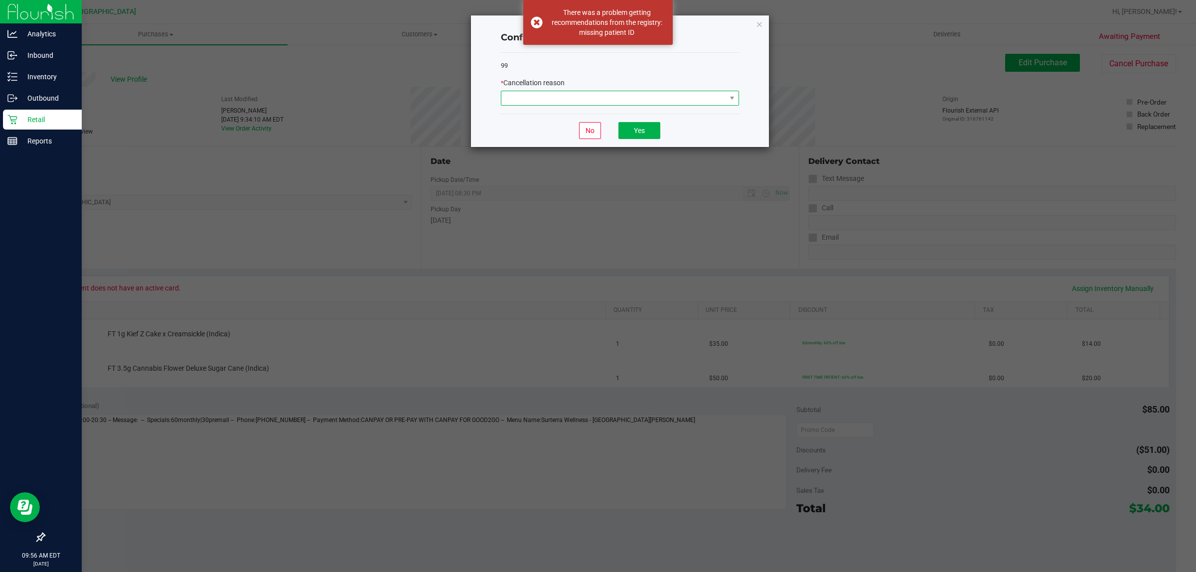
click at [511, 97] on span at bounding box center [613, 98] width 225 height 14
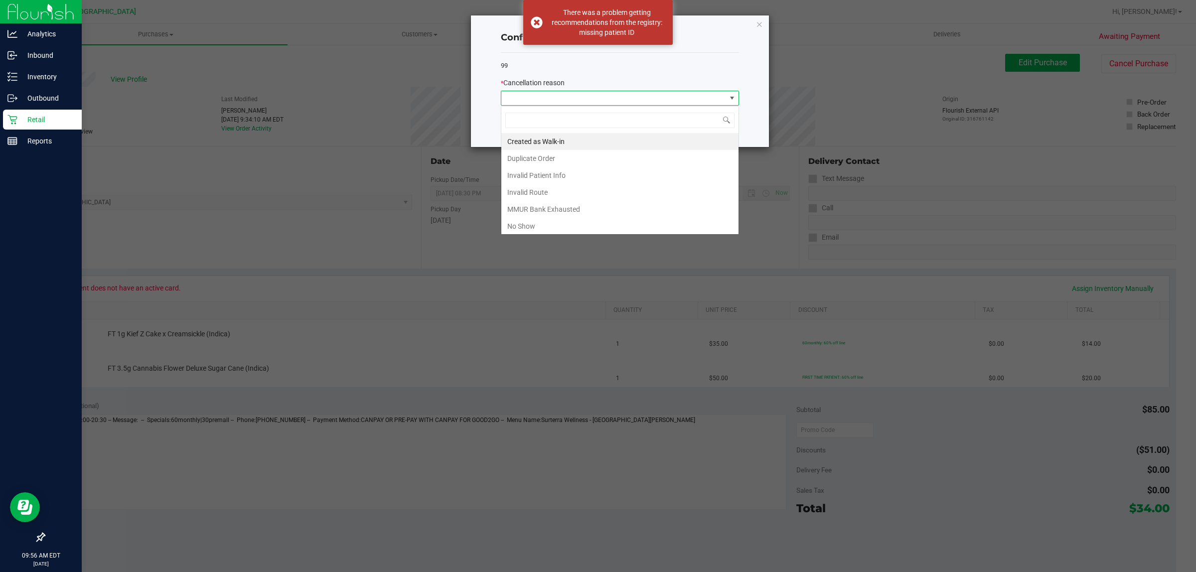
scroll to position [15, 238]
click at [543, 144] on li "Created as Walk-in" at bounding box center [619, 141] width 237 height 17
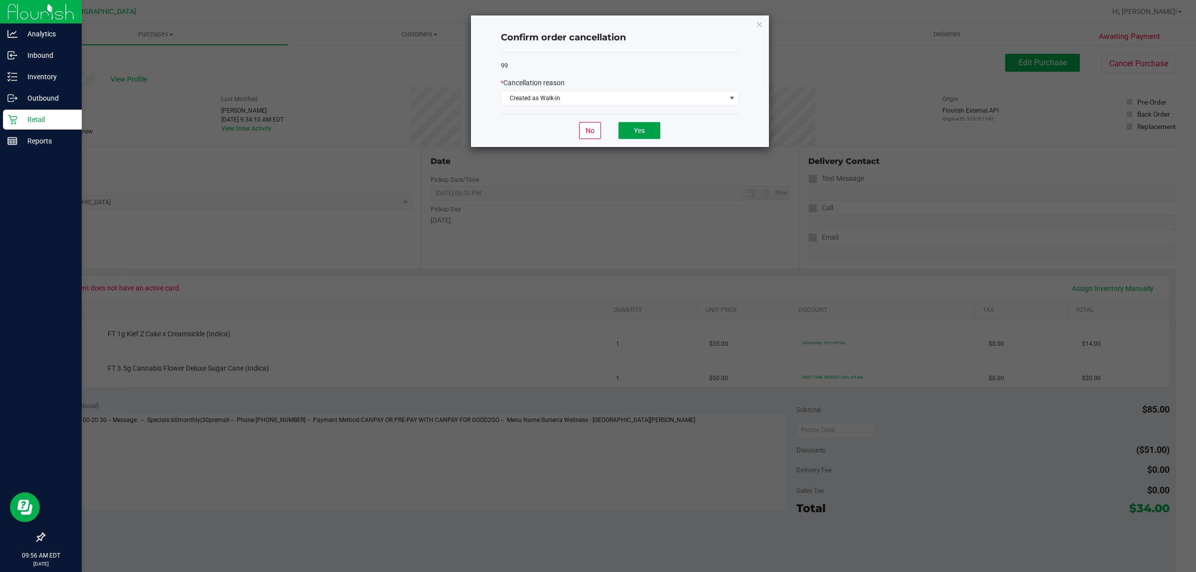
click at [543, 133] on button "Yes" at bounding box center [639, 130] width 42 height 17
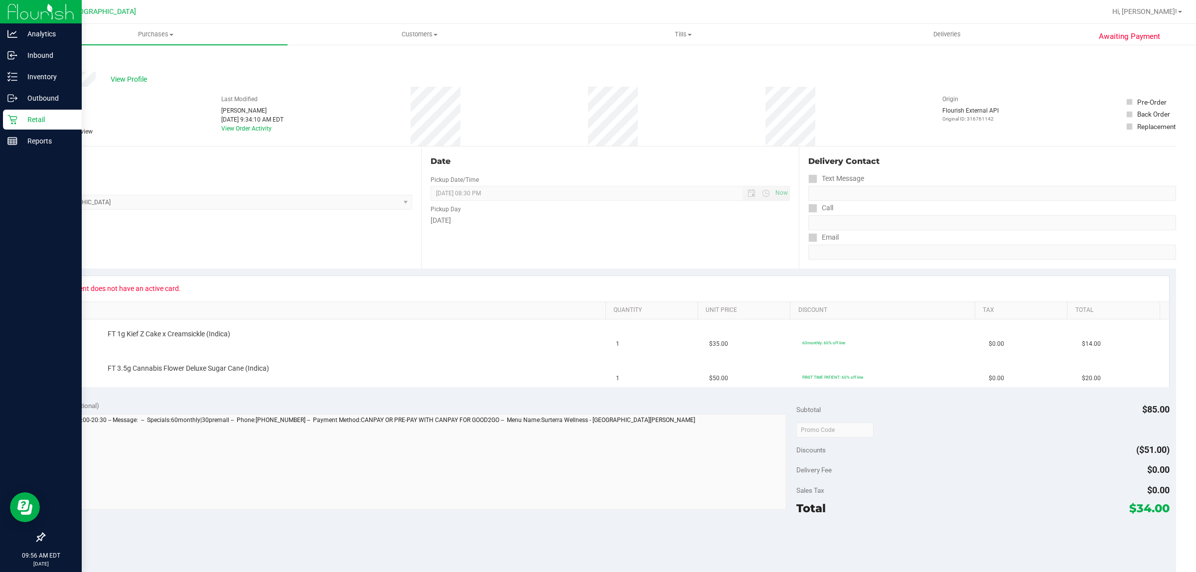
click at [53, 58] on link "Back" at bounding box center [51, 59] width 15 height 7
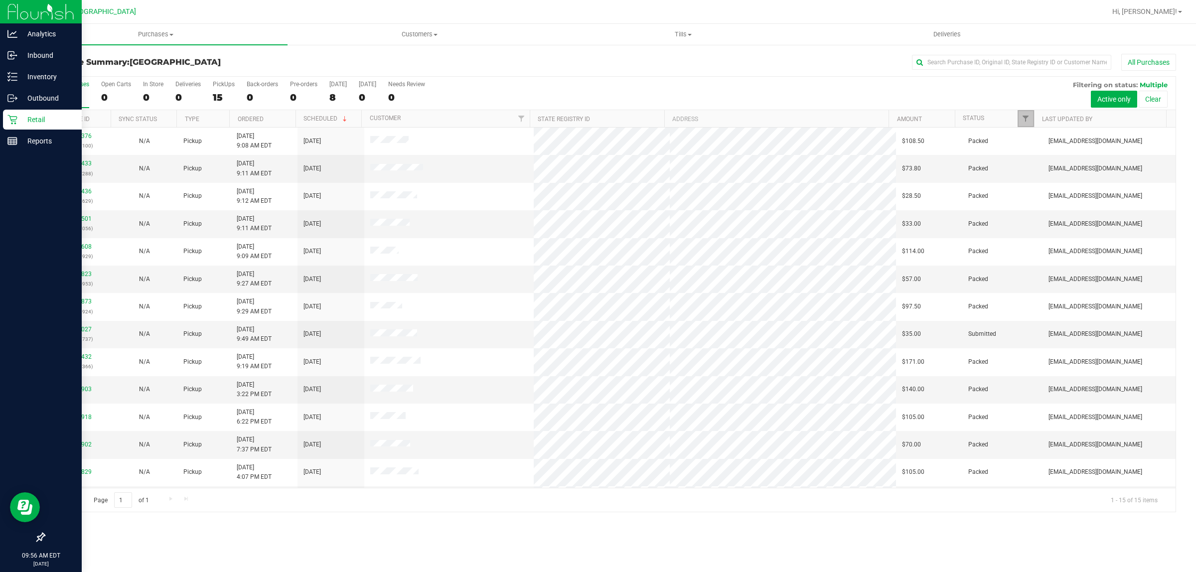
click at [543, 122] on span "Filter" at bounding box center [1025, 119] width 8 height 8
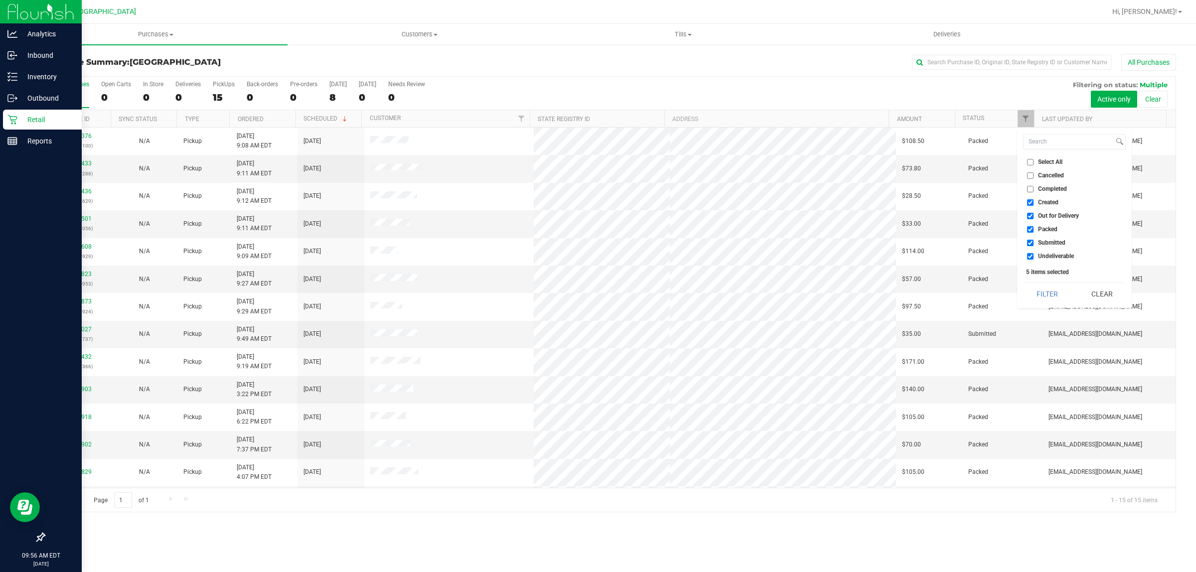
click at [543, 200] on input "Created" at bounding box center [1030, 202] width 6 height 6
checkbox input "false"
click at [543, 213] on input "Out for Delivery" at bounding box center [1030, 216] width 6 height 6
checkbox input "false"
click at [543, 230] on input "Packed" at bounding box center [1030, 229] width 6 height 6
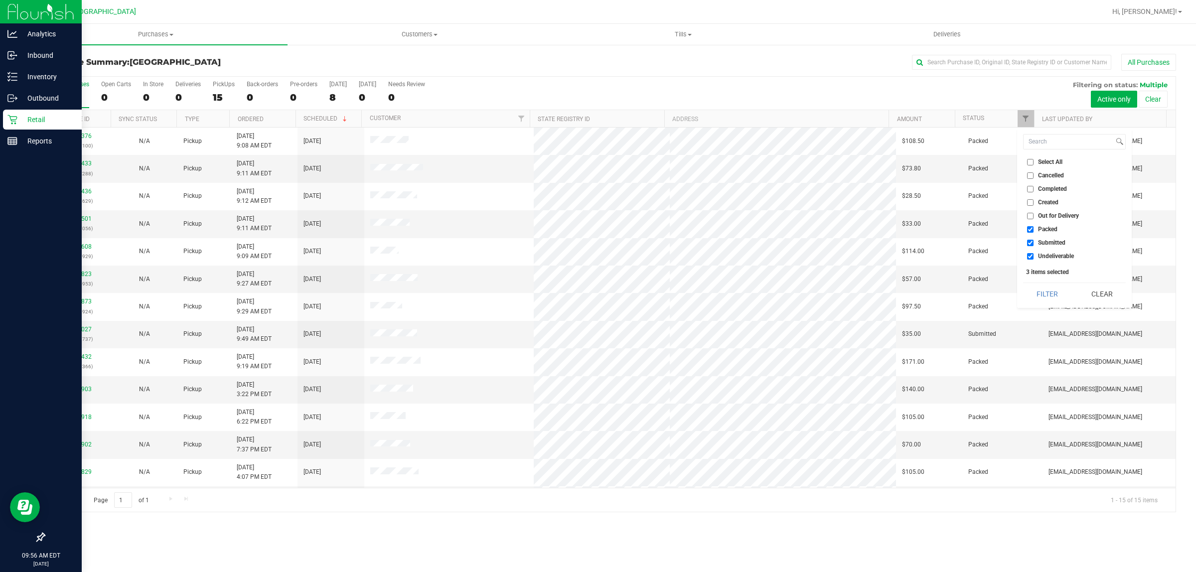
checkbox input "false"
click at [543, 257] on input "Undeliverable" at bounding box center [1030, 256] width 6 height 6
checkbox input "false"
click at [543, 297] on button "Filter" at bounding box center [1047, 294] width 48 height 22
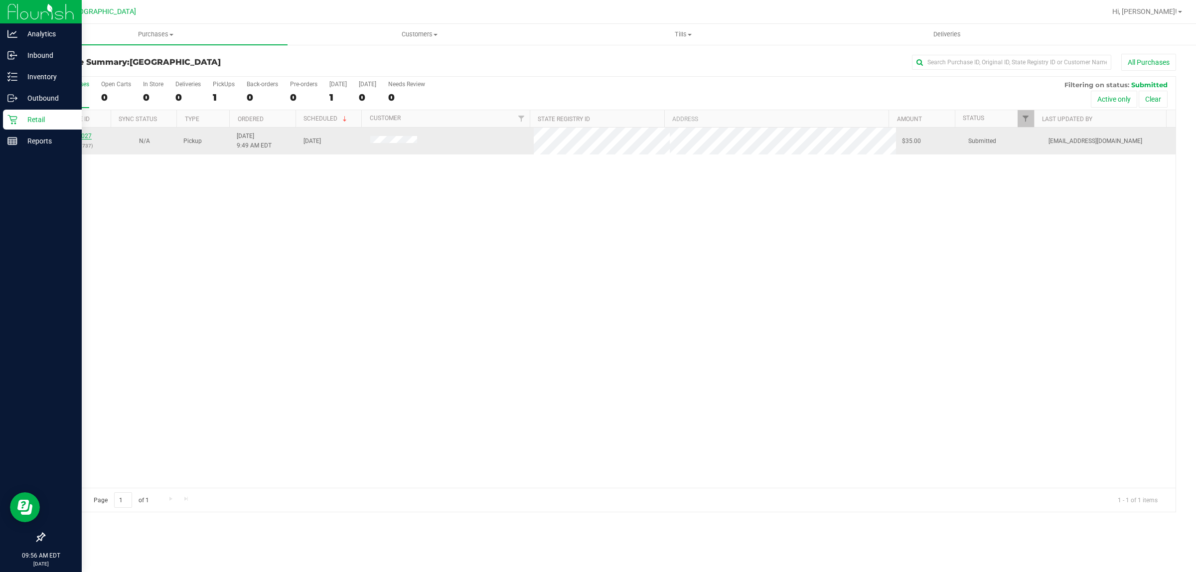
click at [76, 135] on link "11833027" at bounding box center [78, 136] width 28 height 7
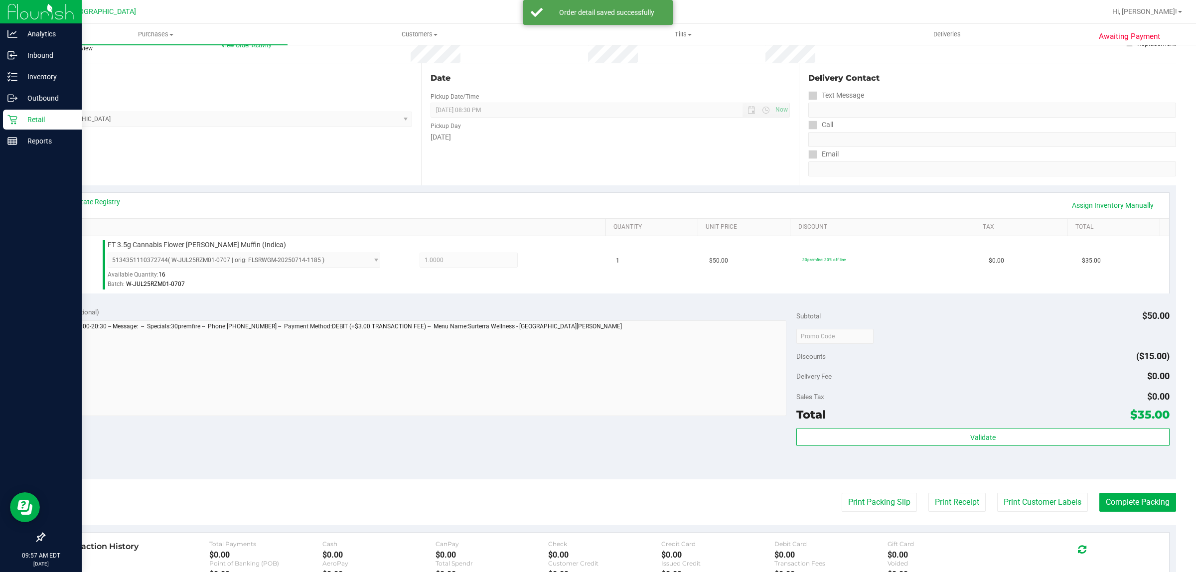
scroll to position [242, 0]
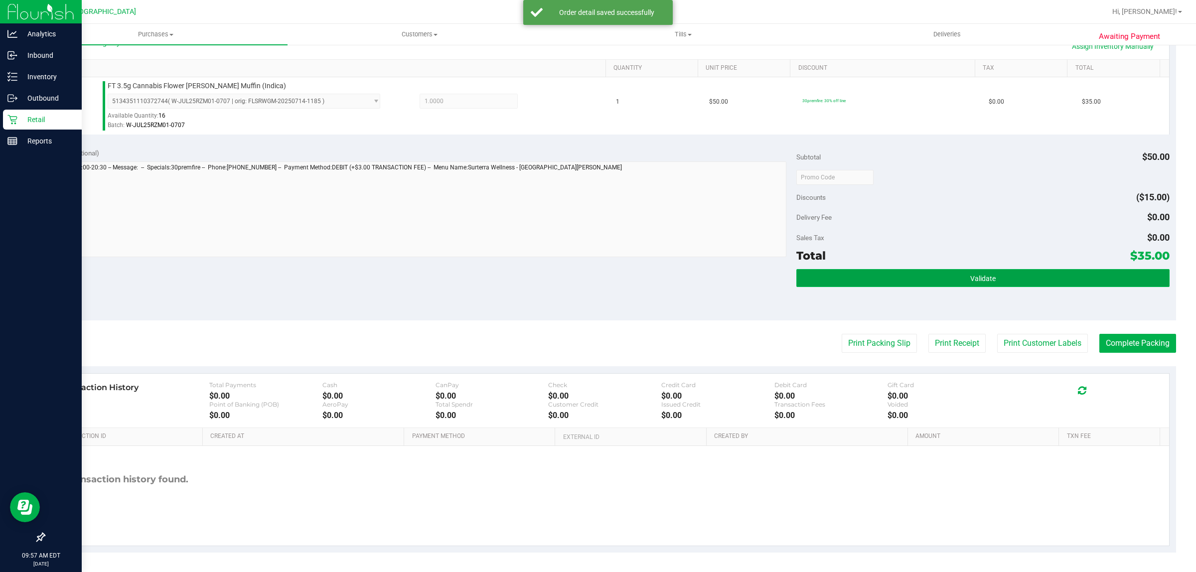
click at [543, 276] on button "Validate" at bounding box center [982, 278] width 373 height 18
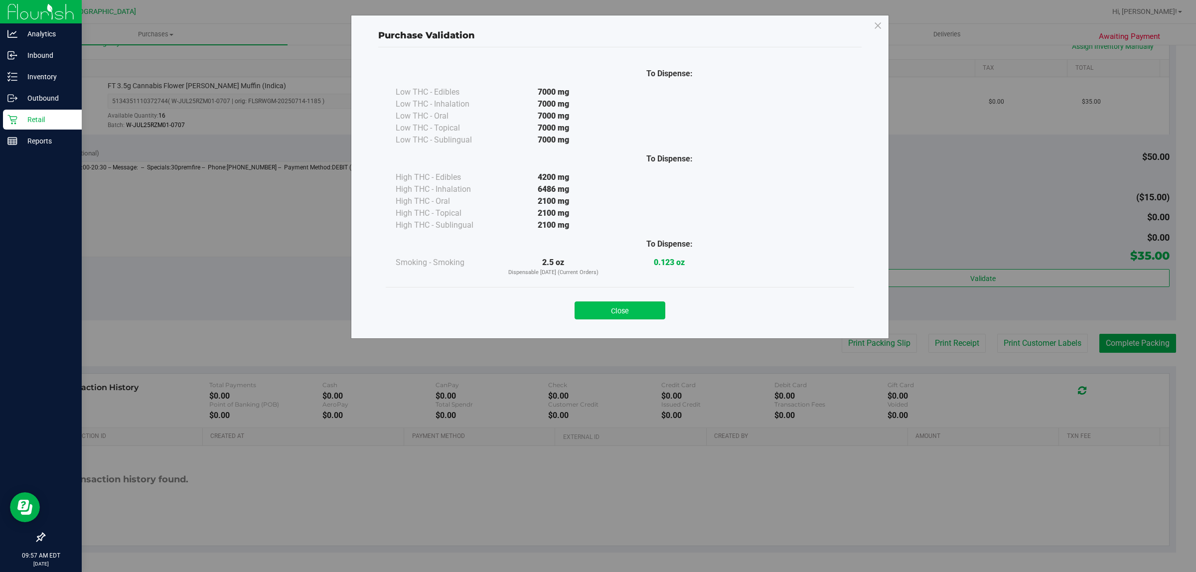
click at [543, 312] on button "Close" at bounding box center [619, 310] width 91 height 18
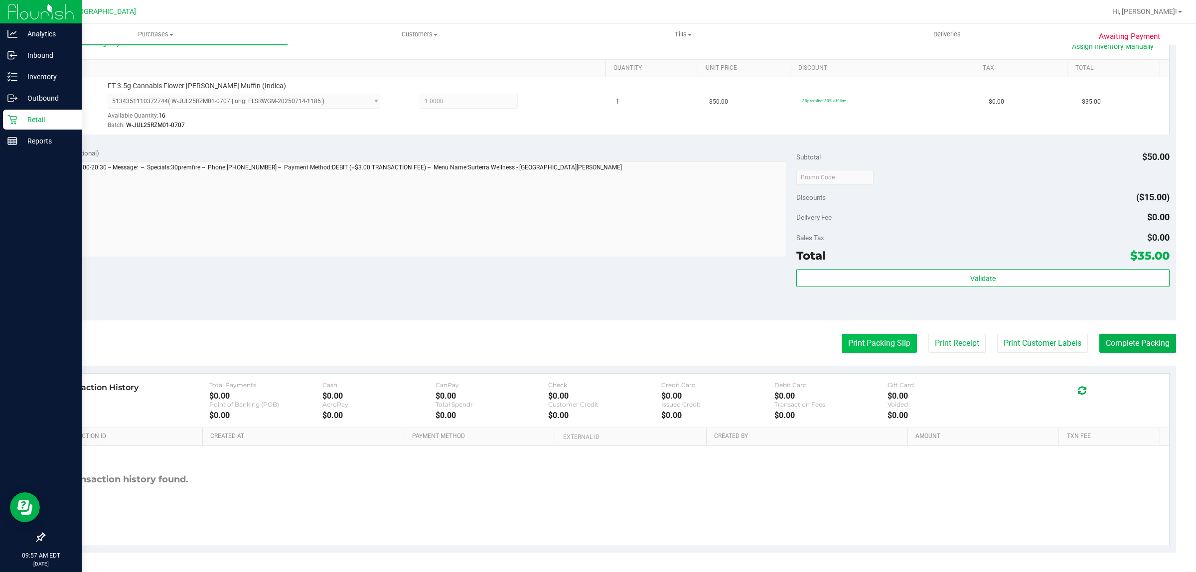
click at [543, 347] on button "Print Packing Slip" at bounding box center [878, 343] width 75 height 19
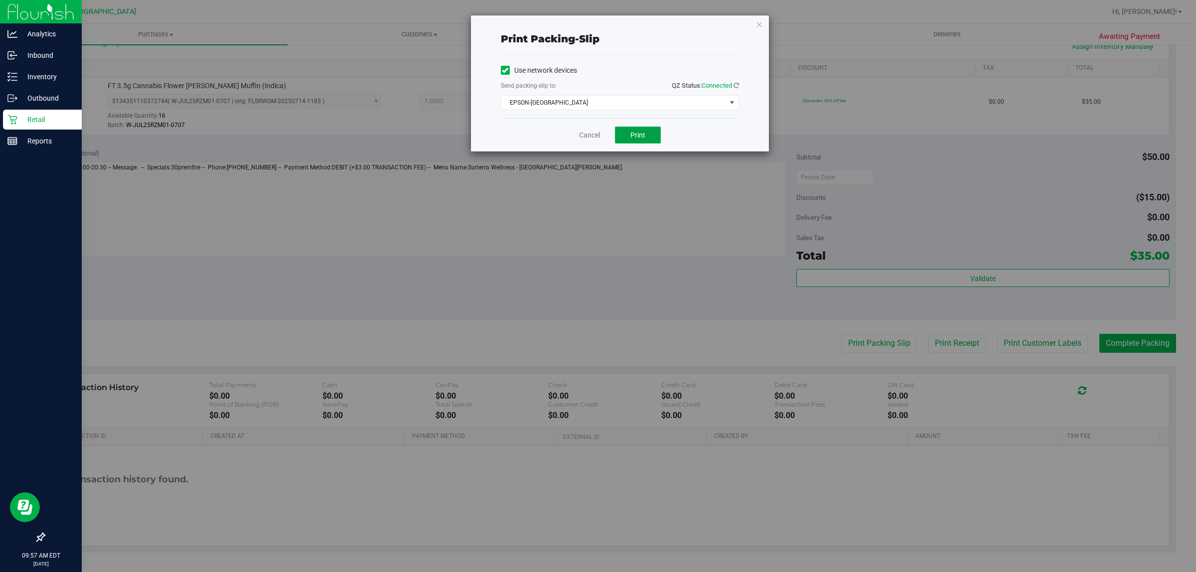
click at [543, 137] on span "Print" at bounding box center [637, 135] width 15 height 8
click at [543, 136] on link "Cancel" at bounding box center [589, 135] width 21 height 10
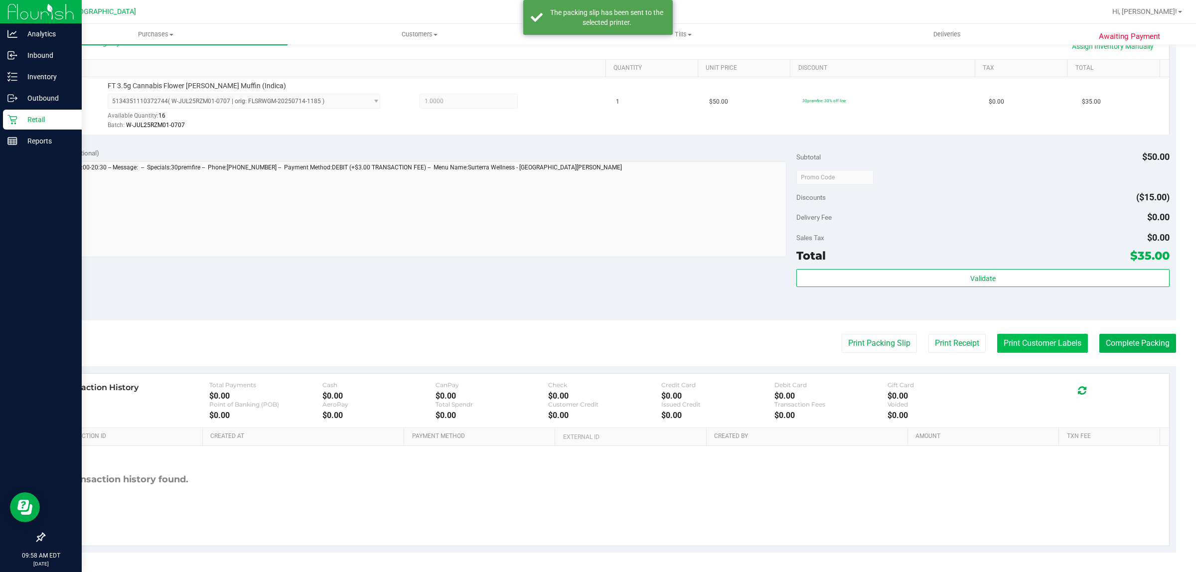
click at [543, 344] on button "Print Customer Labels" at bounding box center [1042, 343] width 91 height 19
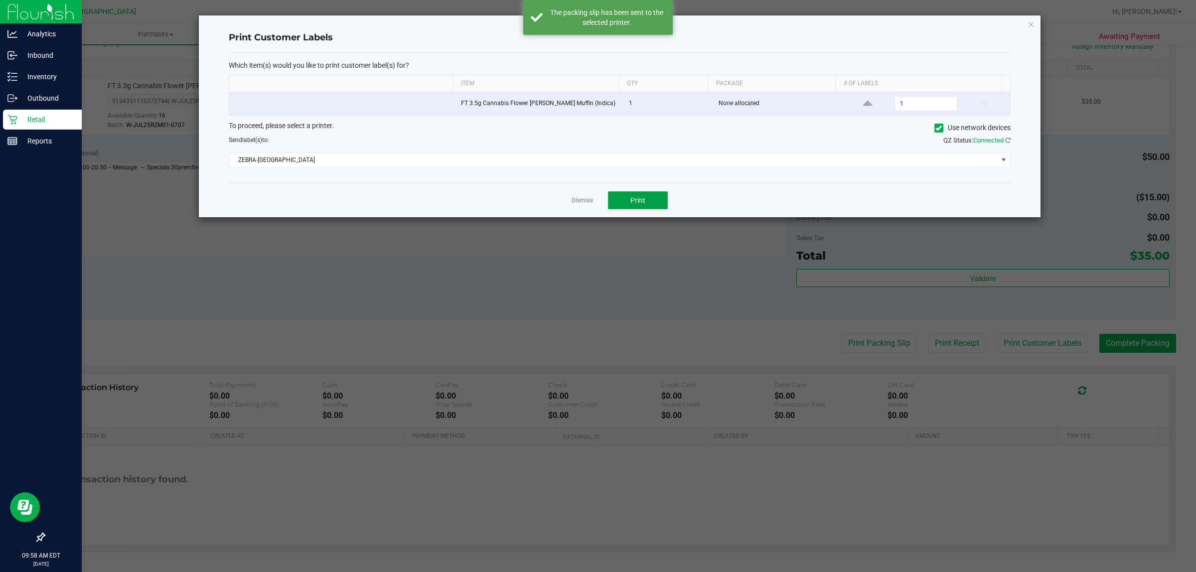
click at [543, 206] on button "Print" at bounding box center [638, 200] width 60 height 18
click at [543, 202] on link "Dismiss" at bounding box center [581, 200] width 21 height 8
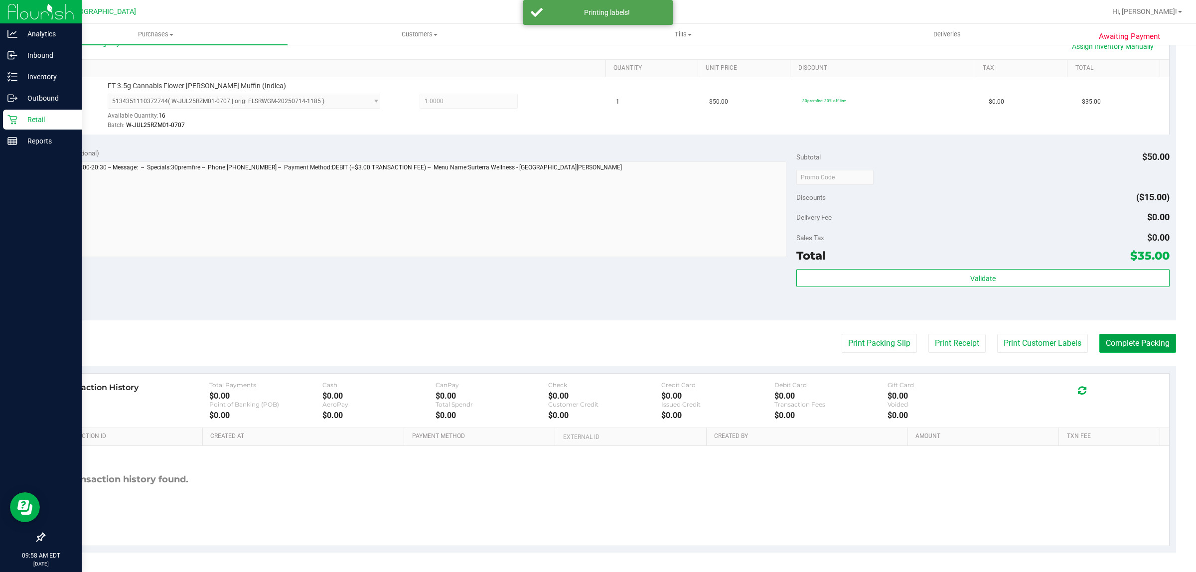
click at [543, 339] on button "Complete Packing" at bounding box center [1137, 343] width 77 height 19
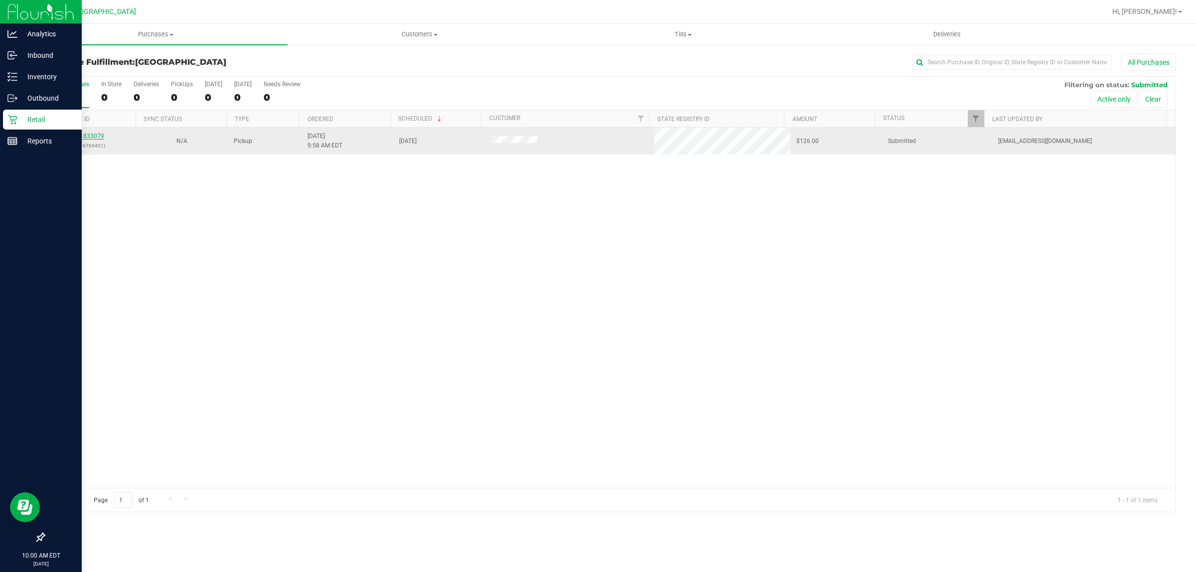
click at [93, 137] on link "11833079" at bounding box center [90, 136] width 28 height 7
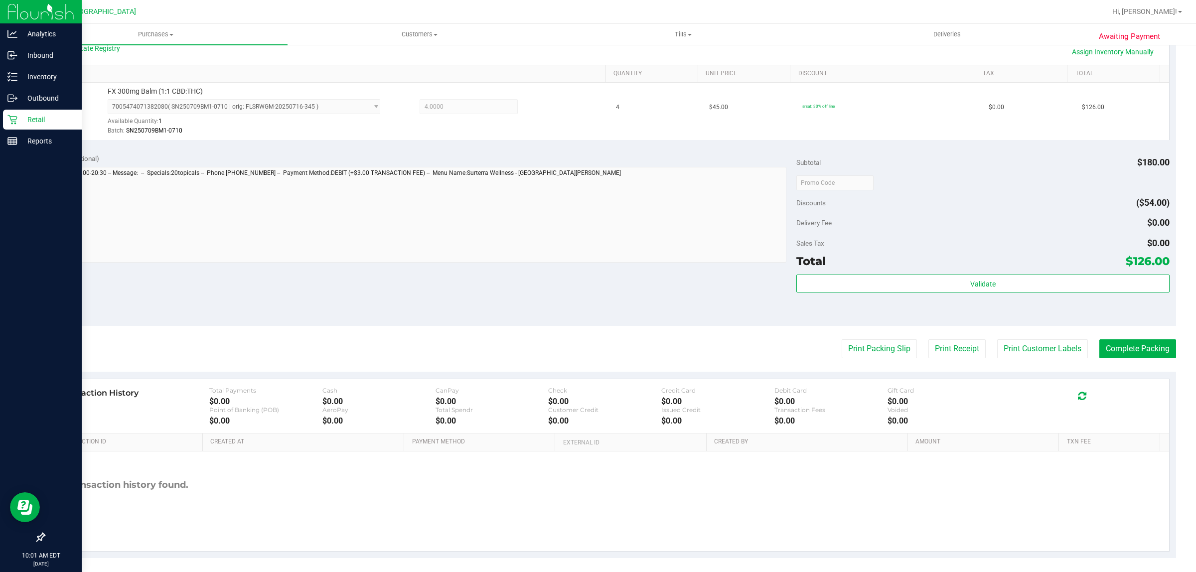
scroll to position [242, 0]
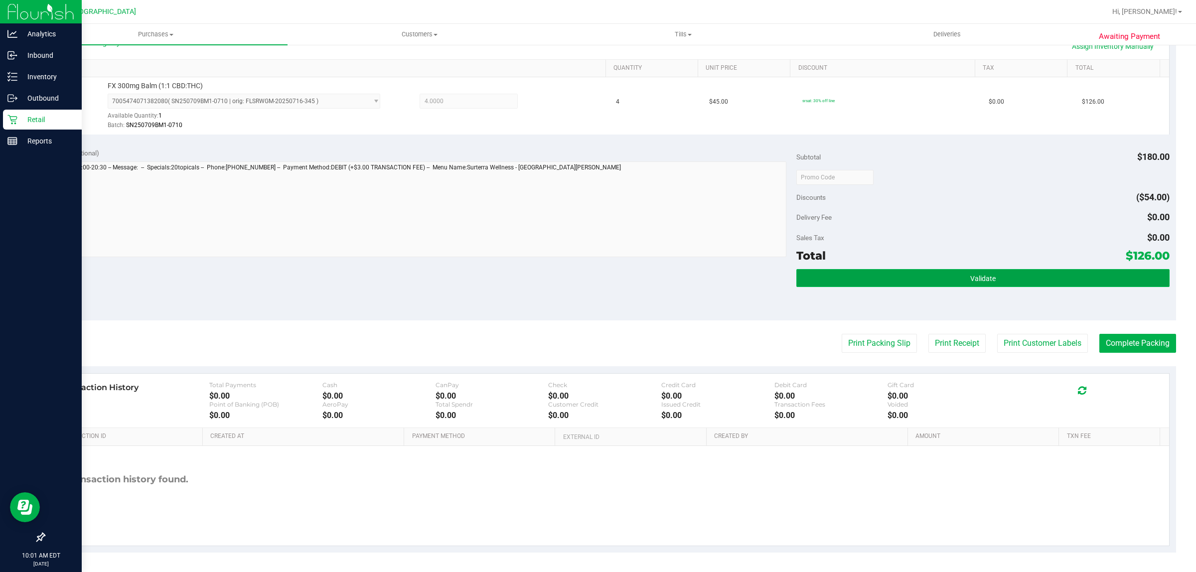
click at [543, 272] on button "Validate" at bounding box center [982, 278] width 373 height 18
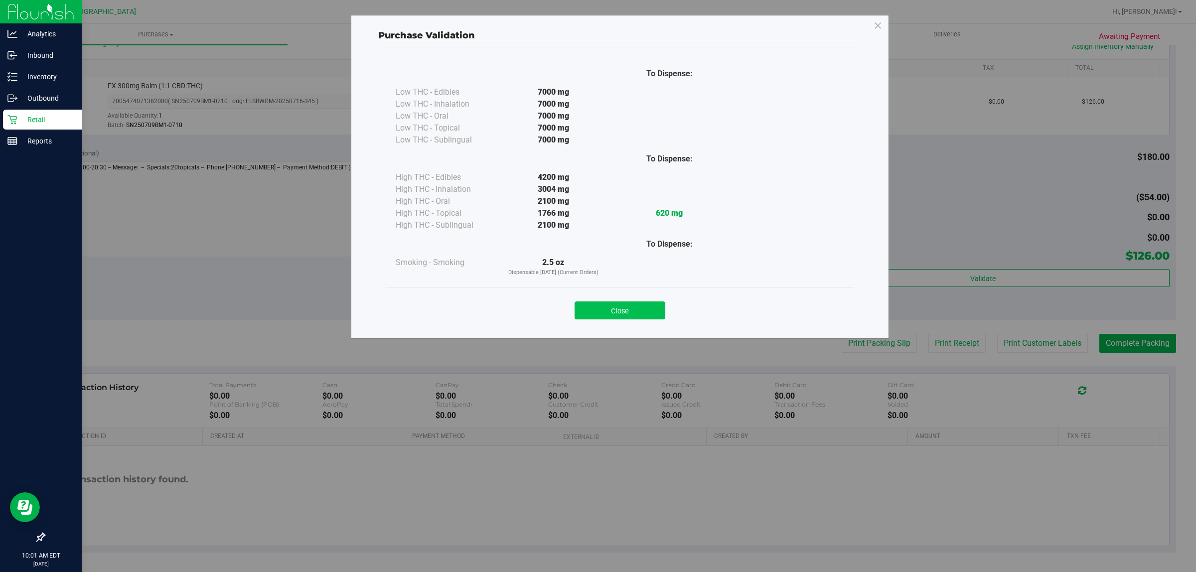
click at [543, 314] on button "Close" at bounding box center [619, 310] width 91 height 18
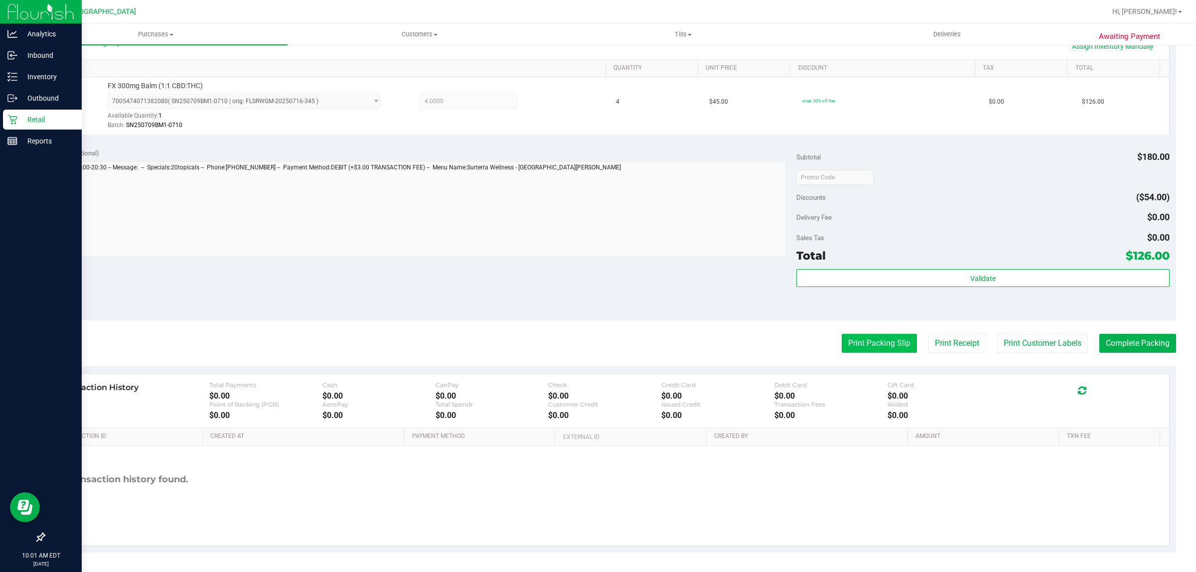
click at [543, 352] on button "Print Packing Slip" at bounding box center [878, 343] width 75 height 19
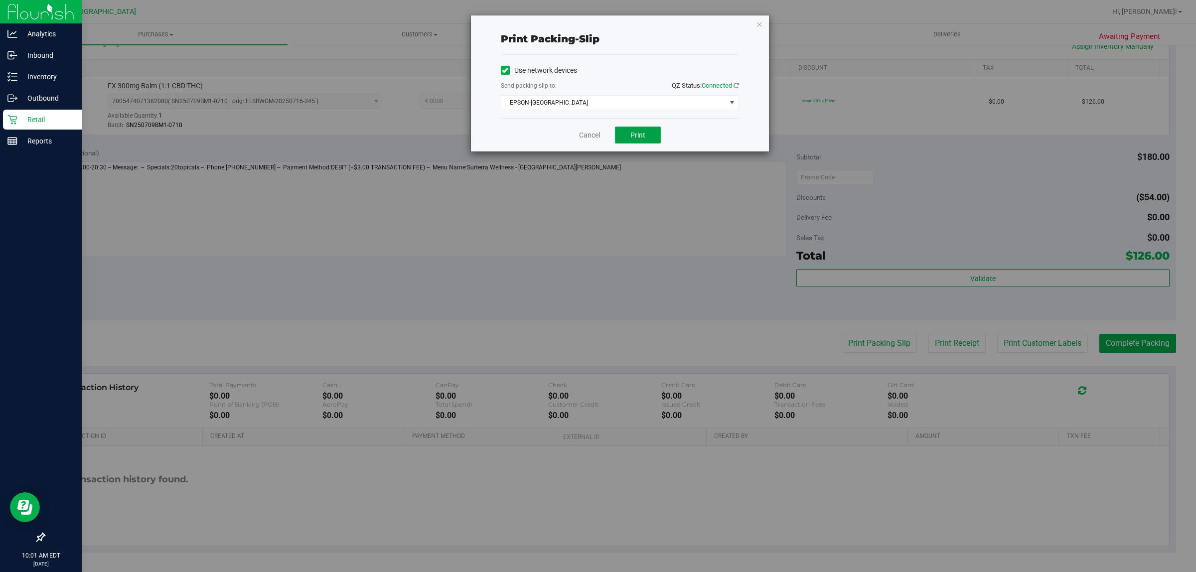
click at [543, 137] on span "Print" at bounding box center [637, 135] width 15 height 8
click at [543, 135] on link "Cancel" at bounding box center [589, 135] width 21 height 10
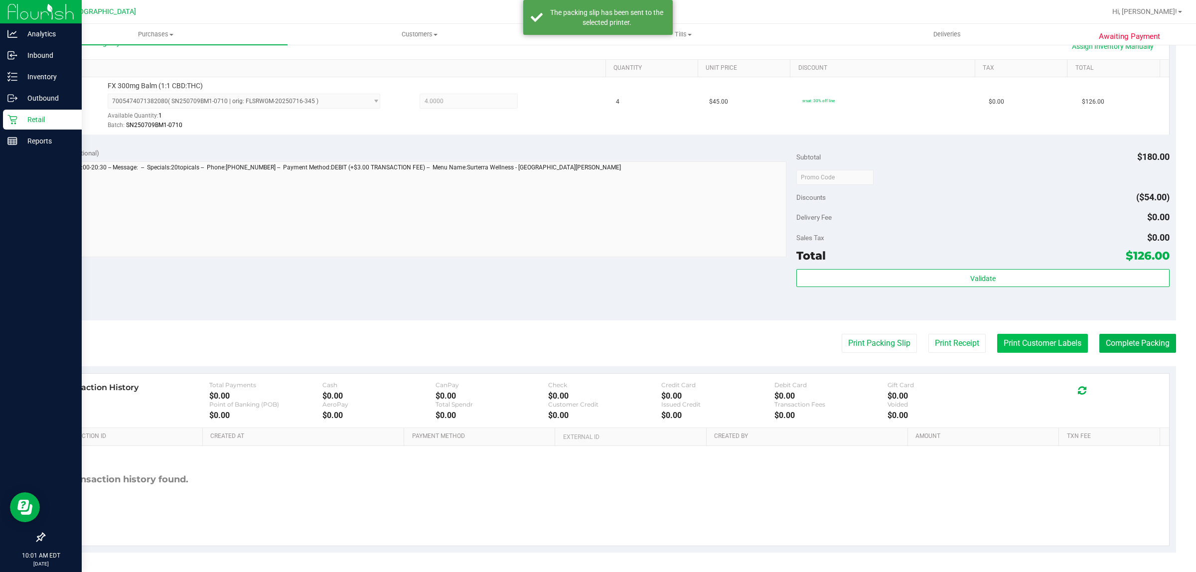
click at [543, 347] on button "Print Customer Labels" at bounding box center [1042, 343] width 91 height 19
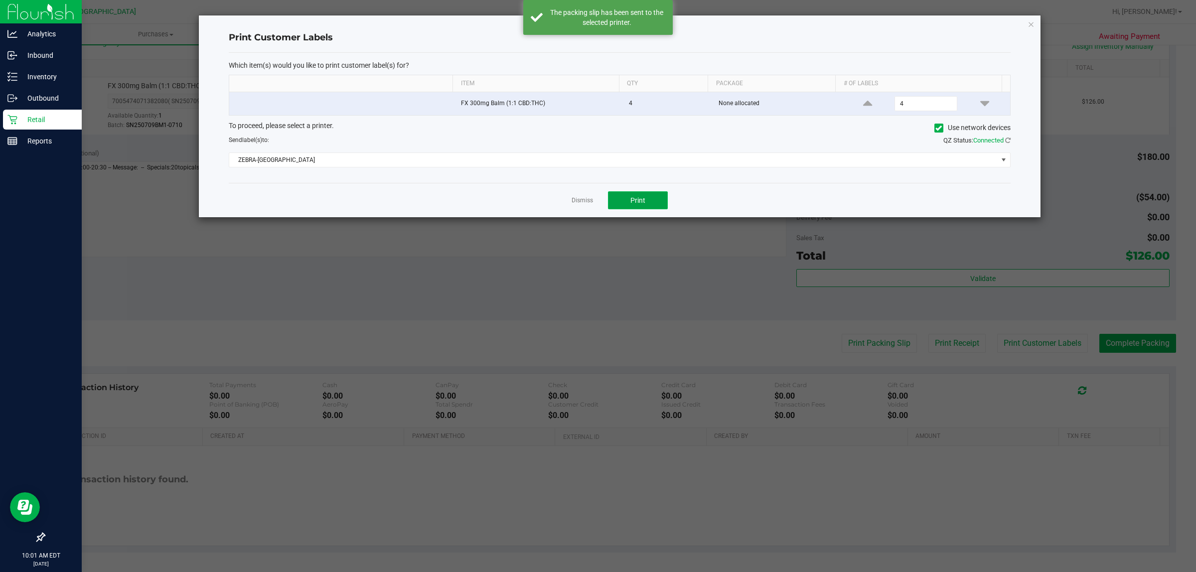
click at [543, 196] on button "Print" at bounding box center [638, 200] width 60 height 18
click at [543, 201] on link "Dismiss" at bounding box center [581, 200] width 21 height 8
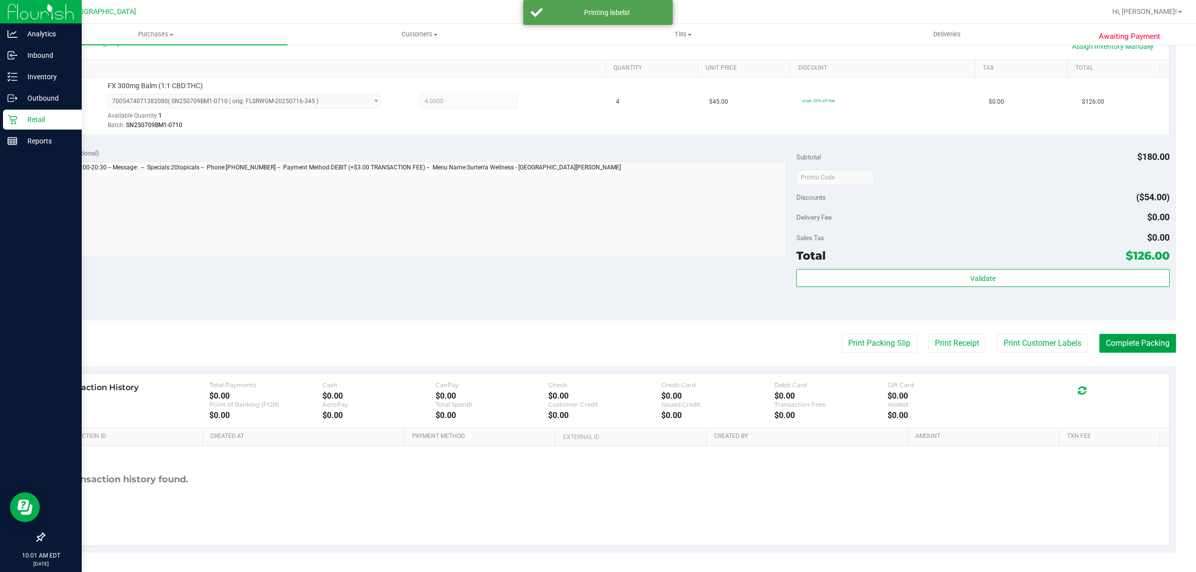
click at [543, 335] on button "Complete Packing" at bounding box center [1137, 343] width 77 height 19
